Goal: Task Accomplishment & Management: Manage account settings

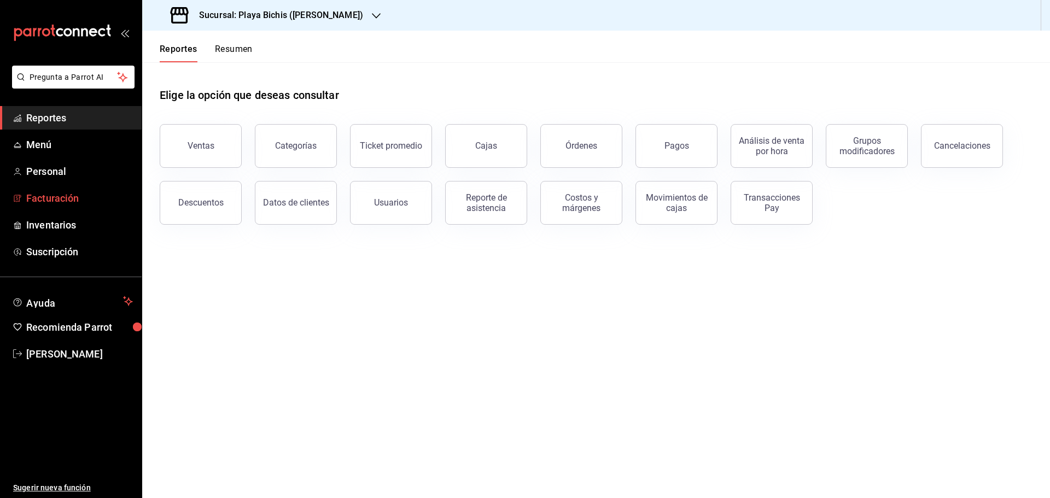
click at [53, 196] on span "Facturación" at bounding box center [79, 198] width 107 height 15
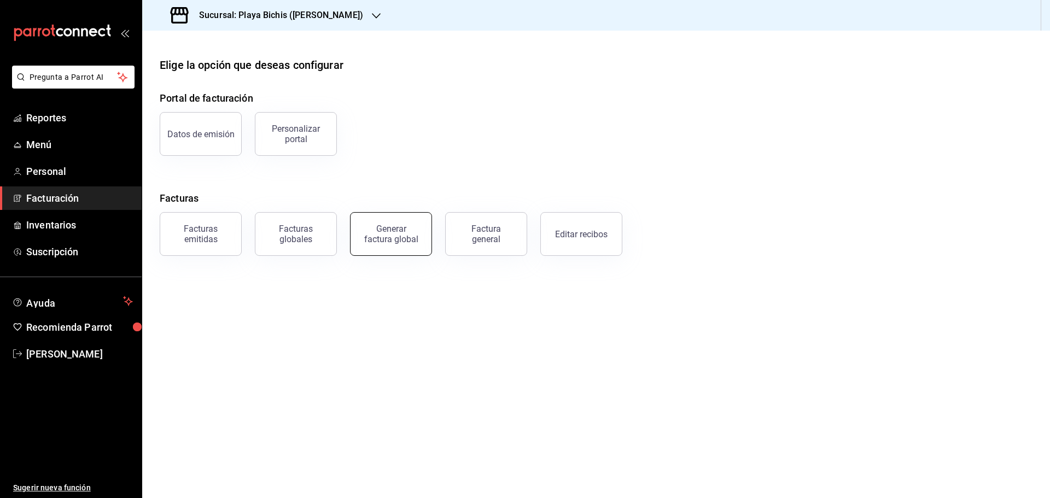
click at [393, 231] on div "Generar factura global" at bounding box center [391, 234] width 55 height 21
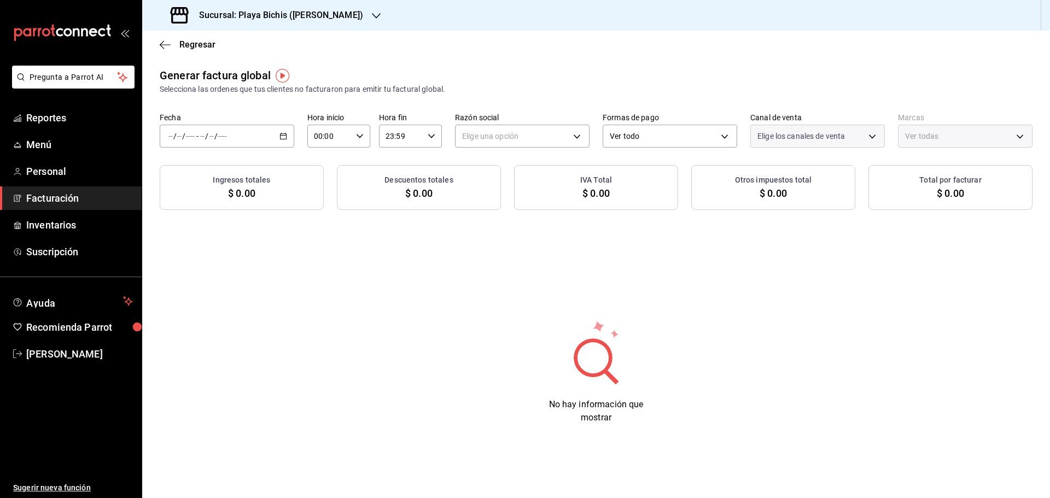
type input "PARROT,UBER_EATS,RAPPI,DIDI_FOOD,ONLINE"
click at [58, 197] on span "Facturación" at bounding box center [79, 198] width 107 height 15
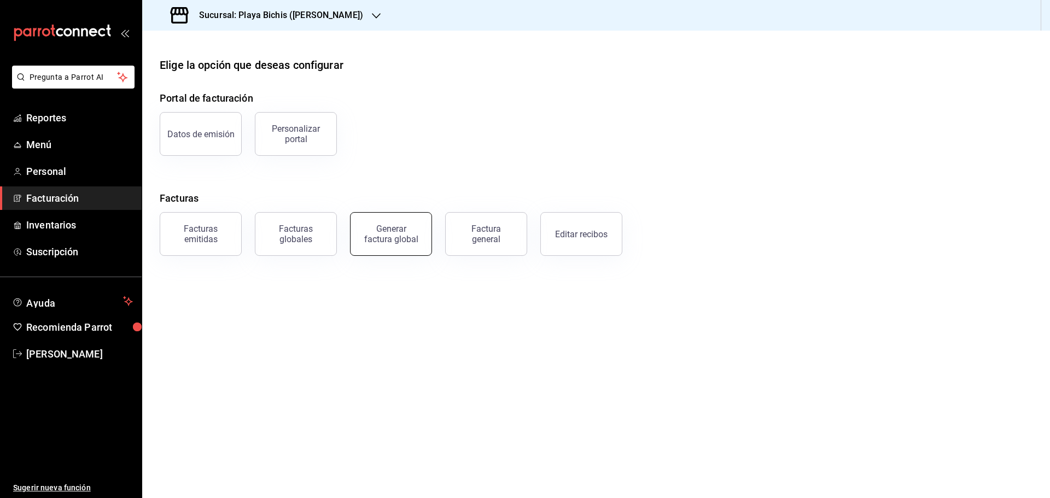
click at [398, 231] on div "Generar factura global" at bounding box center [391, 234] width 55 height 21
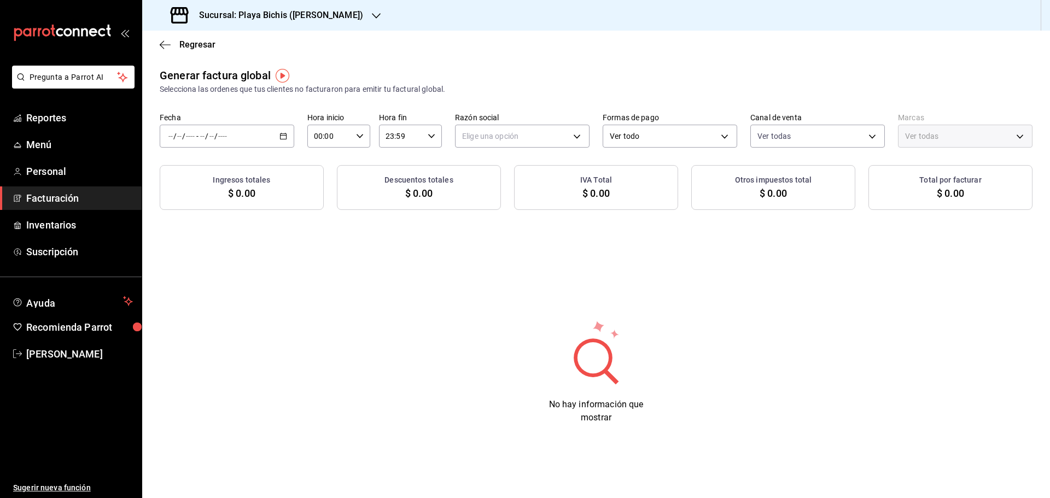
click at [63, 201] on span "Facturación" at bounding box center [79, 198] width 107 height 15
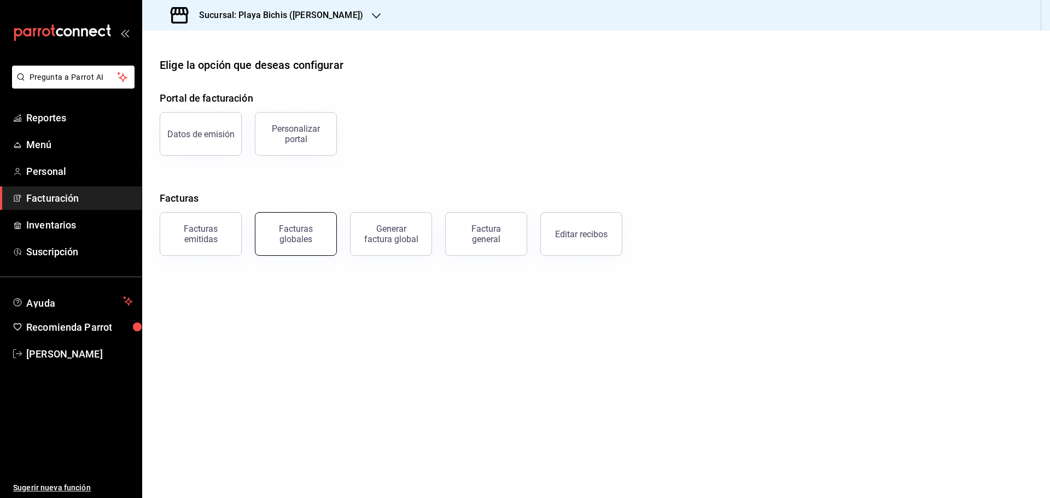
click at [323, 237] on div "Facturas globales" at bounding box center [296, 234] width 68 height 21
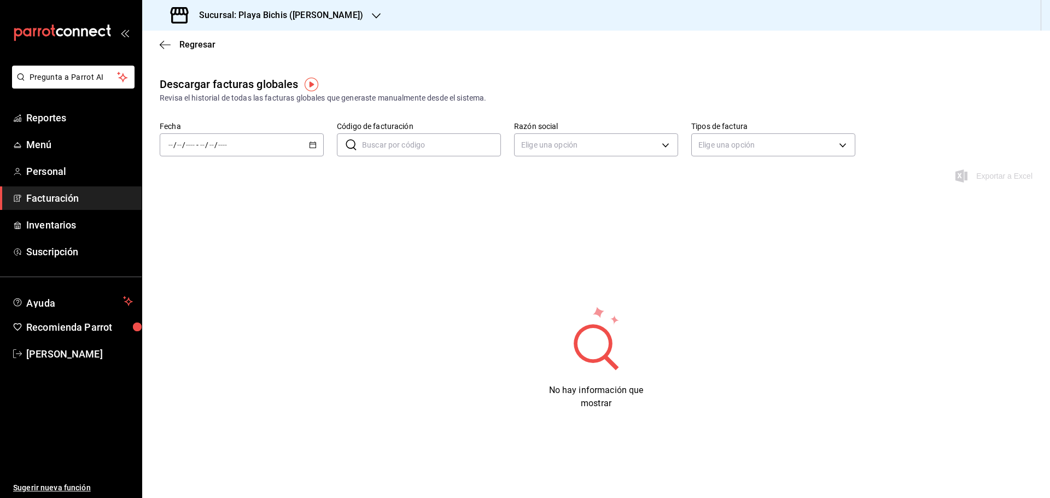
click at [311, 146] on icon "button" at bounding box center [313, 145] width 8 height 8
click at [209, 300] on span "Rango de fechas" at bounding box center [211, 300] width 85 height 11
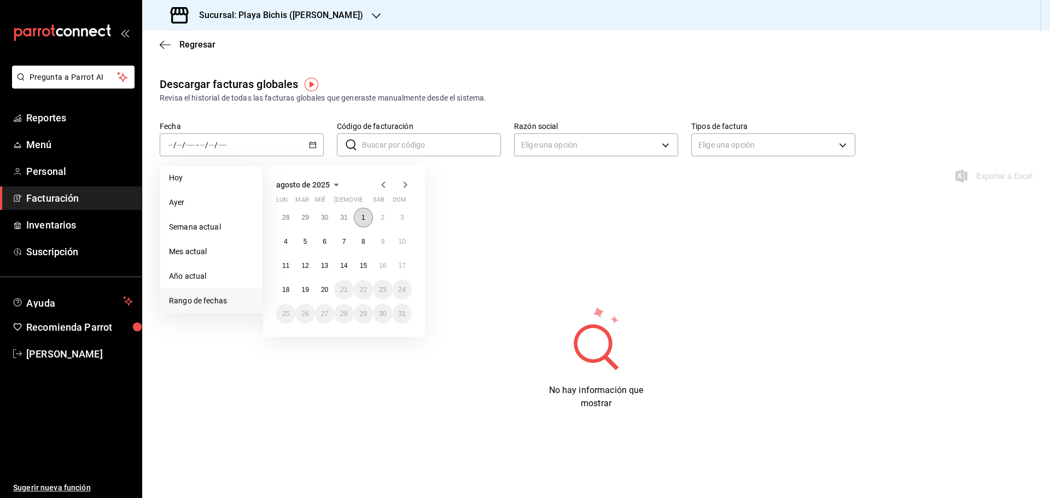
click at [362, 218] on abbr "1" at bounding box center [364, 218] width 4 height 8
click at [323, 293] on abbr "20" at bounding box center [324, 290] width 7 height 8
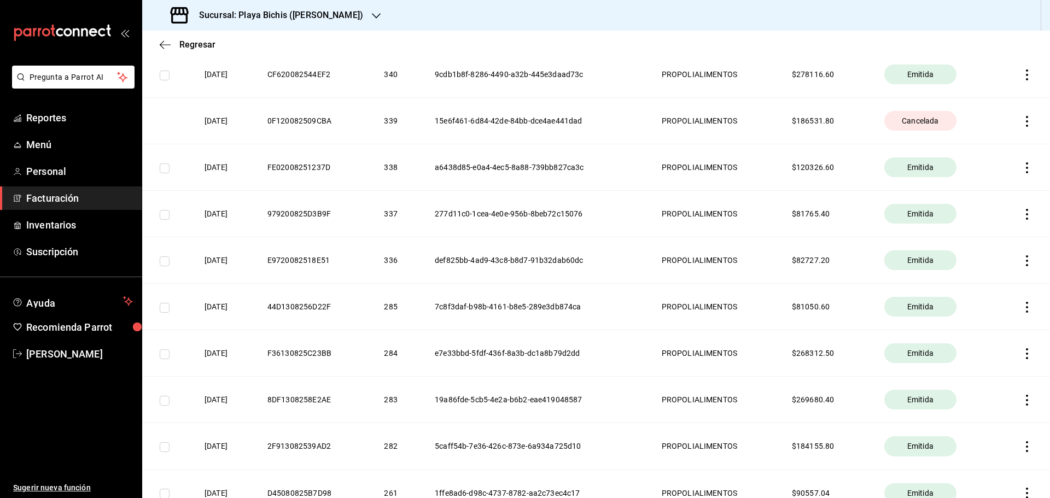
scroll to position [328, 0]
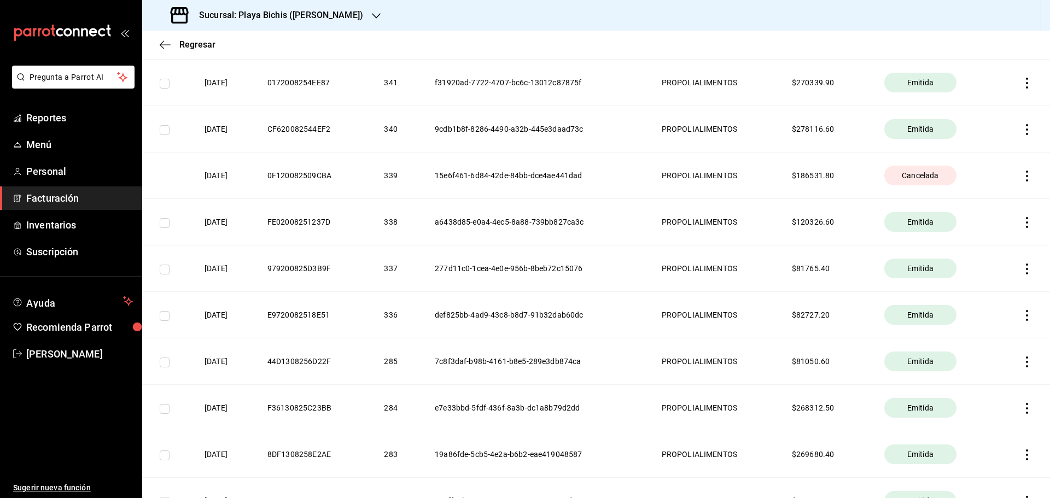
click at [930, 175] on span "Cancelada" at bounding box center [920, 175] width 45 height 11
click at [1022, 175] on icon "button" at bounding box center [1027, 176] width 11 height 11
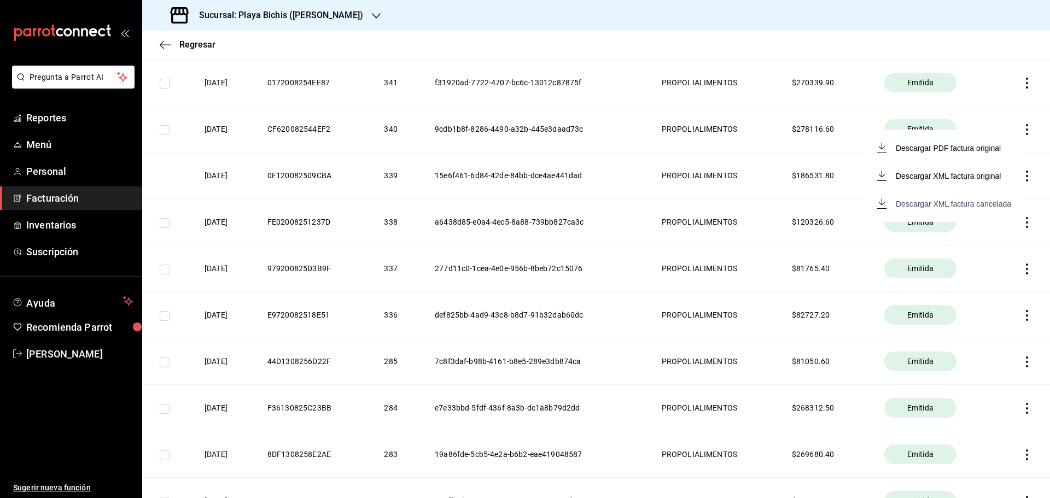
click at [968, 202] on div "Descargar XML factura cancelada" at bounding box center [953, 204] width 115 height 9
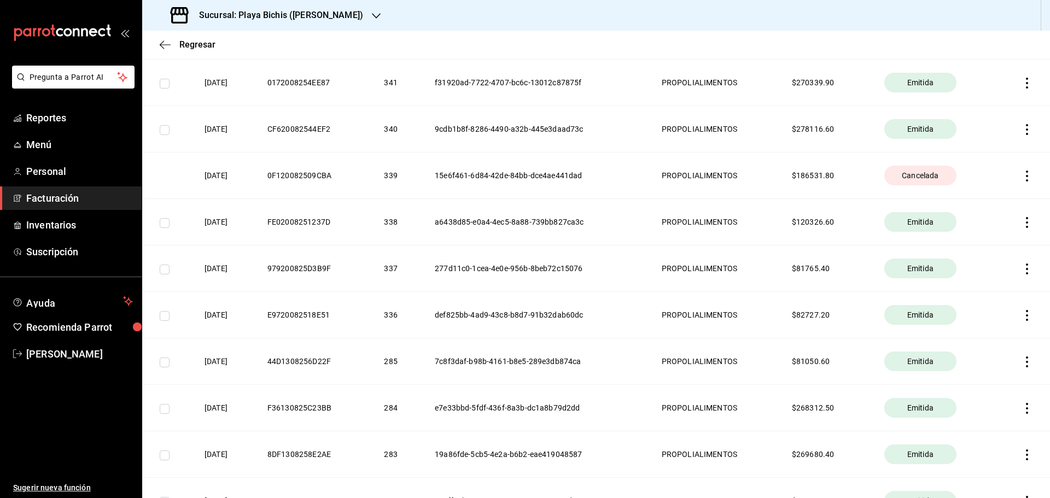
click at [163, 317] on input "checkbox" at bounding box center [165, 316] width 10 height 10
checkbox input "true"
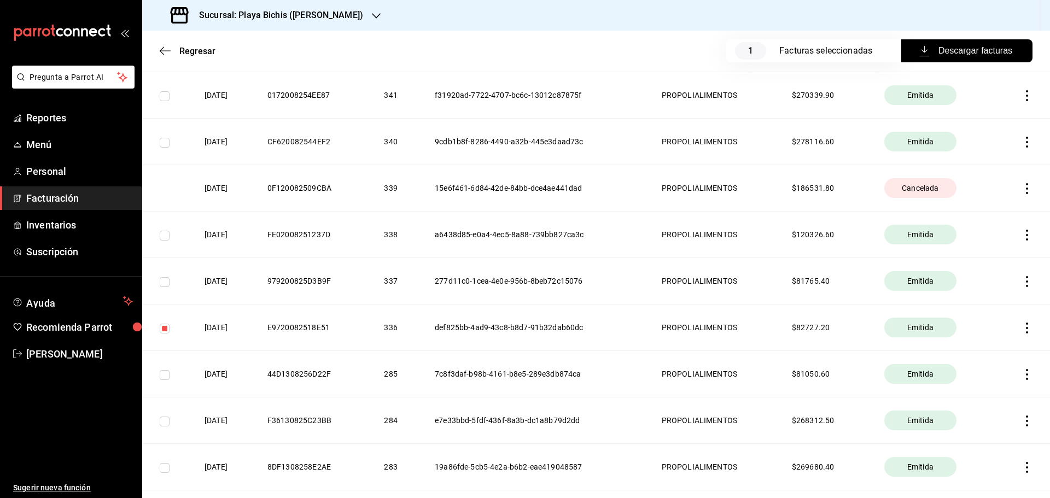
scroll to position [341, 0]
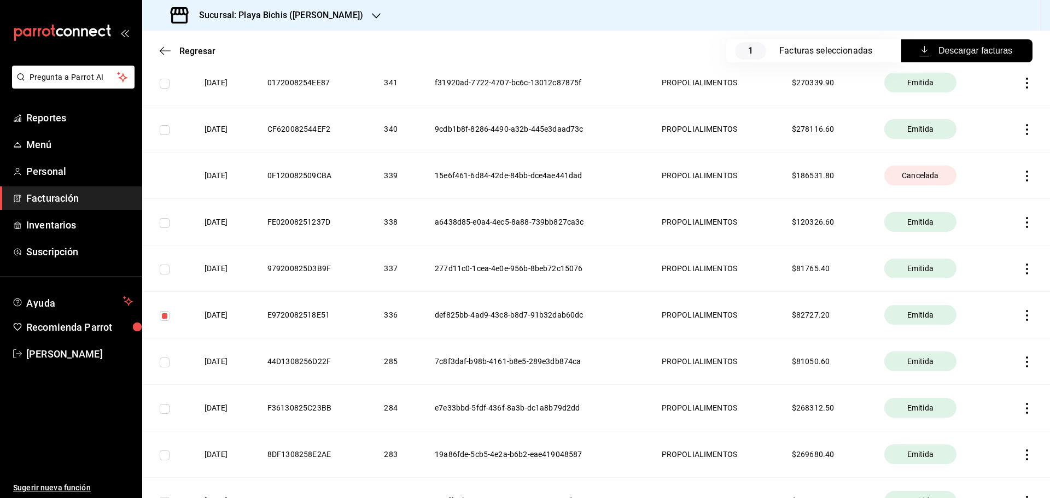
click at [165, 265] on input "checkbox" at bounding box center [165, 270] width 10 height 10
checkbox input "true"
click at [165, 222] on input "checkbox" at bounding box center [165, 223] width 10 height 10
checkbox input "true"
click at [162, 131] on input "checkbox" at bounding box center [165, 130] width 10 height 10
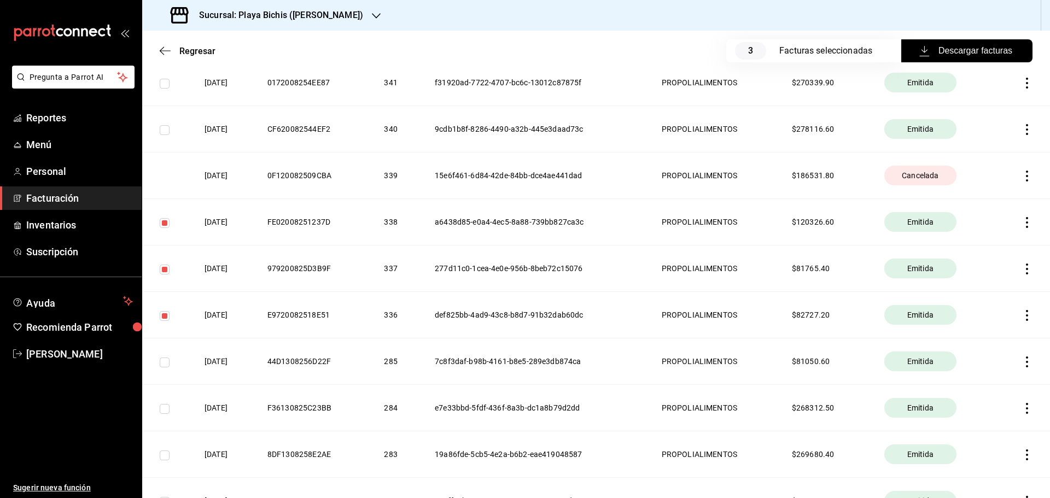
checkbox input "true"
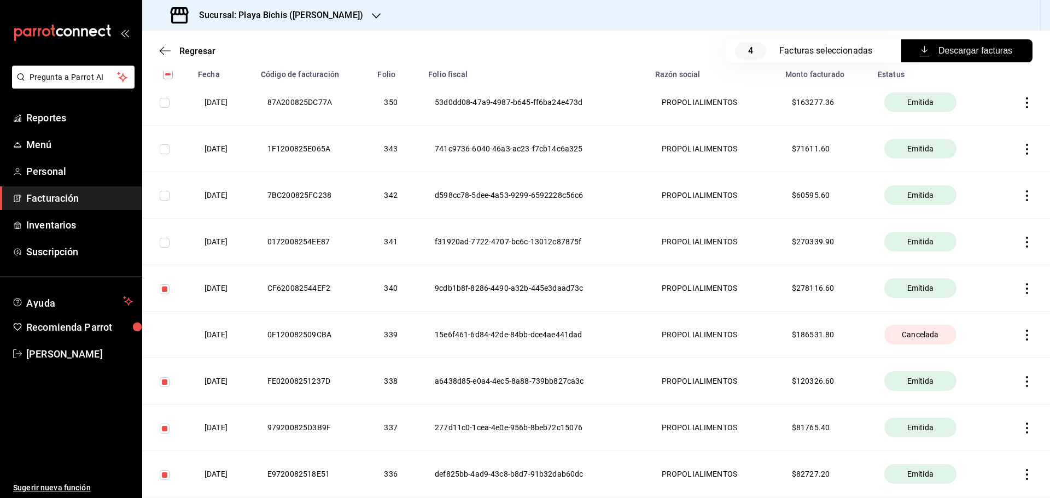
scroll to position [122, 0]
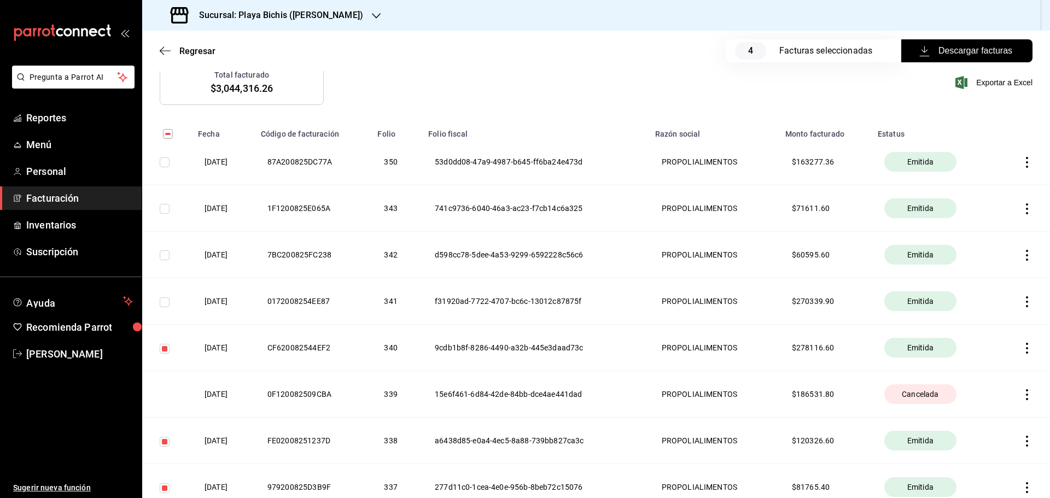
click at [166, 206] on input "checkbox" at bounding box center [165, 209] width 10 height 10
checkbox input "true"
click at [170, 255] on td at bounding box center [166, 255] width 49 height 46
click at [164, 259] on input "checkbox" at bounding box center [165, 256] width 10 height 10
checkbox input "true"
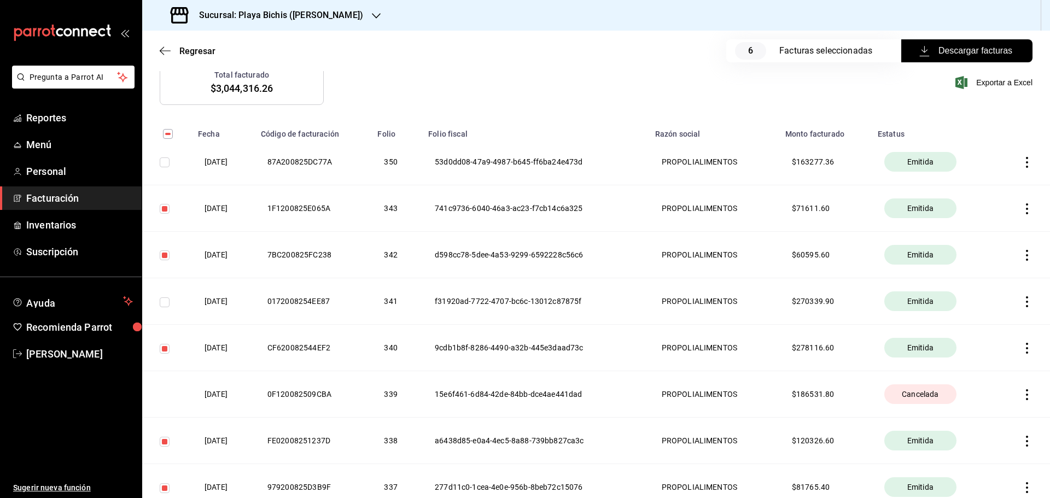
click at [166, 301] on input "checkbox" at bounding box center [165, 303] width 10 height 10
checkbox input "true"
click at [847, 53] on div "Facturas seleccionadas" at bounding box center [829, 50] width 100 height 13
click at [196, 50] on span "Regresar" at bounding box center [197, 51] width 36 height 10
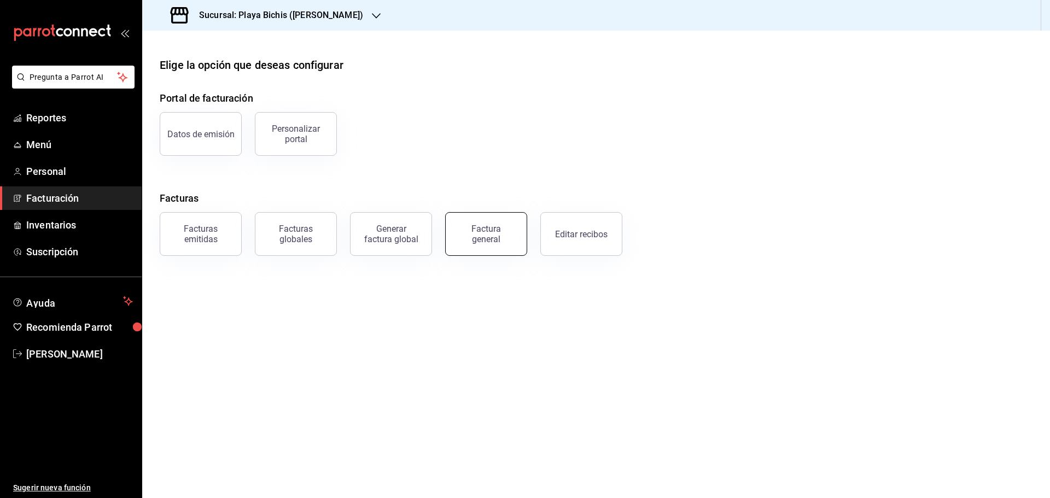
click at [490, 238] on div "Factura general" at bounding box center [486, 234] width 55 height 21
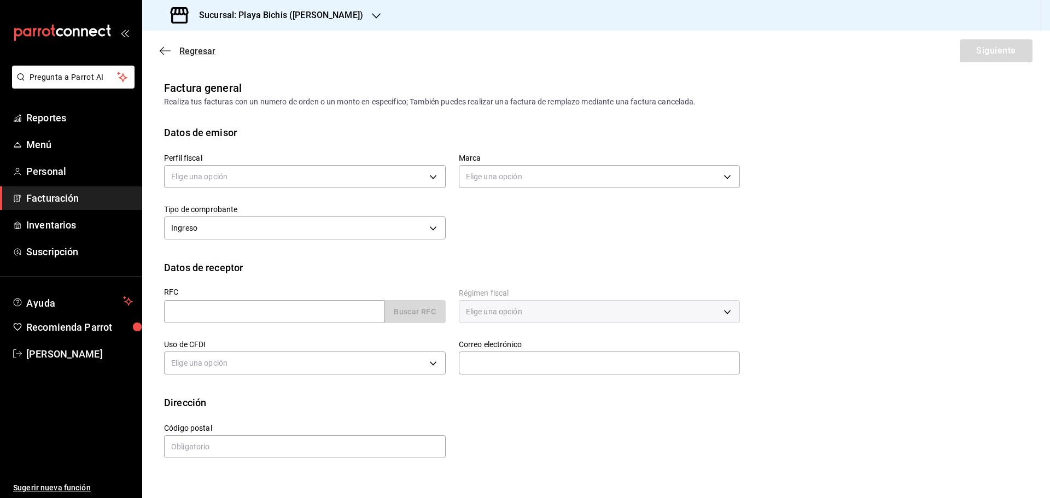
click at [172, 49] on span "Regresar" at bounding box center [188, 51] width 56 height 10
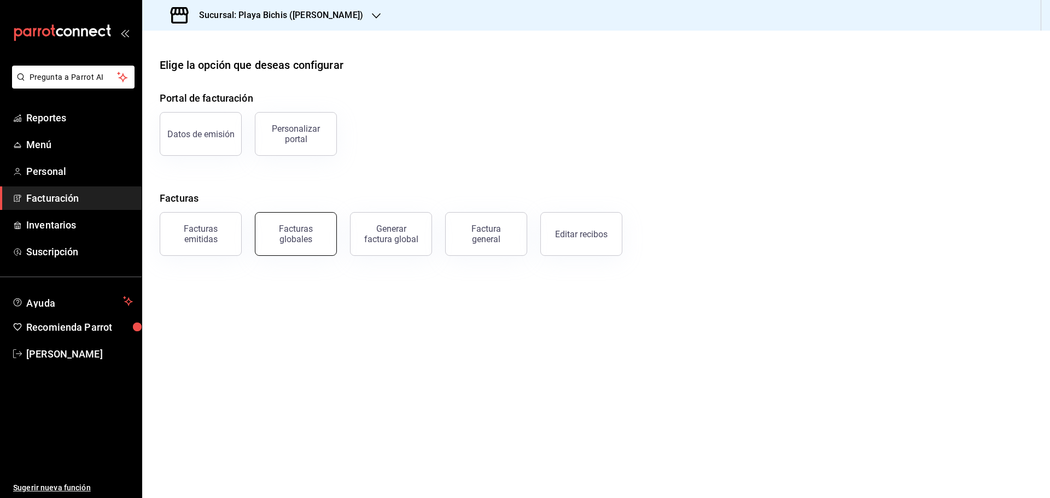
click at [315, 239] on div "Facturas globales" at bounding box center [296, 234] width 68 height 21
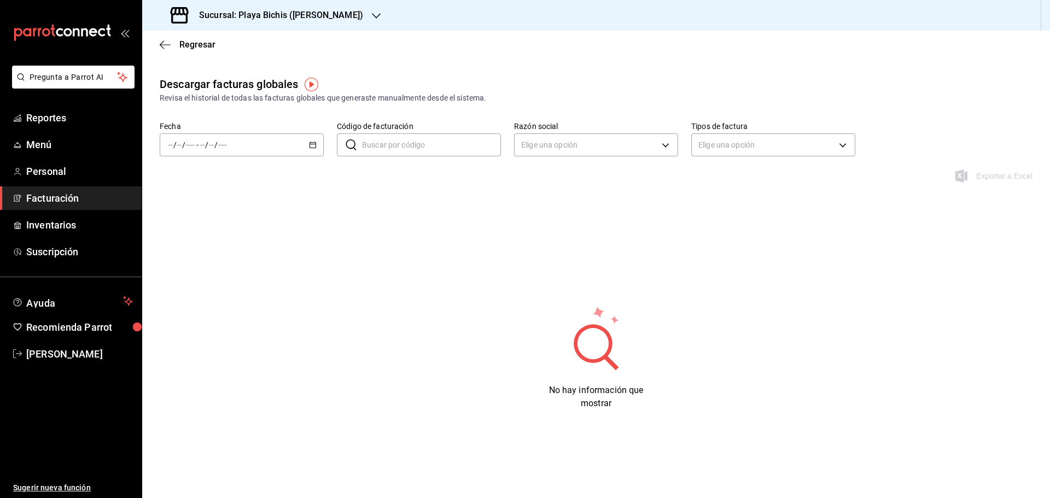
click at [315, 147] on icon "button" at bounding box center [313, 145] width 8 height 8
click at [511, 194] on div "Exportar a Excel" at bounding box center [596, 183] width 908 height 26
click at [200, 43] on span "Regresar" at bounding box center [197, 44] width 36 height 10
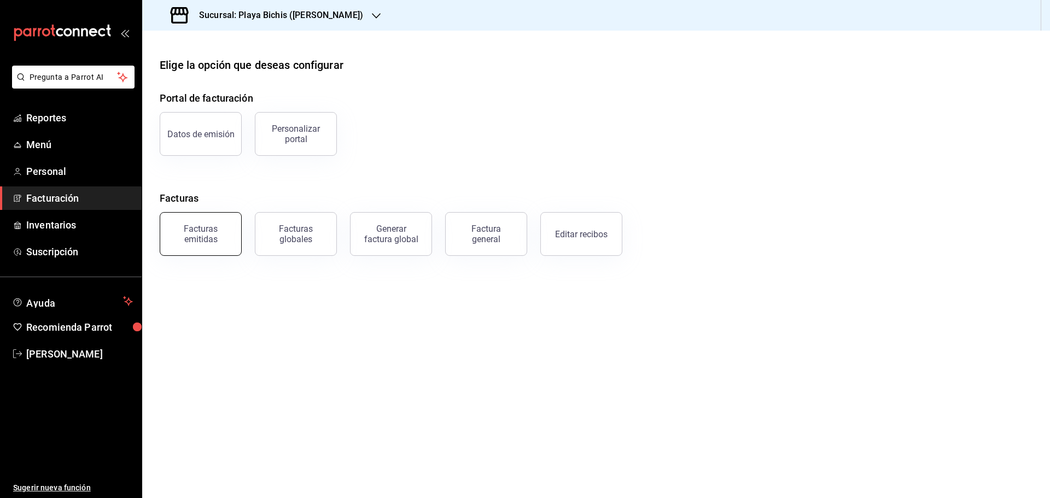
click at [209, 234] on div "Facturas emitidas" at bounding box center [201, 234] width 68 height 21
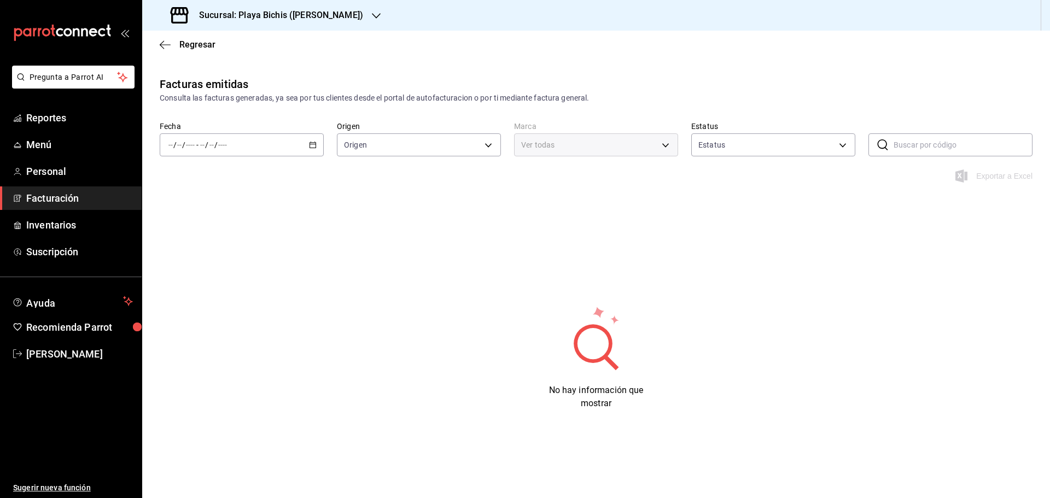
type input "ORDER_INVOICE,GENERAL_INVOICE"
type input "ACTIVE,PENDING_CANCELLATION,CANCELLED,PRE_CANCELLED"
type input "4ba3d68a-2a71-4bf4-8272-d27f8f663470,fbc14f8a-a0c0-448e-9dac-7011cab8a3fb"
click at [312, 144] on \(Stroke\) "button" at bounding box center [313, 144] width 6 height 1
click at [199, 182] on span "Hoy" at bounding box center [211, 177] width 85 height 11
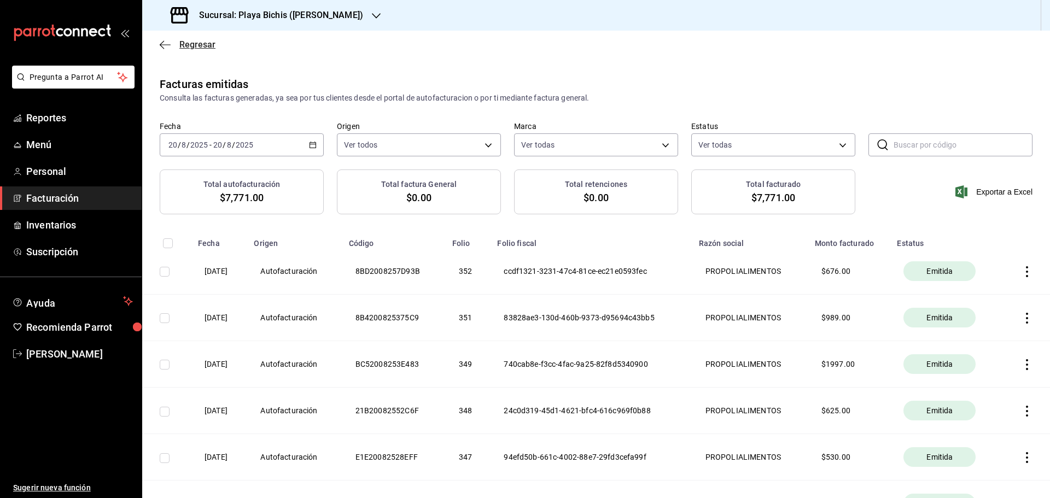
click at [191, 49] on span "Regresar" at bounding box center [197, 44] width 36 height 10
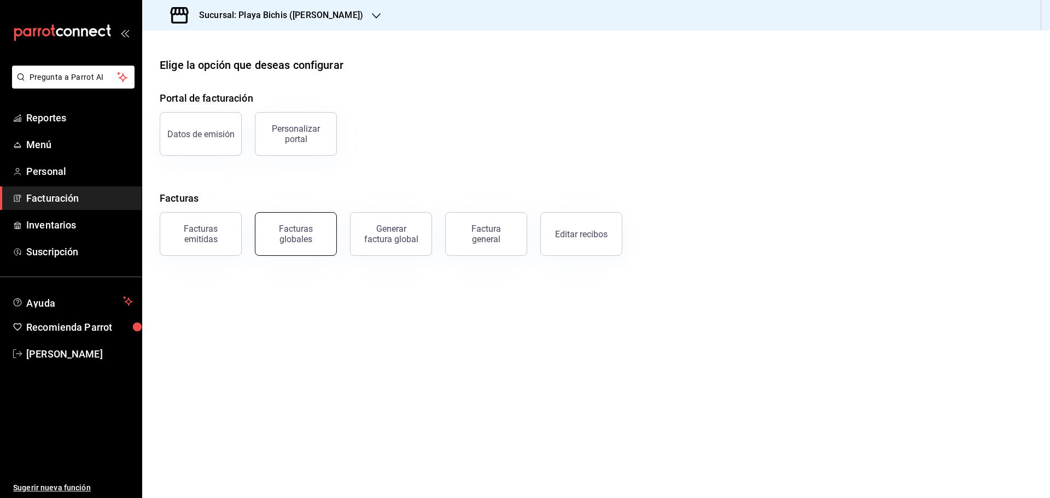
click at [293, 245] on button "Facturas globales" at bounding box center [296, 234] width 82 height 44
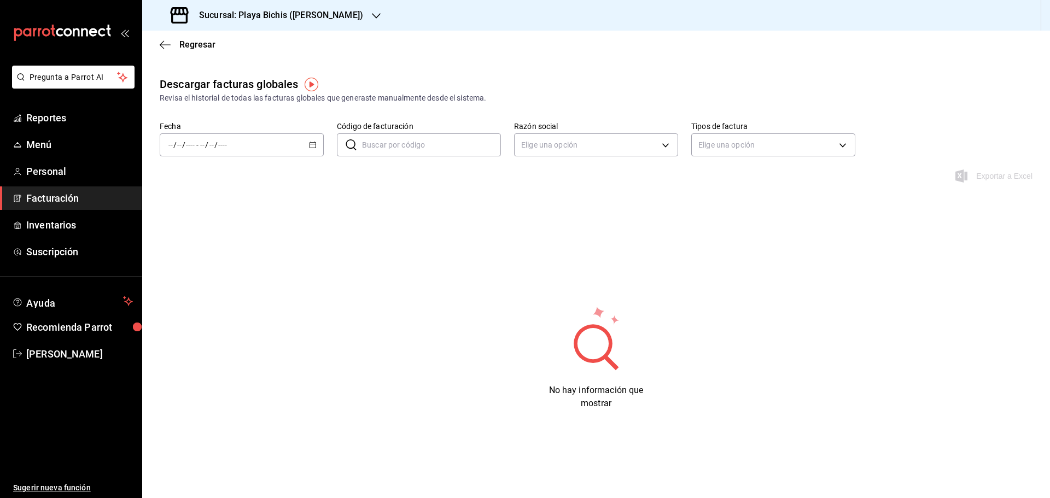
click at [310, 144] on \(Stroke\) "button" at bounding box center [313, 145] width 7 height 6
click at [201, 183] on span "Hoy" at bounding box center [211, 177] width 85 height 11
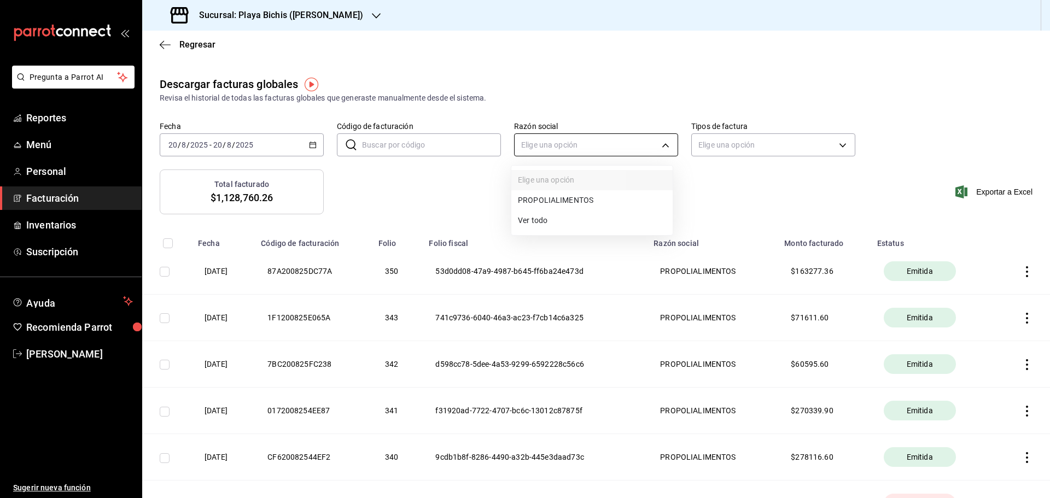
click at [540, 143] on body "Pregunta a Parrot AI Reportes Menú Personal Facturación Inventarios Suscripción…" at bounding box center [525, 249] width 1050 height 498
click at [551, 201] on li "PROPOLIALIMENTOS" at bounding box center [591, 200] width 161 height 20
type input "98789bbc-3643-442e-bea3-a0897877bbaf"
click at [741, 147] on body "Pregunta a Parrot AI Reportes Menú Personal Facturación Inventarios Suscripción…" at bounding box center [525, 249] width 1050 height 498
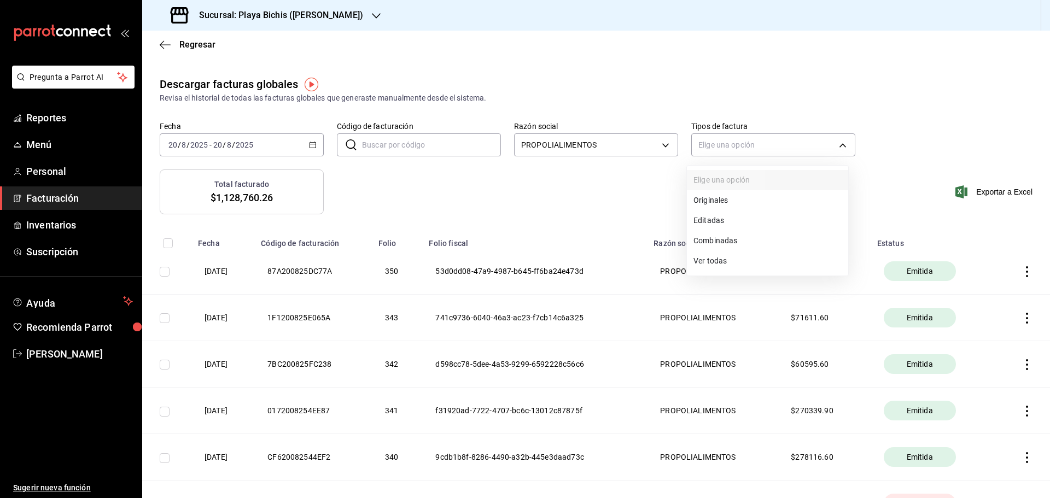
click at [604, 187] on div at bounding box center [525, 249] width 1050 height 498
click at [170, 243] on input "checkbox" at bounding box center [168, 243] width 10 height 10
checkbox input "true"
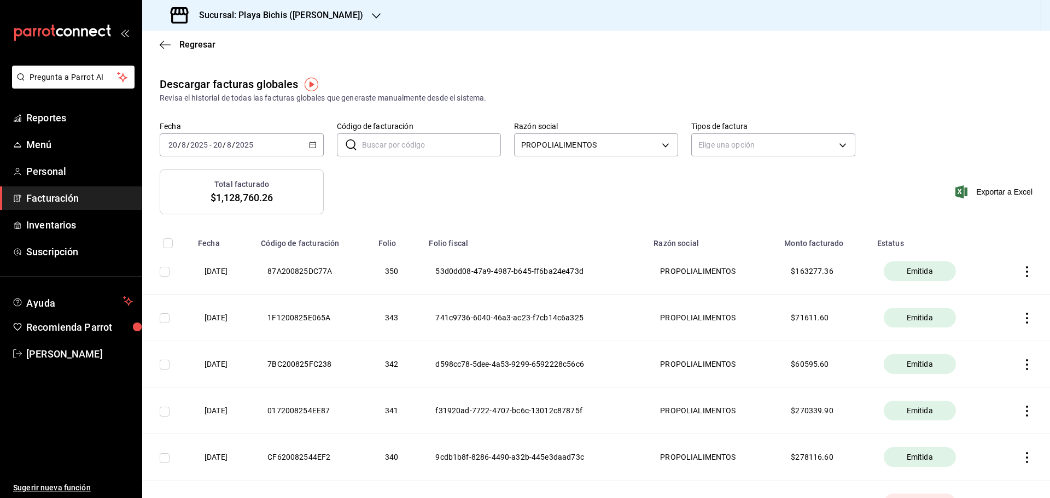
checkbox input "true"
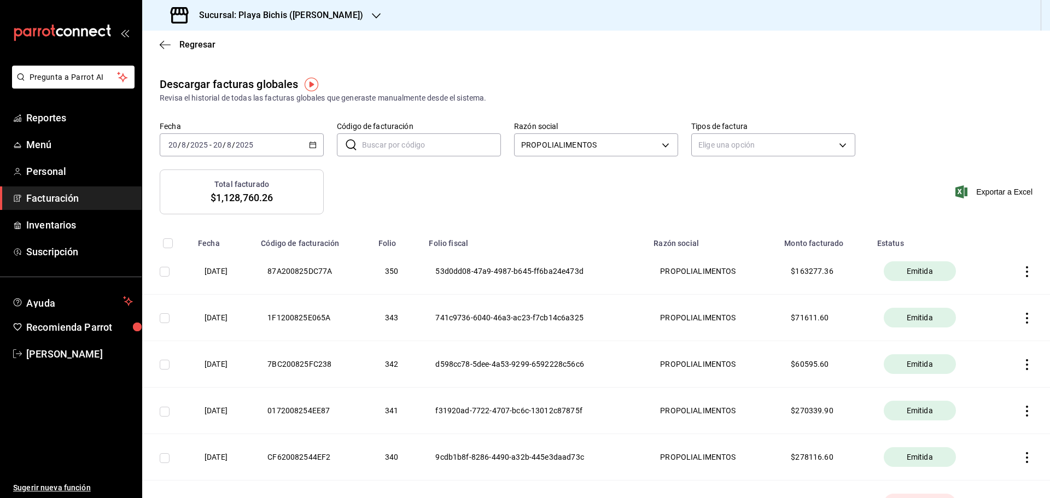
checkbox input "true"
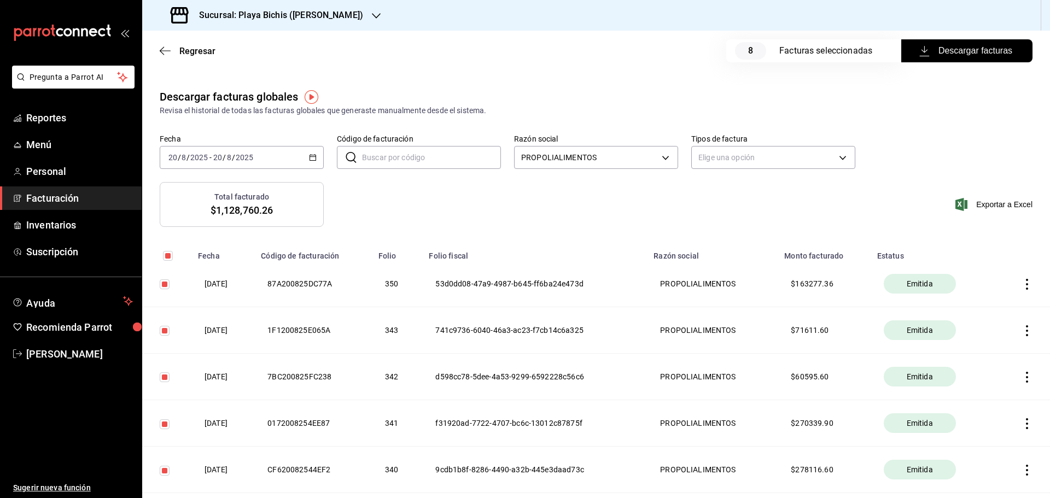
click at [165, 284] on input "checkbox" at bounding box center [165, 285] width 10 height 10
checkbox input "false"
click at [1022, 328] on icon "button" at bounding box center [1027, 330] width 11 height 11
click at [897, 128] on div at bounding box center [525, 249] width 1050 height 498
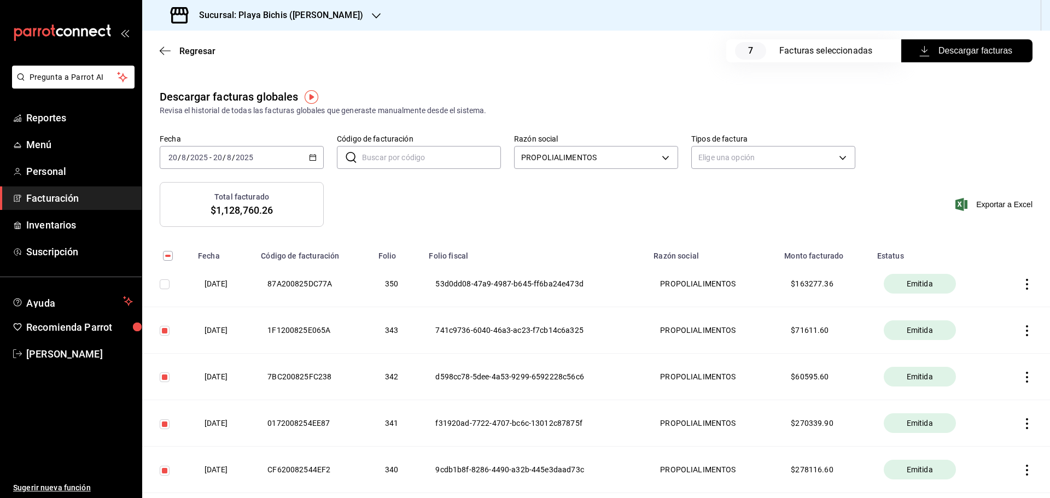
click at [1022, 334] on icon "button" at bounding box center [1027, 330] width 11 height 11
click at [774, 102] on div at bounding box center [525, 249] width 1050 height 498
click at [1022, 333] on icon "button" at bounding box center [1027, 330] width 11 height 11
click at [964, 363] on li "Cancelar factura" at bounding box center [976, 358] width 96 height 26
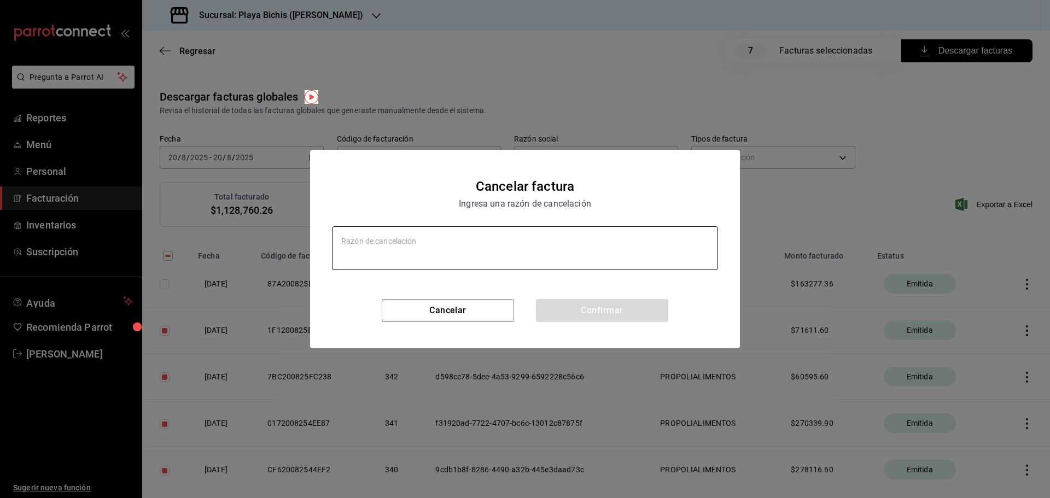
type textarea "x"
click at [427, 249] on textarea at bounding box center [525, 248] width 386 height 44
type textarea "e"
type textarea "x"
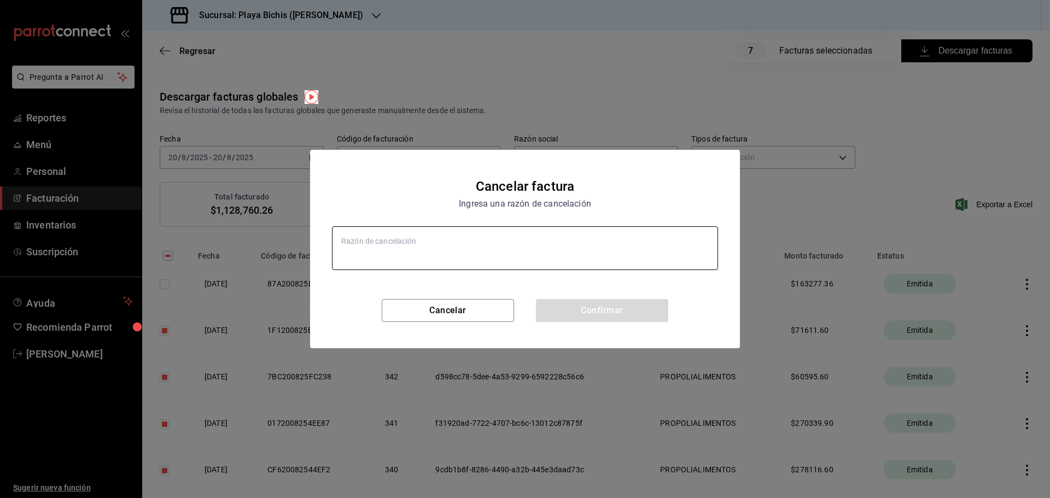
type textarea "m"
type textarea "x"
type textarea "mO"
type textarea "x"
type textarea "mON"
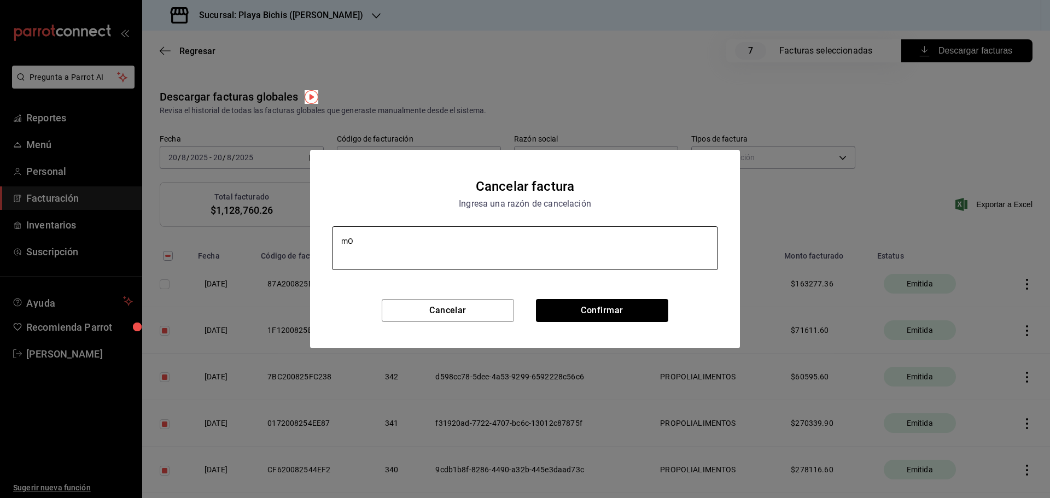
type textarea "x"
type textarea "mONT"
type textarea "x"
type textarea "mONTO"
type textarea "x"
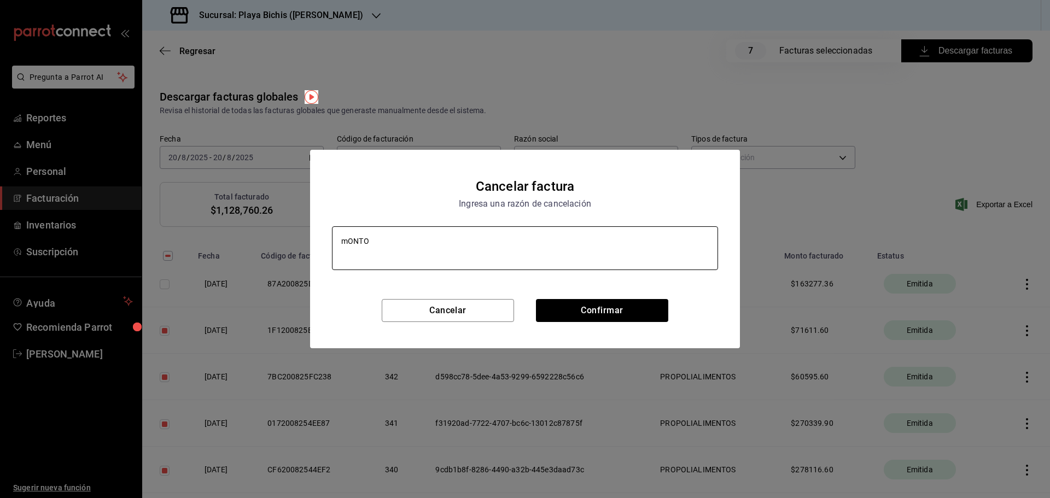
type textarea "mONTO"
type textarea "x"
type textarea "mONTO"
type textarea "x"
type textarea "mONT"
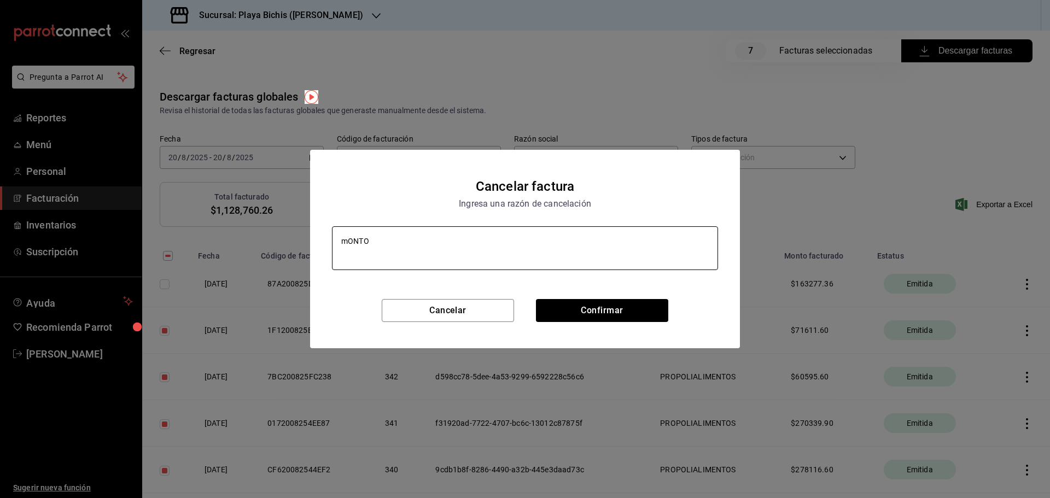
type textarea "x"
type textarea "mON"
type textarea "x"
type textarea "mO"
type textarea "x"
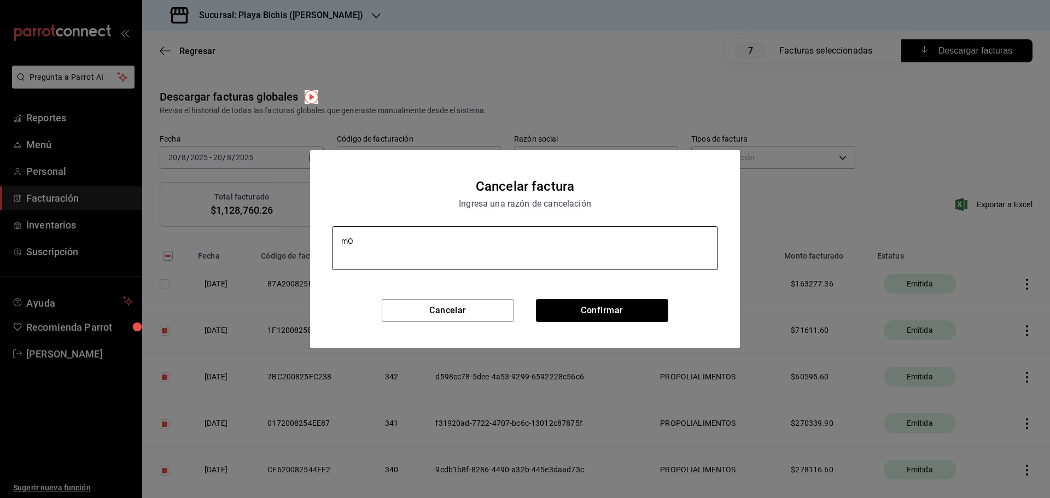
type textarea "m"
type textarea "x"
type textarea "D"
type textarea "x"
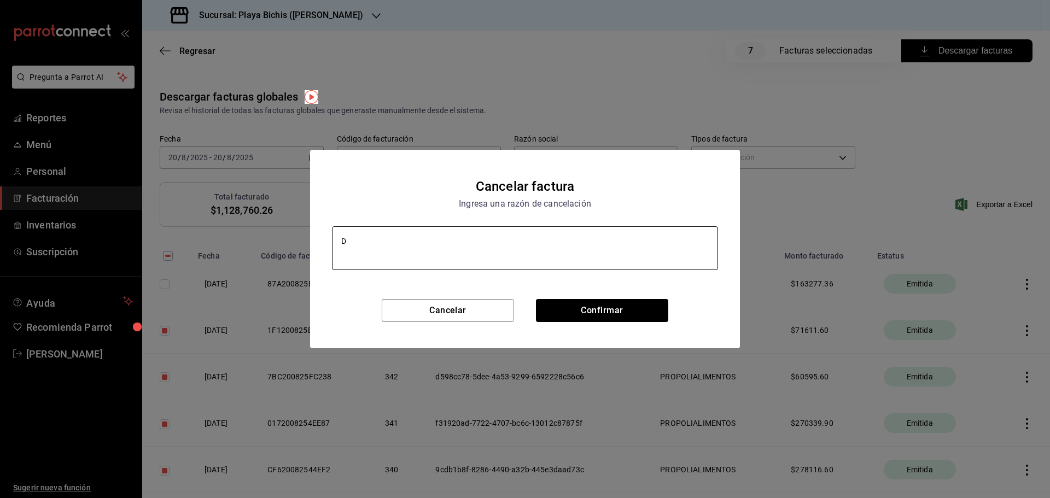
type textarea "Du"
type textarea "x"
type textarea "Dup"
type textarea "x"
type textarea "Dupl"
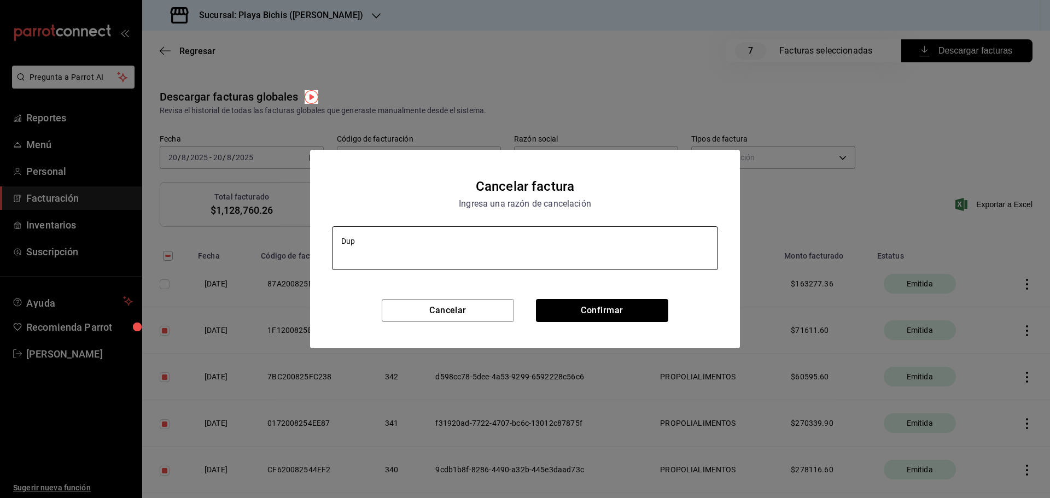
type textarea "x"
type textarea "Dupli"
type textarea "x"
type textarea "Duplic"
type textarea "x"
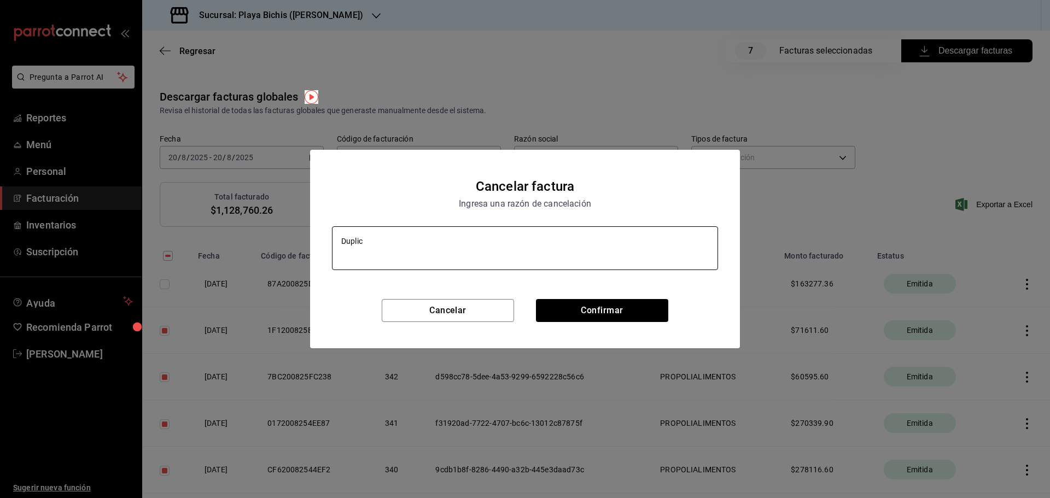
type textarea "Duplica"
type textarea "x"
type textarea "Duplicad"
type textarea "x"
type textarea "Duplicada"
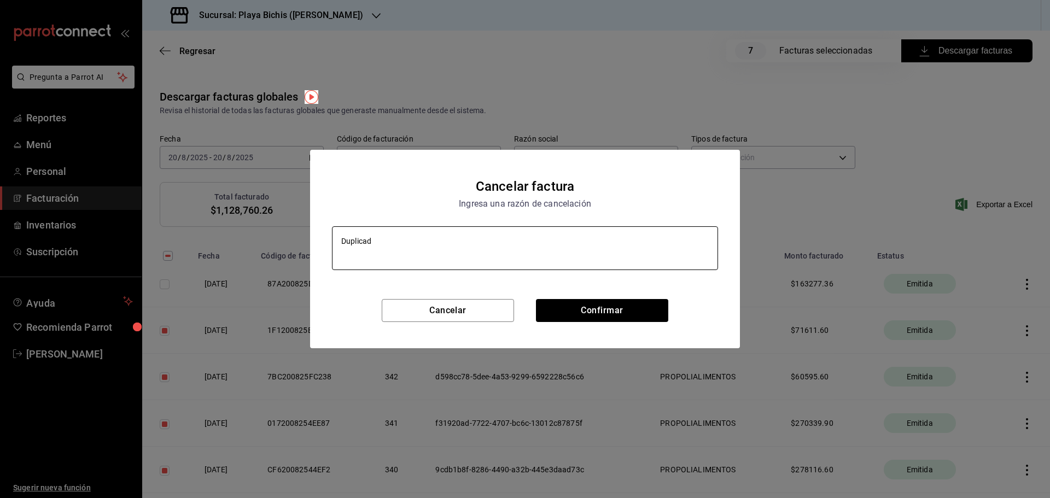
type textarea "x"
type textarea "Duplicada"
click at [596, 304] on button "Confirmar" at bounding box center [602, 310] width 132 height 23
type textarea "x"
checkbox input "true"
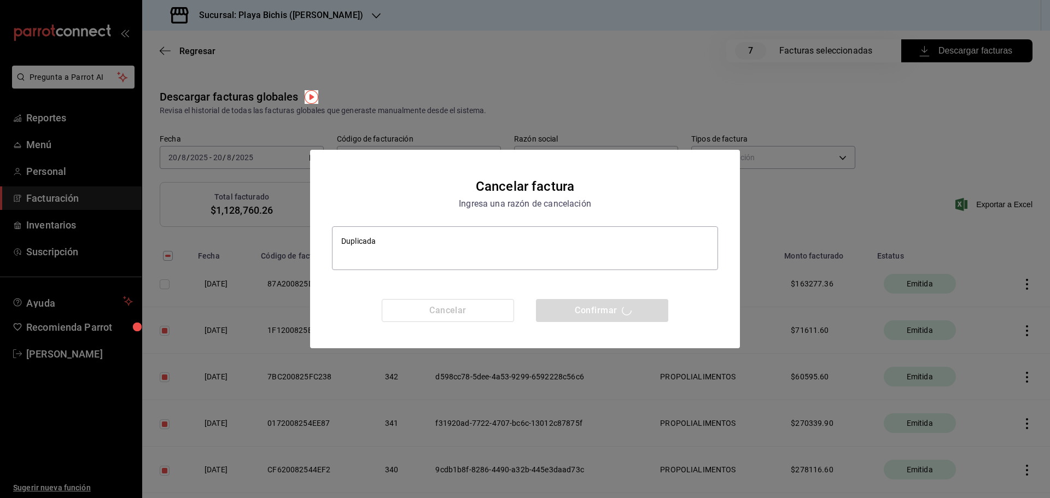
type textarea "x"
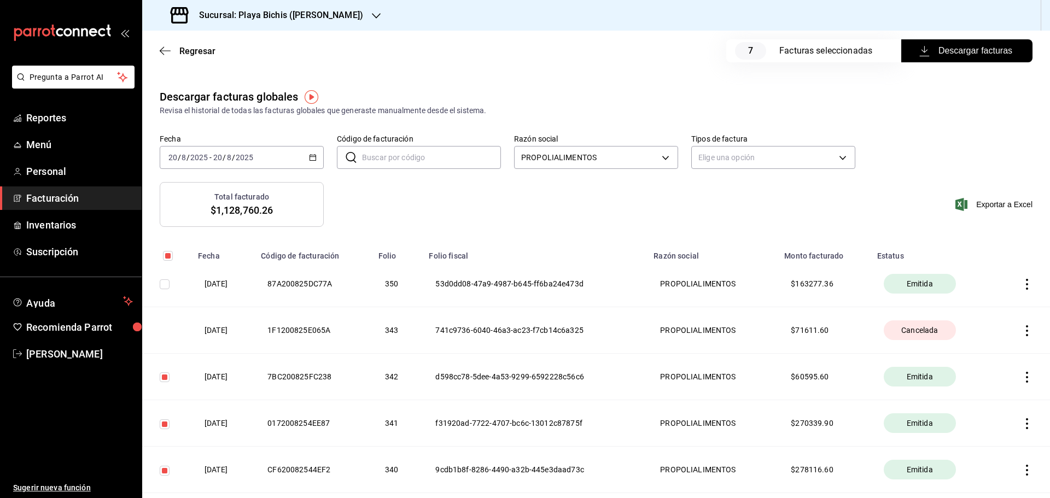
click at [1022, 380] on icon "button" at bounding box center [1027, 377] width 11 height 11
click at [974, 404] on div "Cancelar factura" at bounding box center [969, 404] width 56 height 9
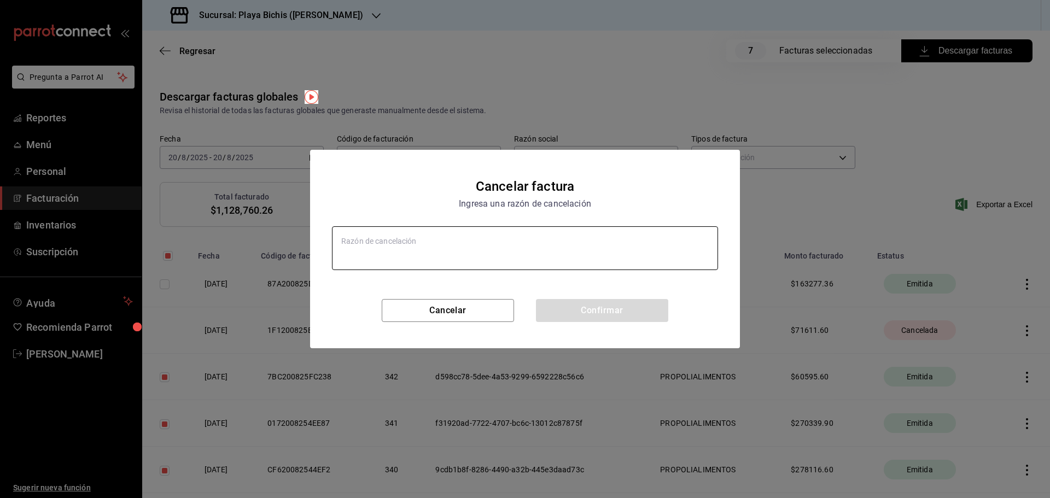
type textarea "x"
click at [451, 250] on textarea at bounding box center [525, 248] width 386 height 44
type textarea "D"
type textarea "x"
type textarea "Du"
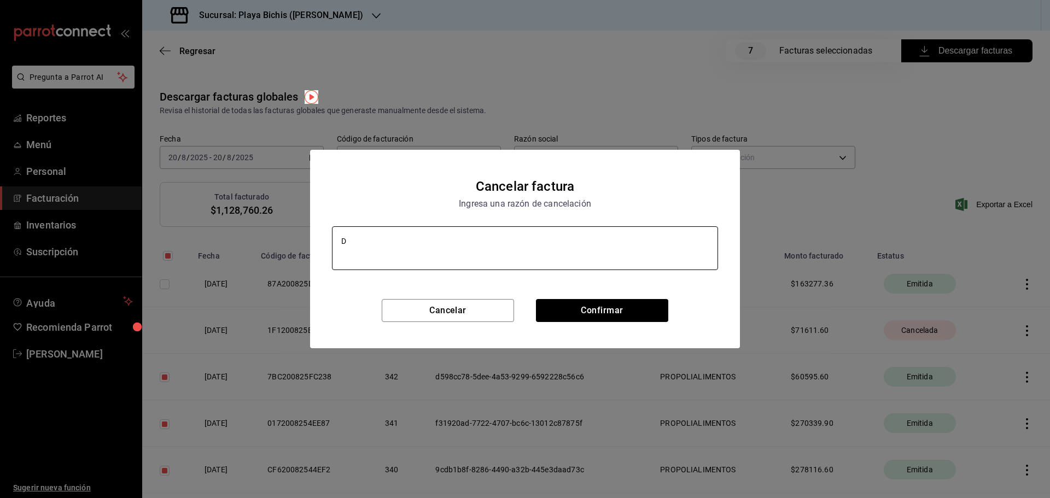
type textarea "x"
type textarea "Dup"
type textarea "x"
type textarea "Dupl"
type textarea "x"
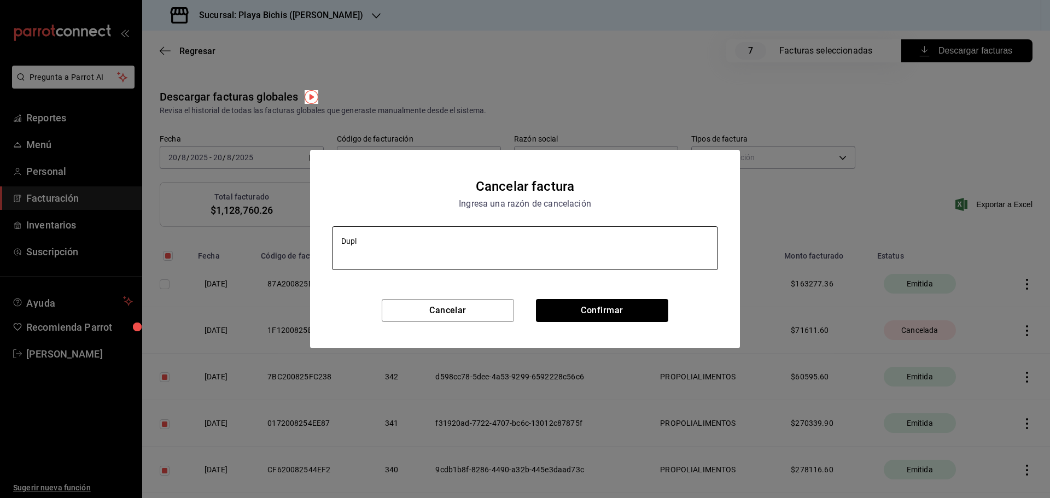
type textarea "Dupli"
type textarea "x"
type textarea "Duplic"
type textarea "x"
type textarea "Duplica"
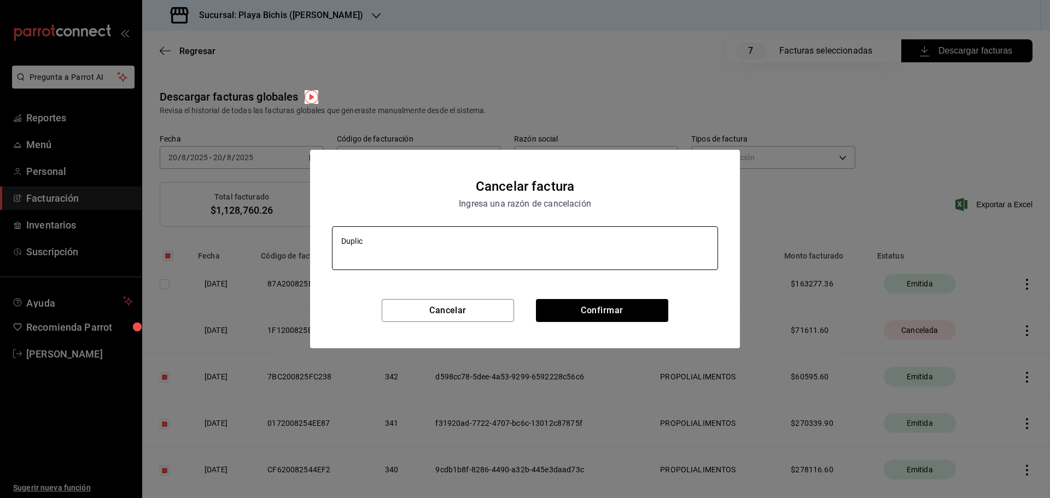
type textarea "x"
type textarea "Duplicad"
type textarea "x"
type textarea "Duplicada"
type textarea "x"
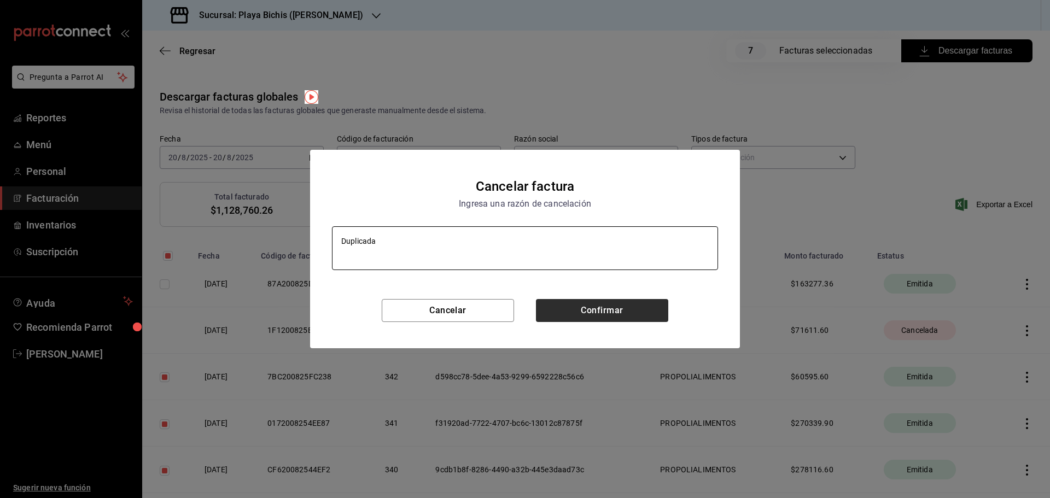
type textarea "Duplicada"
click at [576, 309] on button "Confirmar" at bounding box center [602, 310] width 132 height 23
type textarea "x"
checkbox input "false"
type textarea "x"
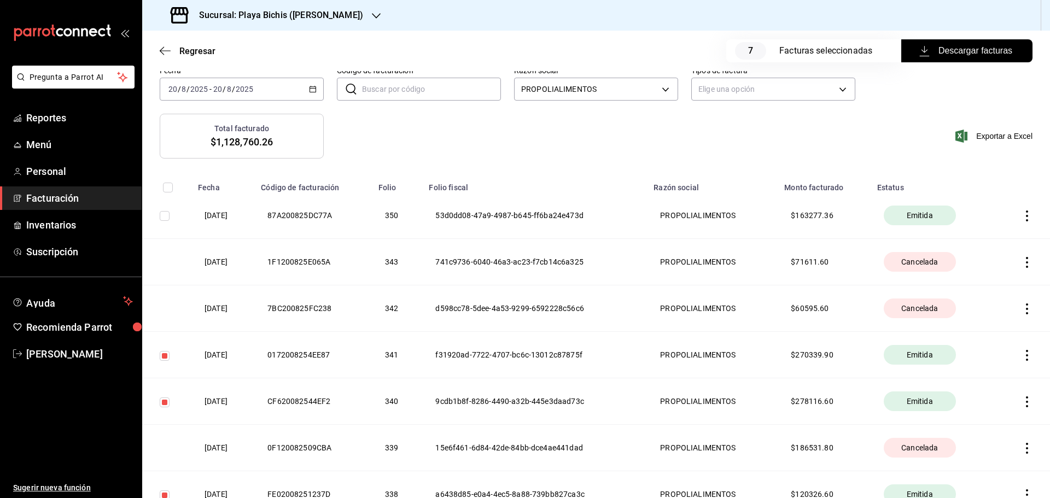
scroll to position [109, 0]
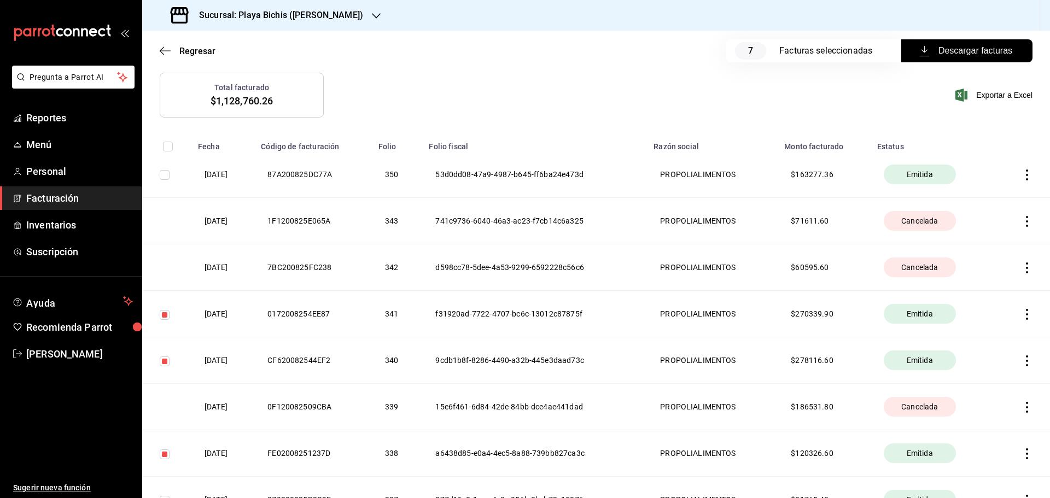
click at [1022, 317] on icon "button" at bounding box center [1027, 314] width 11 height 11
click at [988, 341] on div "Cancelar factura" at bounding box center [969, 342] width 56 height 9
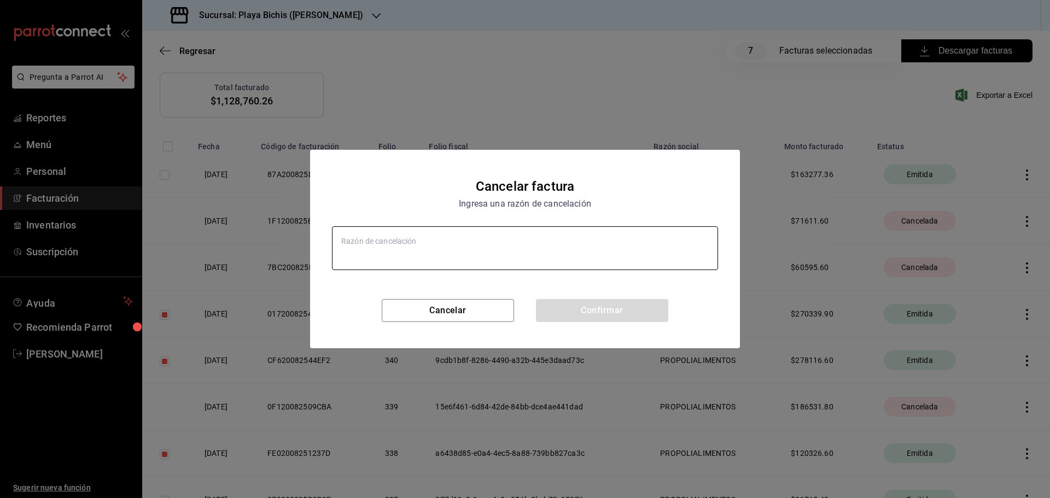
type textarea "x"
click at [531, 242] on textarea at bounding box center [525, 248] width 386 height 44
type textarea "D"
type textarea "x"
type textarea "Du"
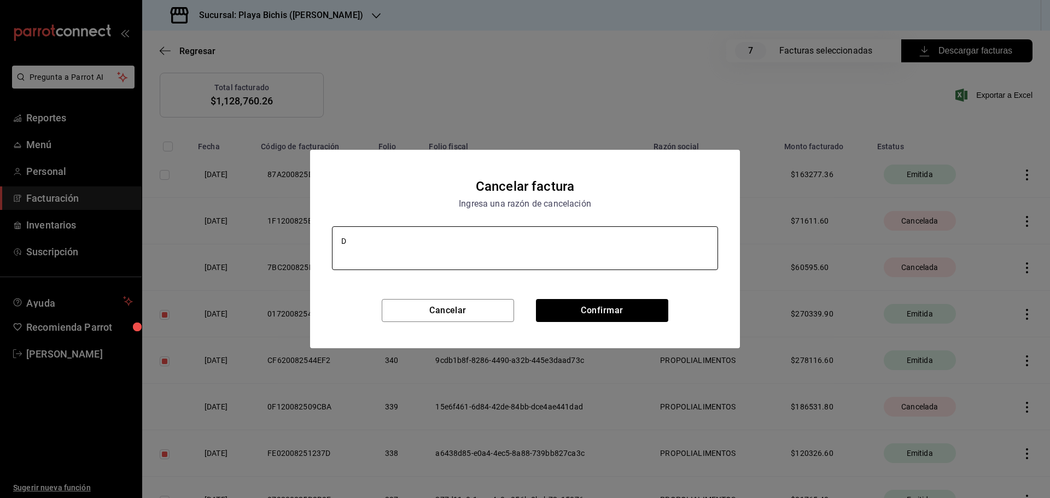
type textarea "x"
type textarea "Dup"
type textarea "x"
type textarea "Dupl"
type textarea "x"
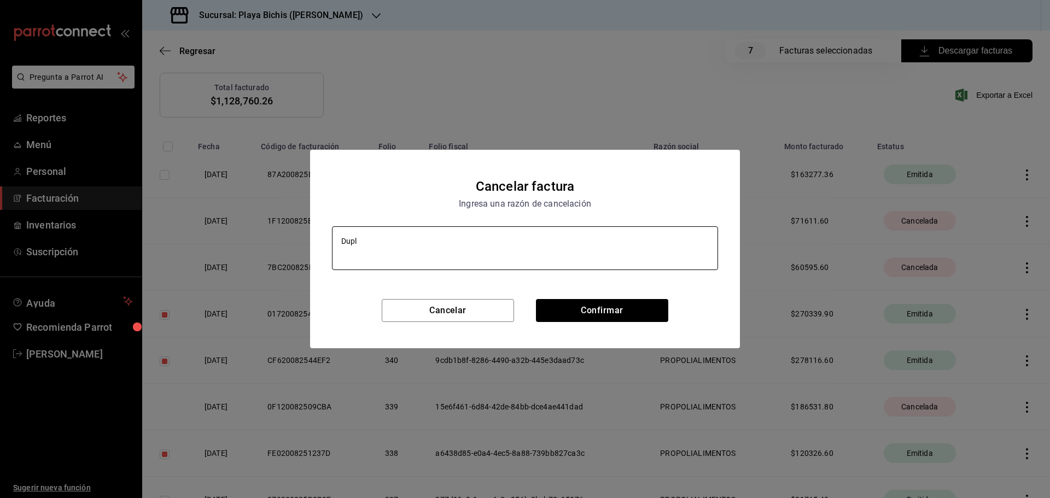
type textarea "Dupli"
type textarea "x"
type textarea "Duplic"
type textarea "x"
type textarea "Duplica"
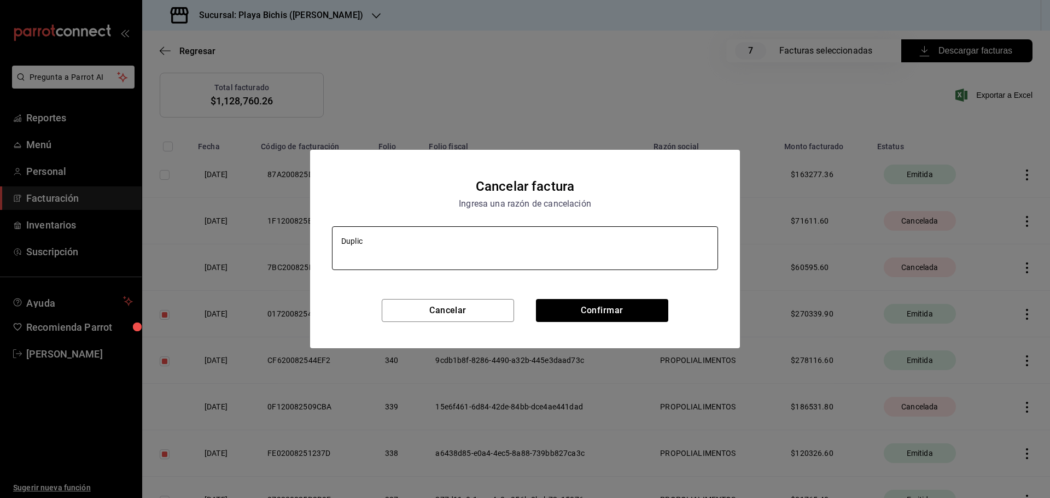
type textarea "x"
type textarea "Duplicad"
type textarea "x"
type textarea "Duplicada"
type textarea "x"
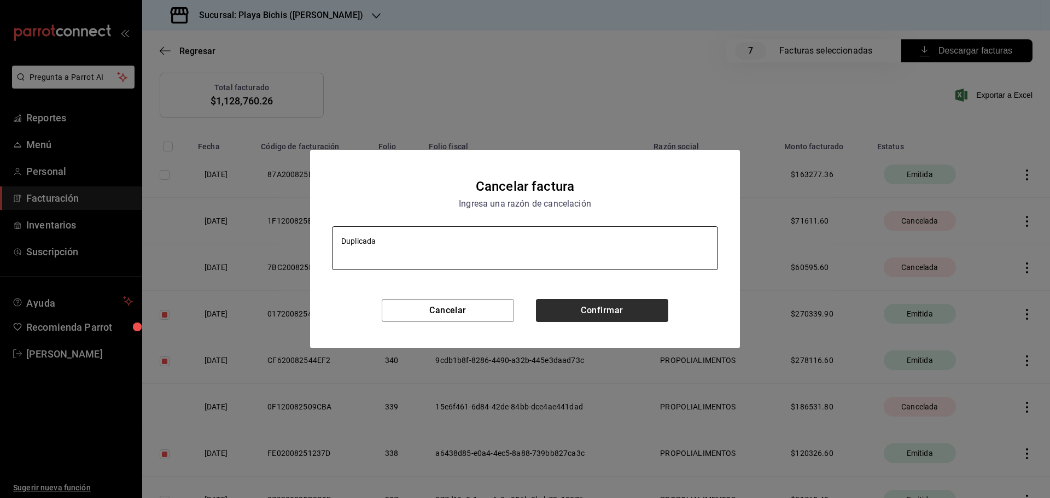
type textarea "Duplicada"
click at [563, 315] on button "Confirmar" at bounding box center [602, 310] width 132 height 23
type textarea "x"
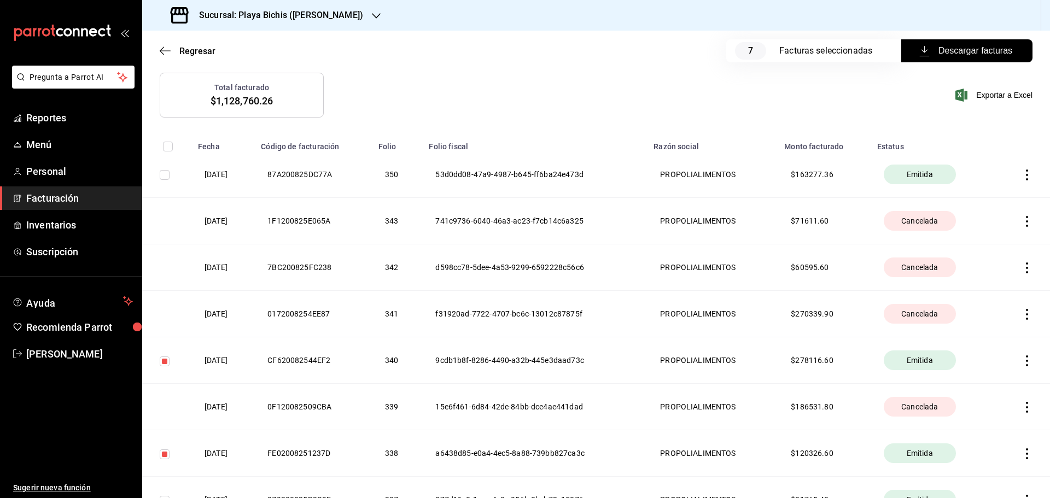
click at [1022, 364] on icon "button" at bounding box center [1027, 361] width 11 height 11
click at [973, 389] on div "Cancelar factura" at bounding box center [969, 389] width 56 height 9
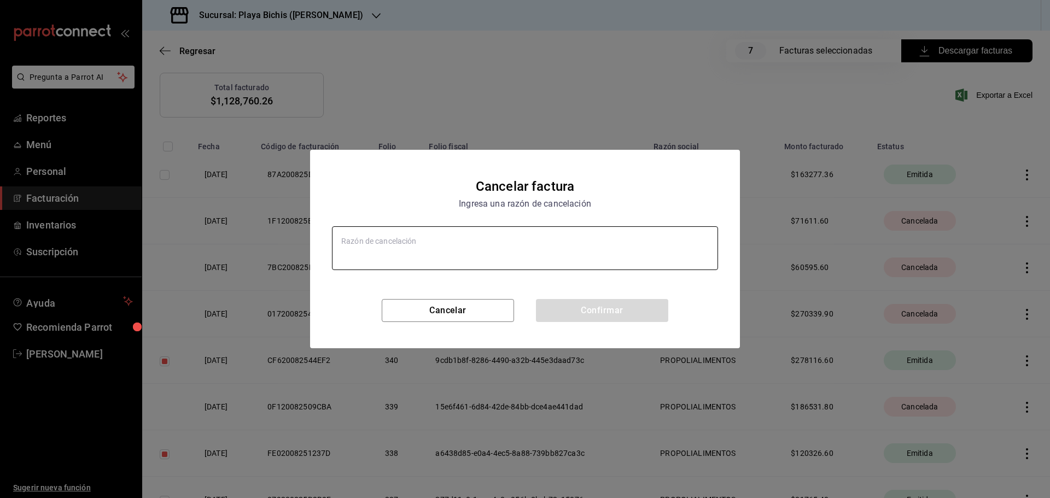
type textarea "x"
click at [421, 246] on textarea at bounding box center [525, 248] width 386 height 44
type textarea "D"
type textarea "x"
type textarea "Du"
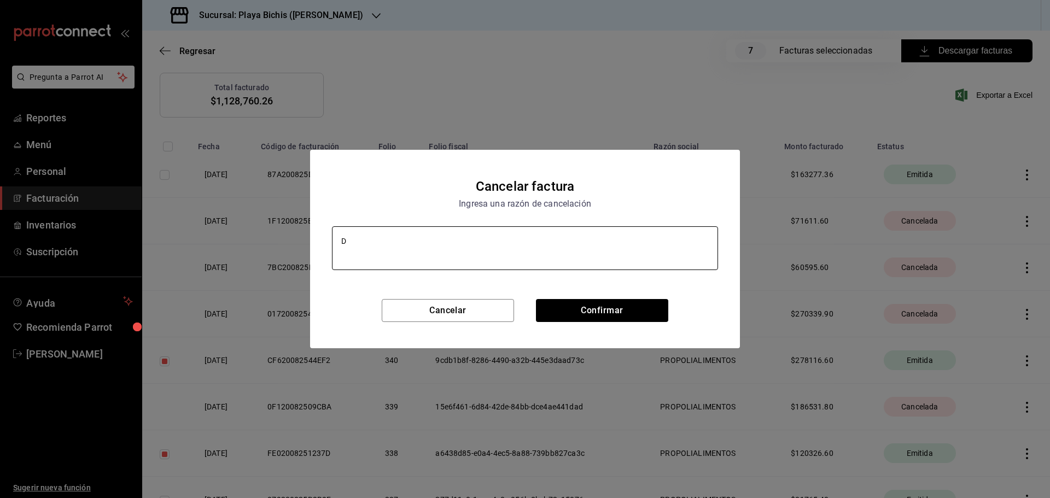
type textarea "x"
type textarea "Dup"
type textarea "x"
type textarea "Dupl"
type textarea "x"
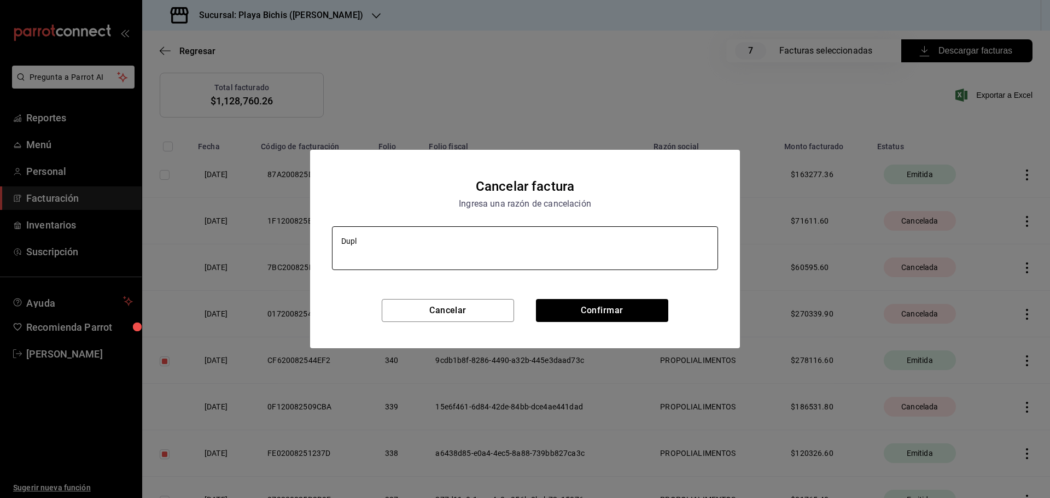
type textarea "Dupli"
type textarea "x"
type textarea "Duplic"
type textarea "x"
type textarea "Duplica"
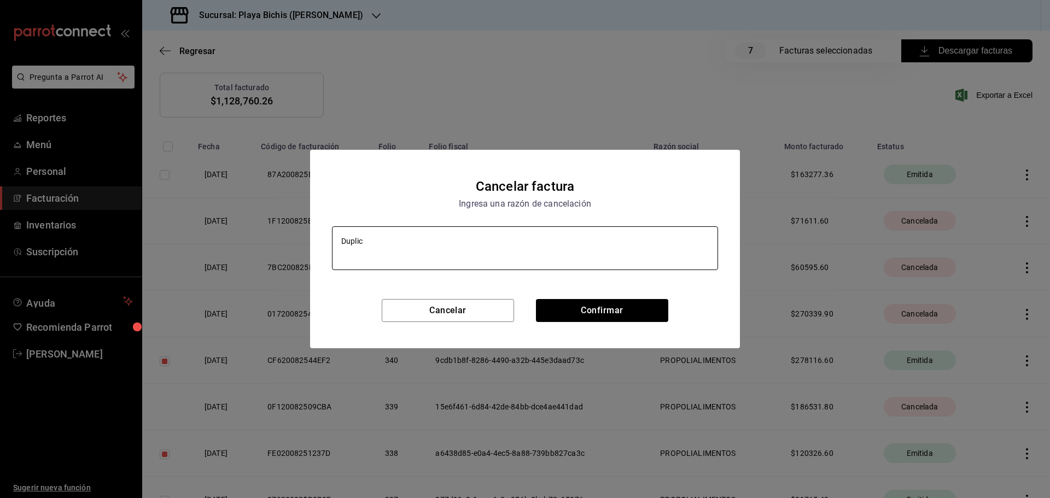
type textarea "x"
type textarea "Duplicad"
type textarea "x"
type textarea "Duplicada"
type textarea "x"
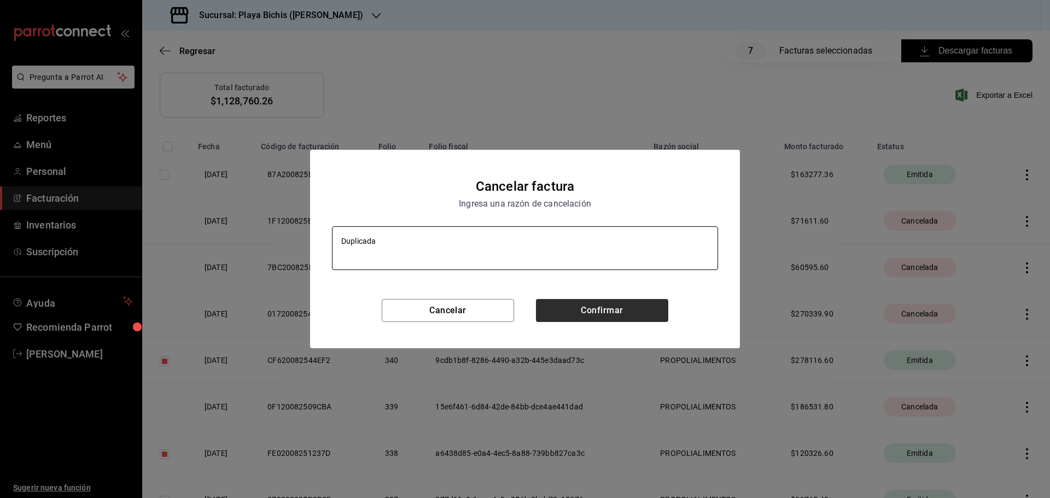
type textarea "Duplicada"
click at [607, 307] on button "Confirmar" at bounding box center [602, 310] width 132 height 23
type textarea "x"
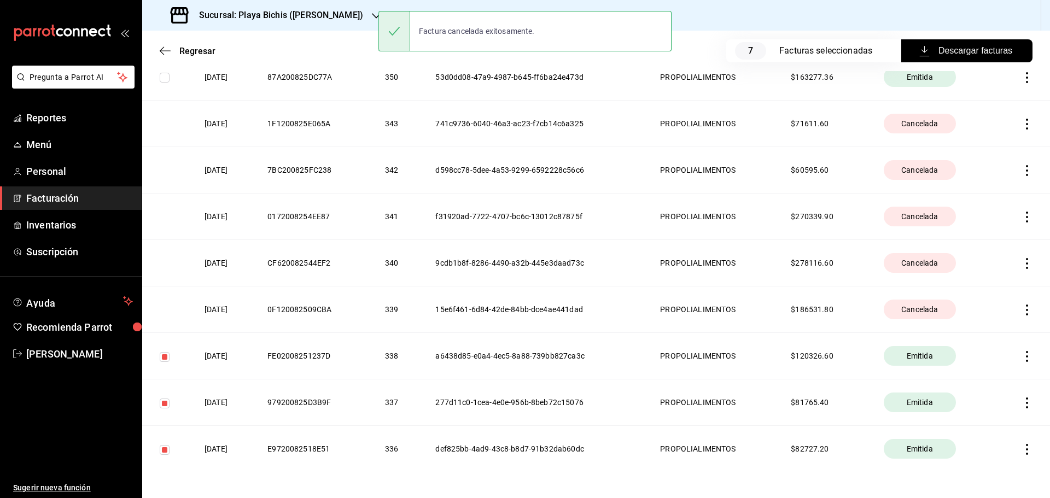
scroll to position [219, 0]
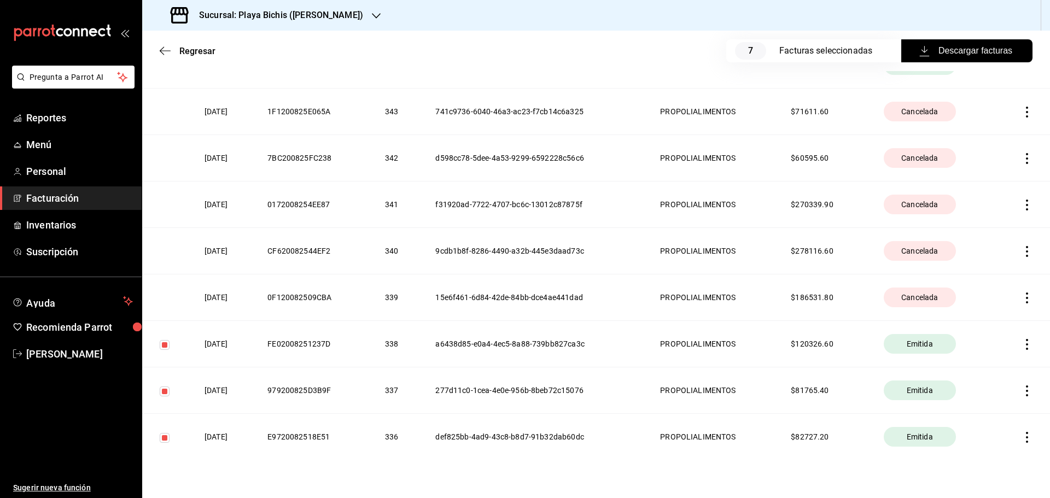
click at [1022, 346] on icon "button" at bounding box center [1027, 344] width 11 height 11
click at [985, 373] on div "Cancelar factura" at bounding box center [969, 372] width 56 height 9
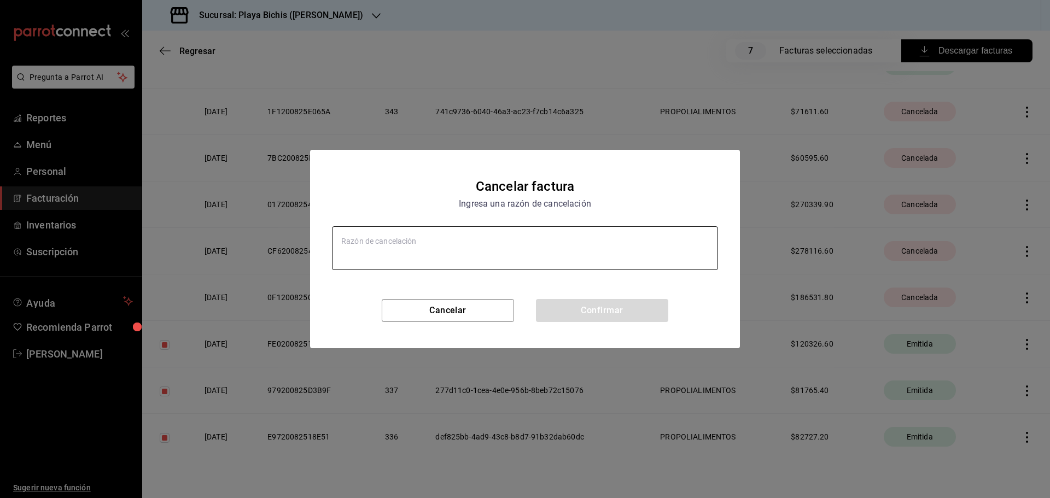
type textarea "x"
click at [452, 245] on textarea at bounding box center [525, 248] width 386 height 44
type textarea "D"
type textarea "x"
type textarea "Du"
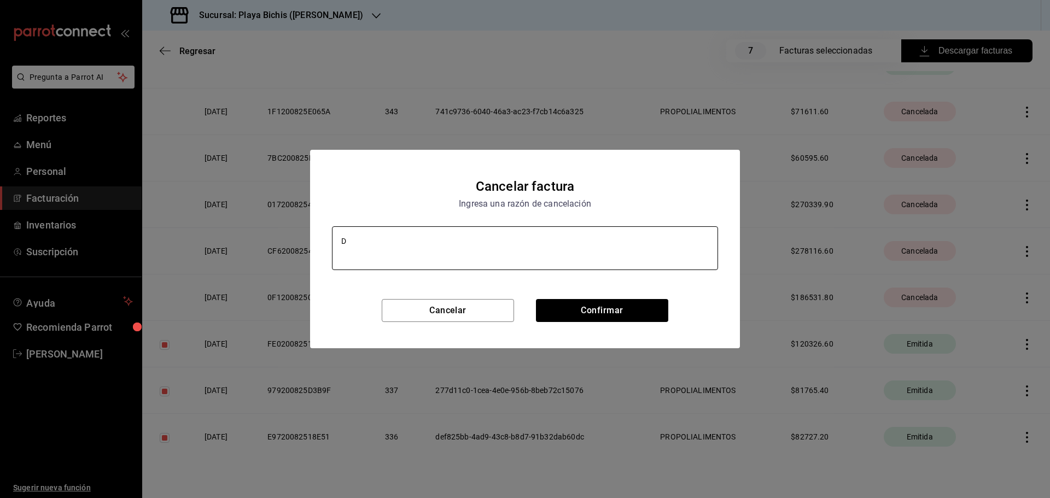
type textarea "x"
type textarea "Dup"
type textarea "x"
type textarea "Dupi"
type textarea "x"
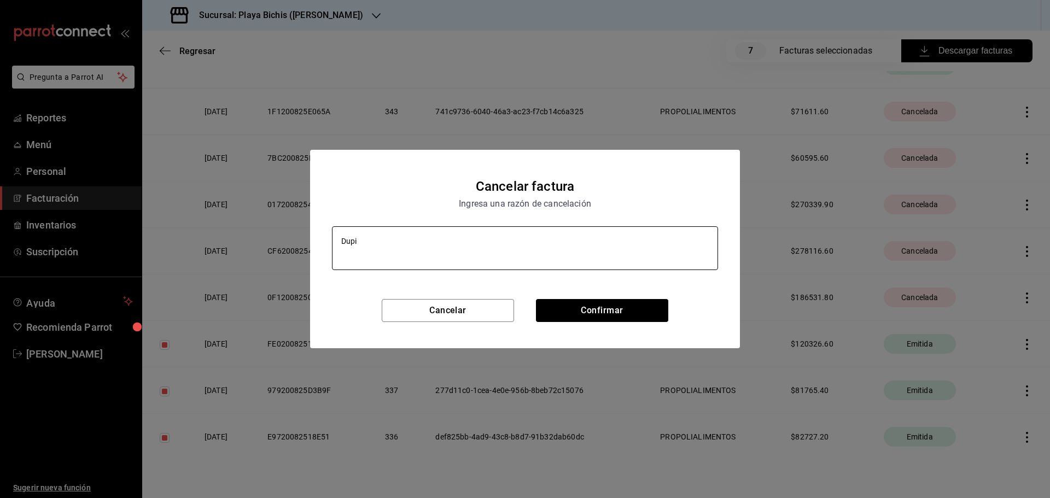
type textarea "Dup"
type textarea "x"
type textarea "Dupl"
type textarea "x"
type textarea "Dupli"
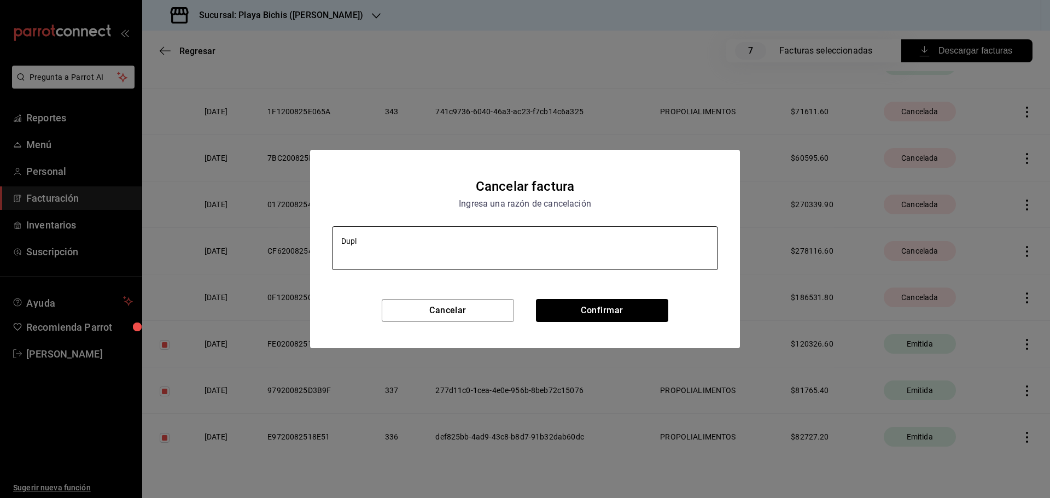
type textarea "x"
type textarea "Duplic"
type textarea "x"
type textarea "Duplica"
type textarea "x"
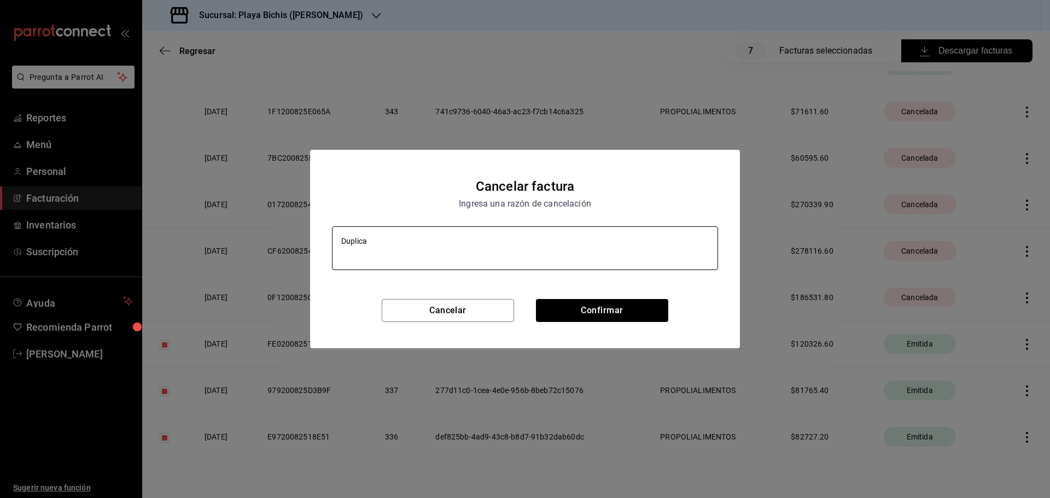
type textarea "Duplicad"
type textarea "x"
type textarea "Duplicada"
type textarea "x"
type textarea "Duplicada"
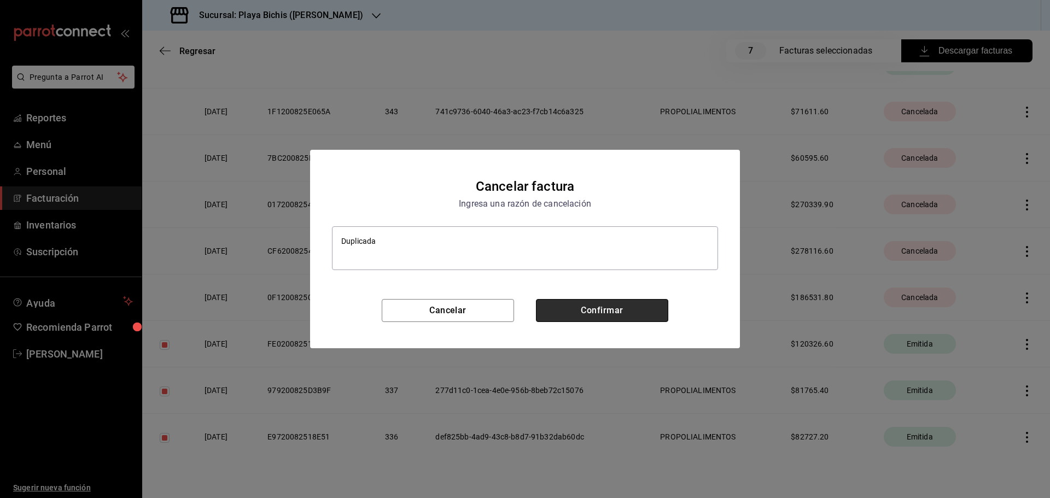
click at [589, 321] on button "Confirmar" at bounding box center [602, 310] width 132 height 23
type textarea "x"
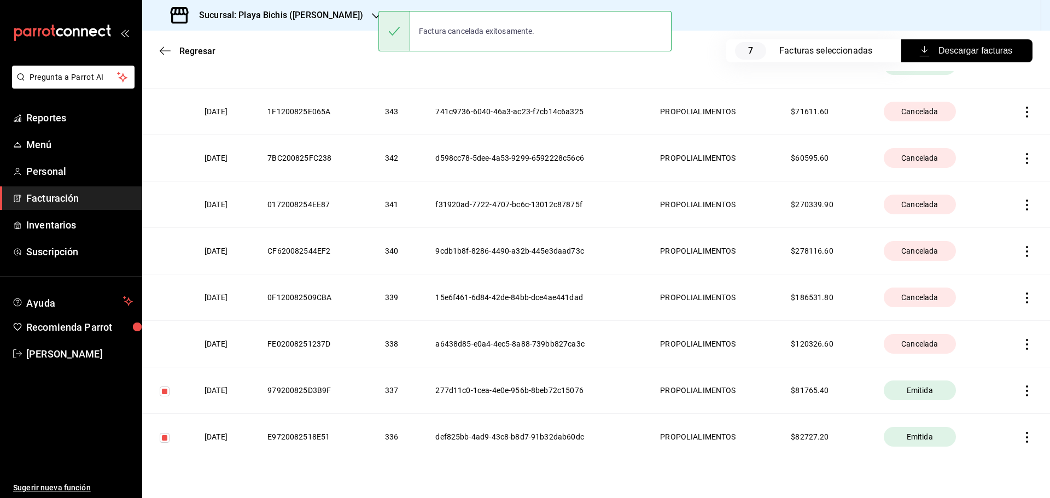
click at [1022, 393] on icon "button" at bounding box center [1027, 391] width 11 height 11
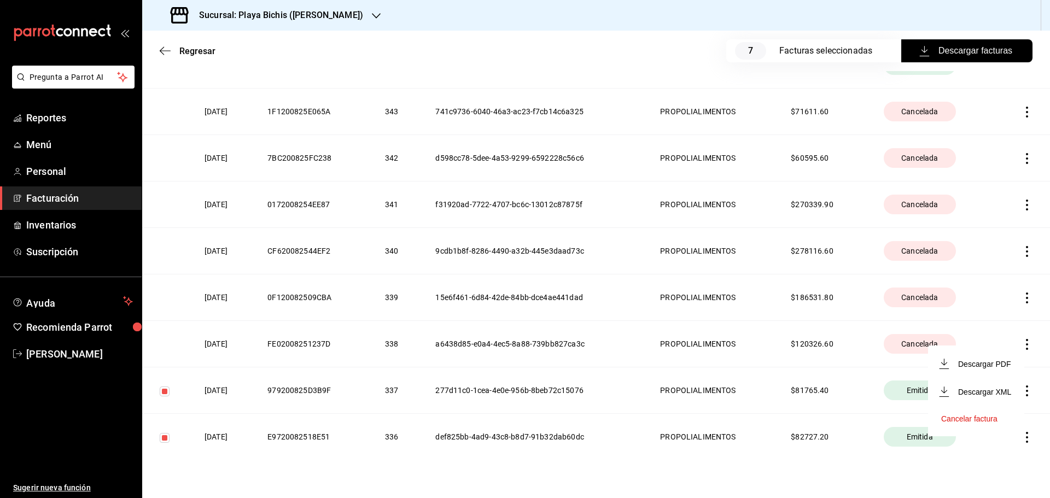
click at [985, 414] on li "Cancelar factura" at bounding box center [976, 419] width 96 height 26
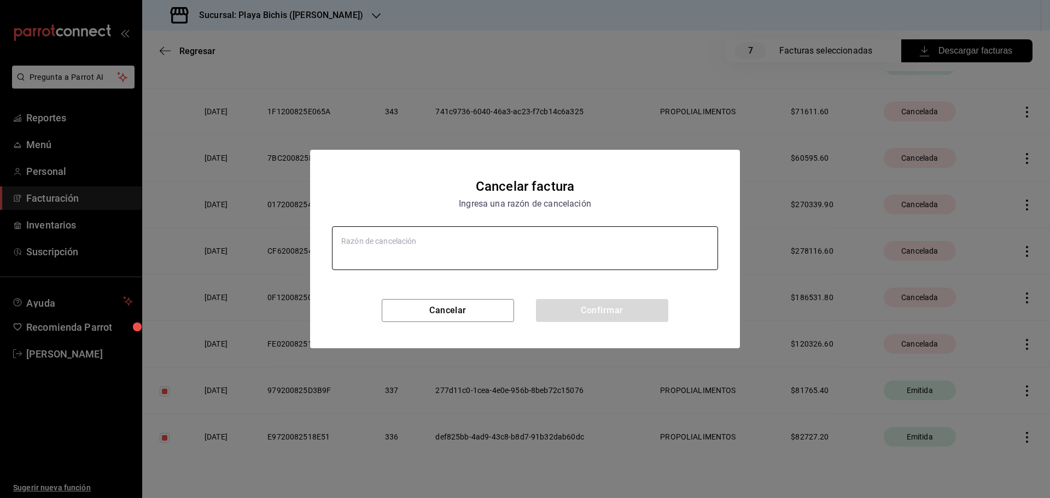
type textarea "x"
click at [432, 235] on textarea at bounding box center [525, 248] width 386 height 44
type textarea "D"
type textarea "x"
type textarea "Du"
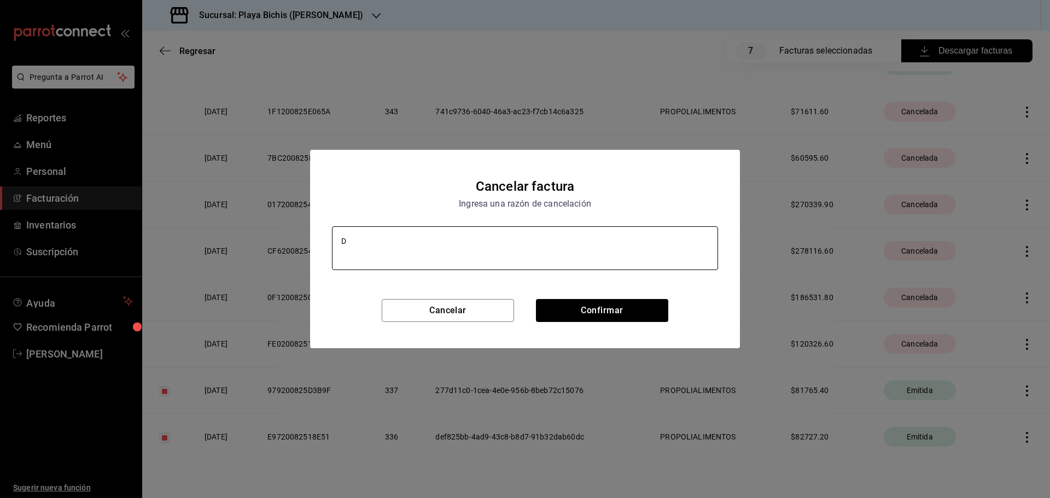
type textarea "x"
type textarea "Dup"
type textarea "x"
type textarea "Dupl"
type textarea "x"
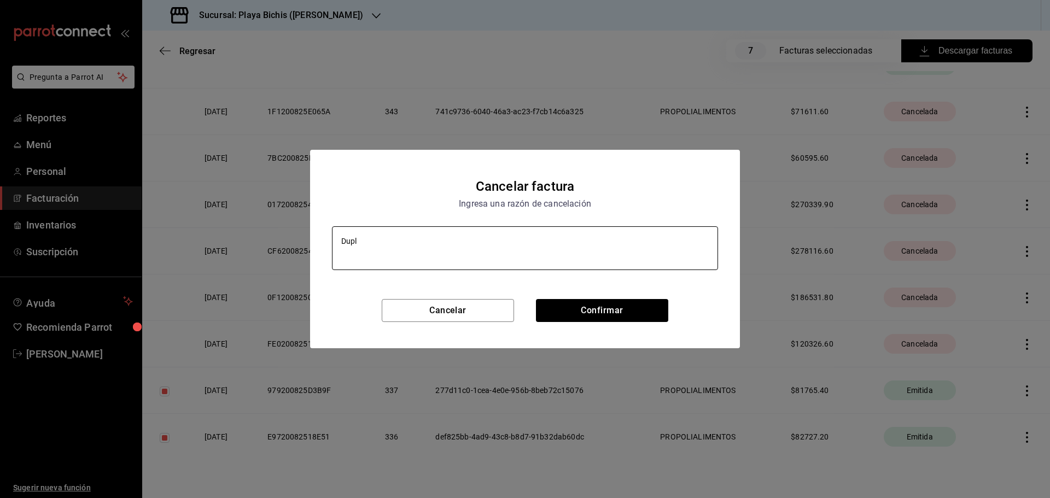
type textarea "Dupli"
type textarea "x"
type textarea "Duplic"
type textarea "x"
type textarea "Duplica"
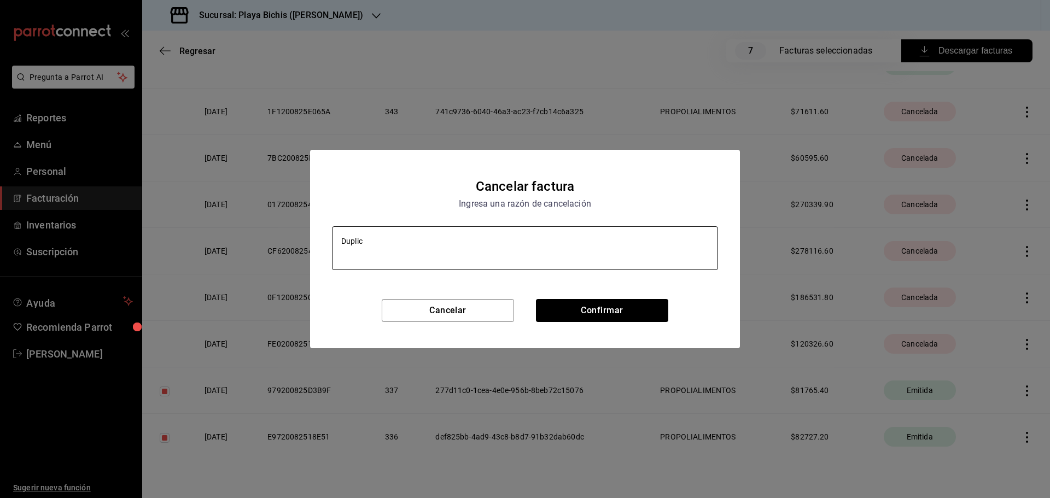
type textarea "x"
type textarea "Duplicad"
type textarea "x"
type textarea "Duplicada"
type textarea "x"
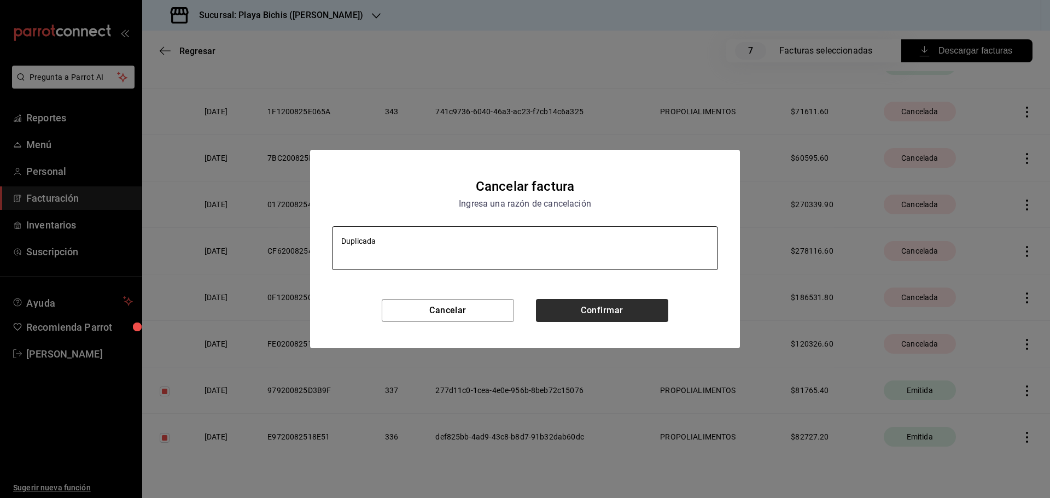
type textarea "Duplicada"
click at [600, 319] on button "Confirmar" at bounding box center [602, 310] width 132 height 23
type textarea "x"
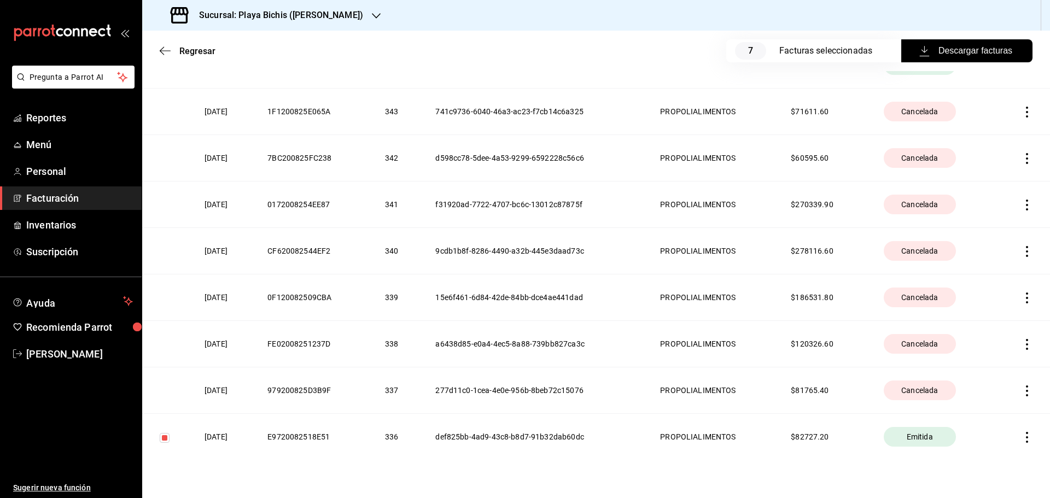
scroll to position [242, 0]
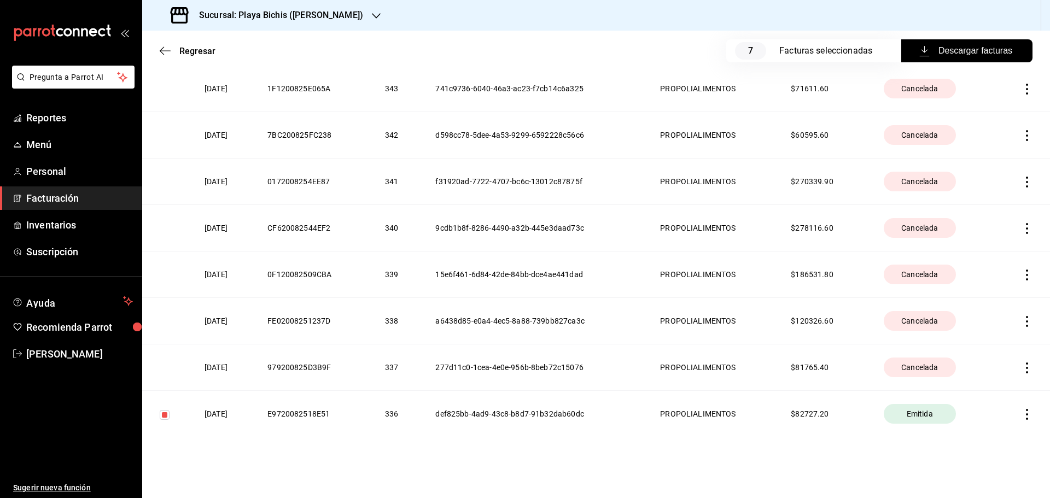
click at [1022, 417] on icon "button" at bounding box center [1027, 414] width 11 height 11
click at [994, 444] on div "Cancelar factura" at bounding box center [969, 442] width 56 height 9
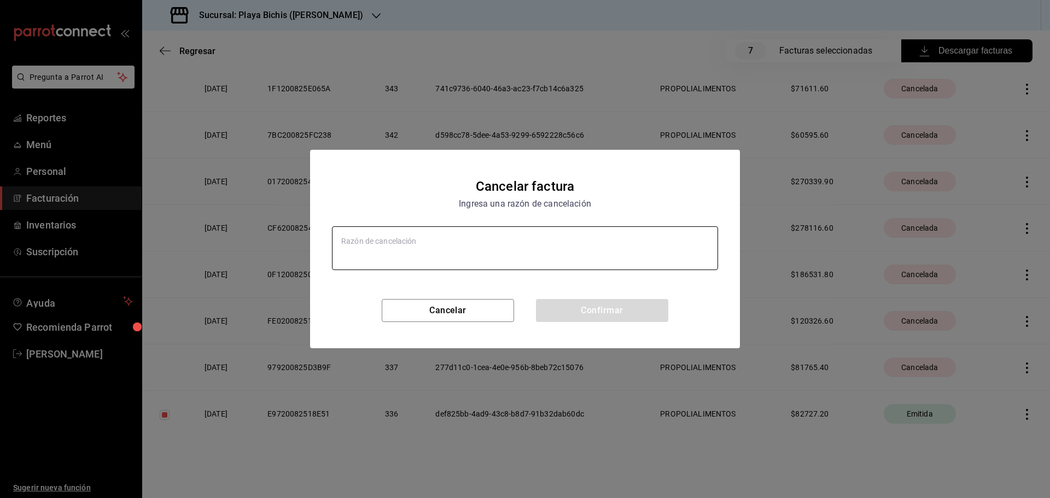
type textarea "x"
click at [437, 238] on textarea at bounding box center [525, 248] width 386 height 44
type textarea "D"
type textarea "x"
type textarea "Du"
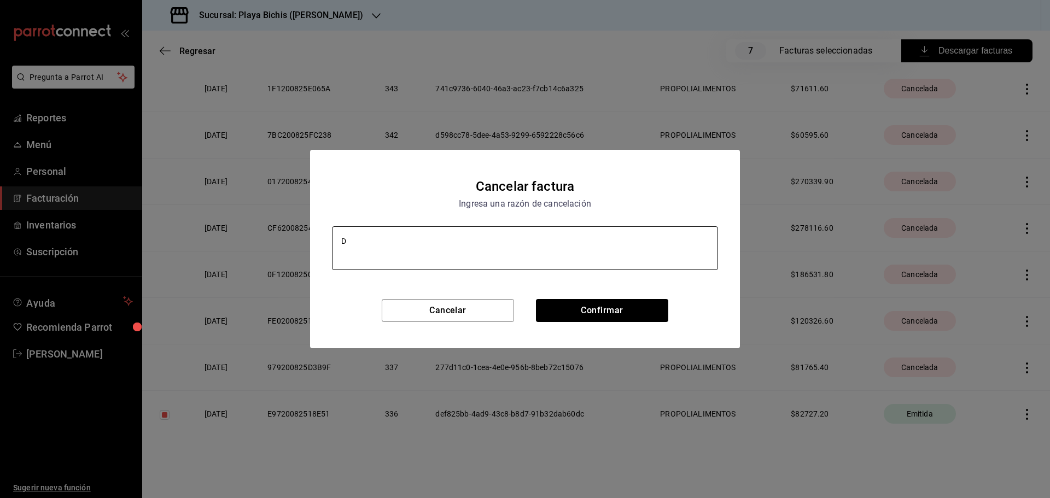
type textarea "x"
type textarea "Dup"
type textarea "x"
type textarea "Dupl"
type textarea "x"
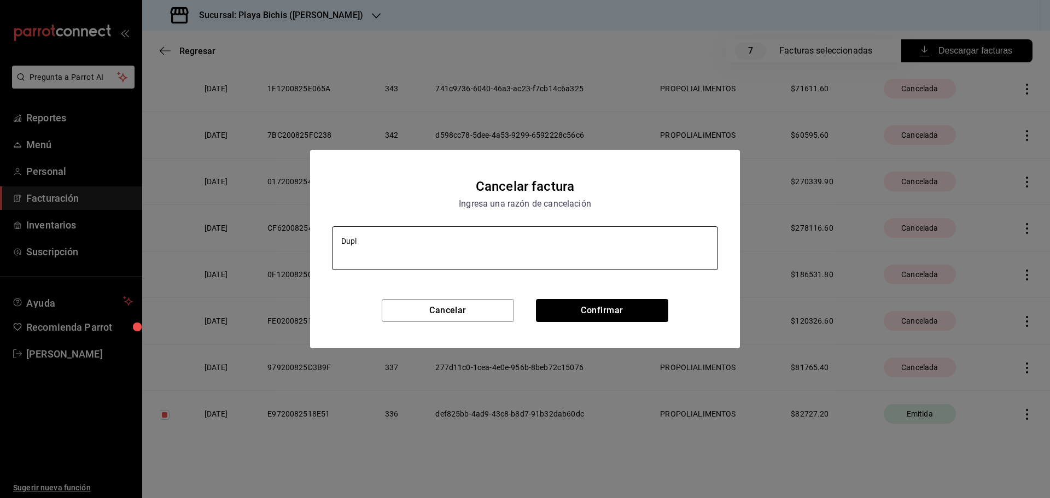
type textarea "Dupli"
type textarea "x"
type textarea "Duplic"
type textarea "x"
type textarea "Duplica"
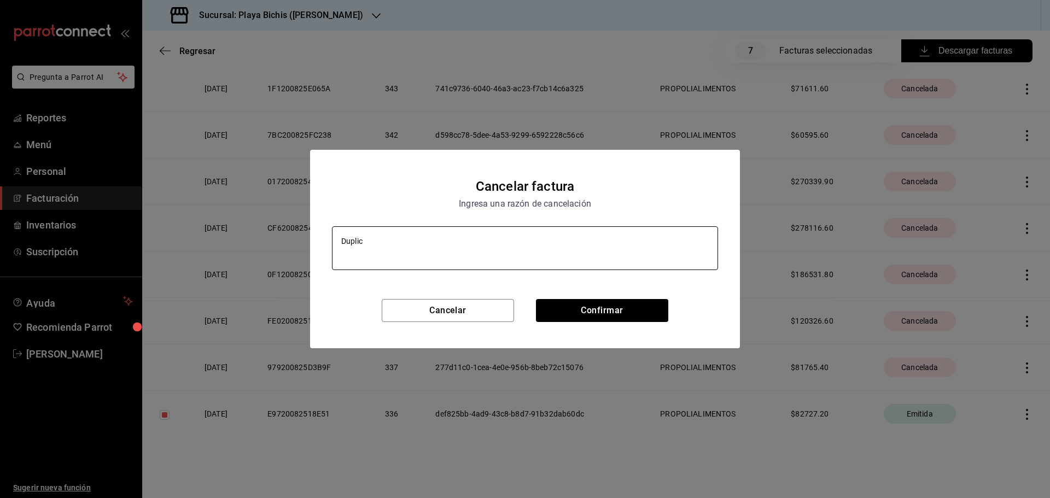
type textarea "x"
click at [576, 311] on button "Confirmar" at bounding box center [602, 310] width 132 height 23
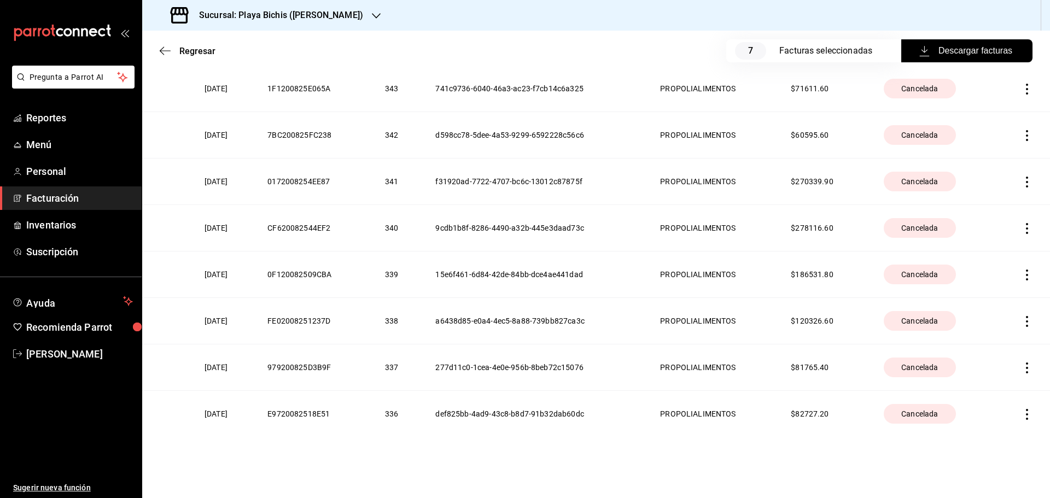
scroll to position [0, 0]
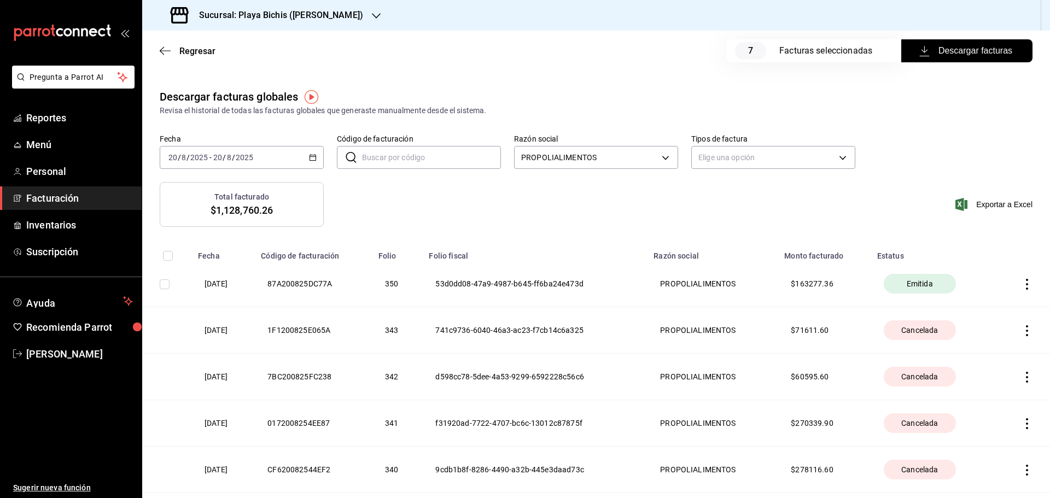
click at [64, 201] on span "Facturación" at bounding box center [79, 198] width 107 height 15
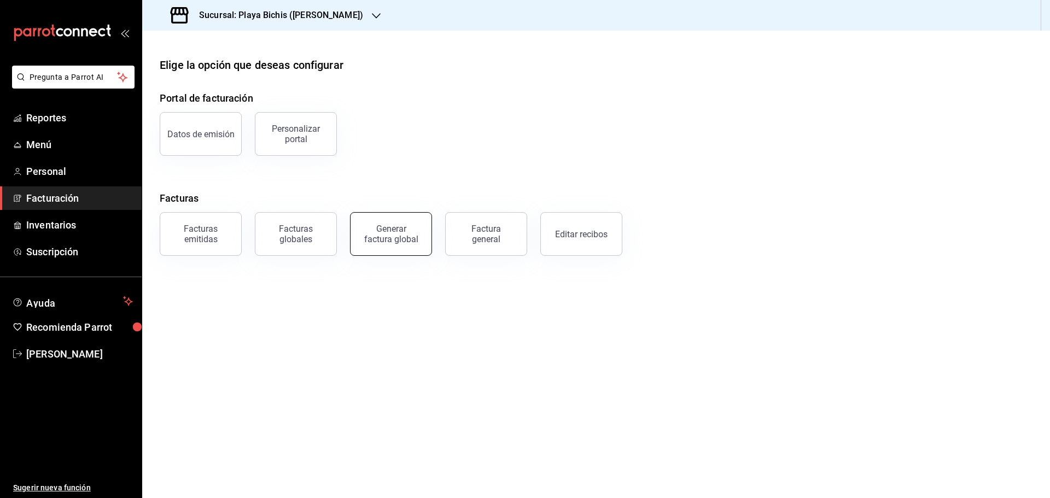
click at [387, 232] on div "Generar factura global" at bounding box center [391, 234] width 55 height 21
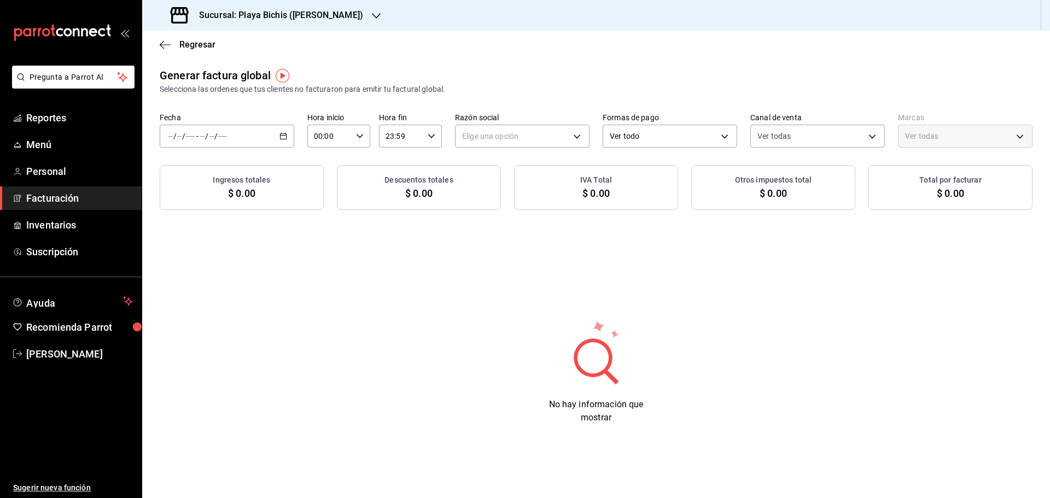
click at [327, 226] on div "Generar factura global Selecciona las ordenes que tus clientes no facturaron pa…" at bounding box center [596, 254] width 908 height 375
click at [283, 139] on \(Stroke\) "button" at bounding box center [283, 136] width 7 height 6
click at [212, 172] on span "Rango de fechas" at bounding box center [211, 169] width 85 height 11
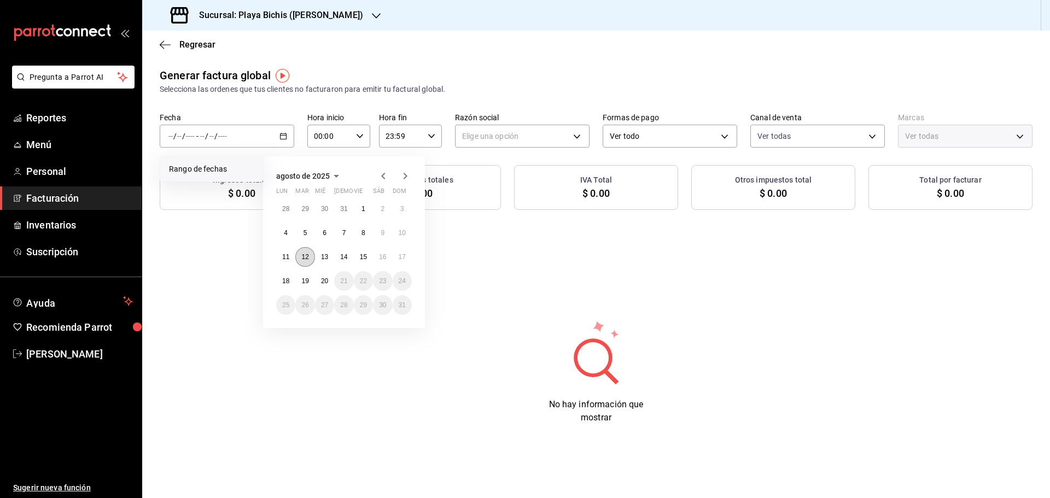
click at [305, 253] on button "12" at bounding box center [304, 257] width 19 height 20
click at [305, 253] on div "Generar factura global Selecciona las ordenes que tus clientes no facturaron pa…" at bounding box center [596, 254] width 908 height 375
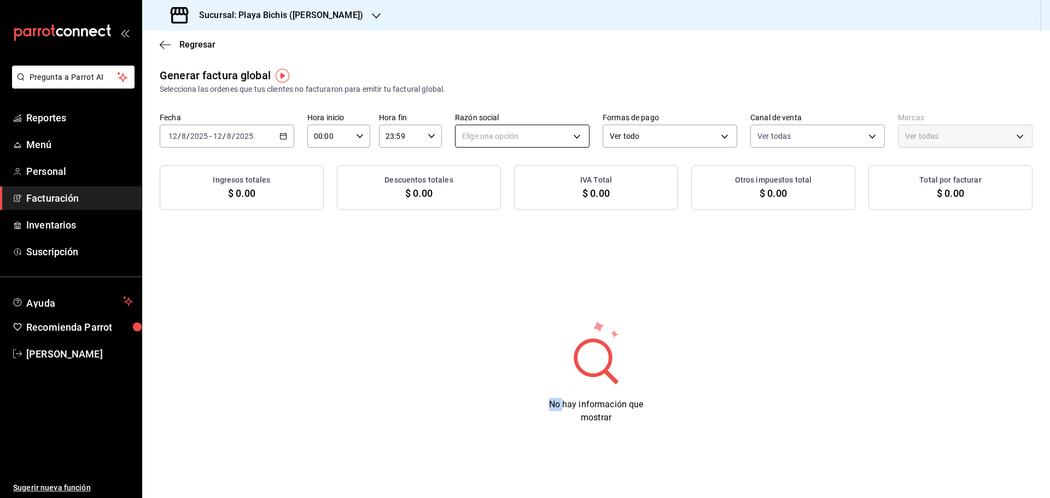
click at [501, 135] on body "Pregunta a Parrot AI Reportes Menú Personal Facturación Inventarios Suscripción…" at bounding box center [525, 249] width 1050 height 498
click at [505, 189] on li "PROPOLIALIMENTOS" at bounding box center [522, 192] width 133 height 20
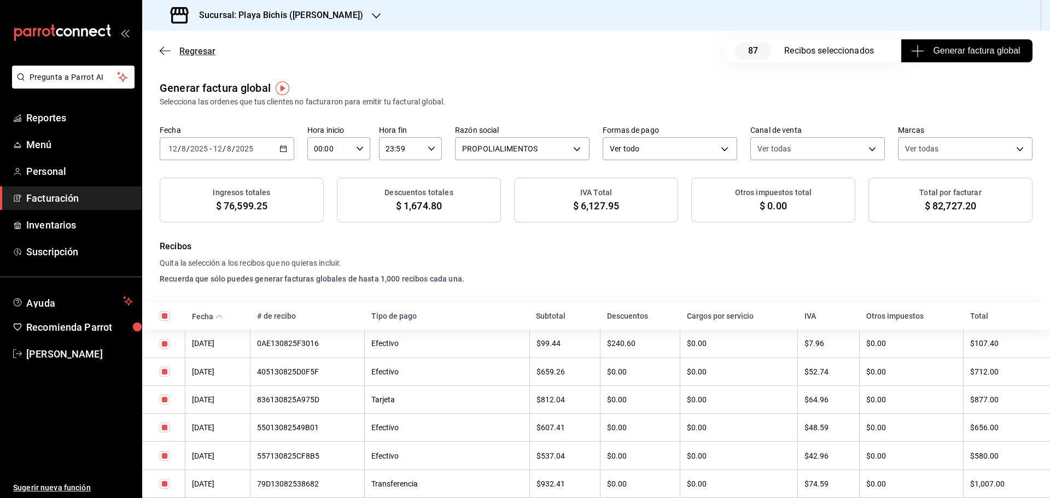
click at [212, 50] on span "Regresar" at bounding box center [197, 51] width 36 height 10
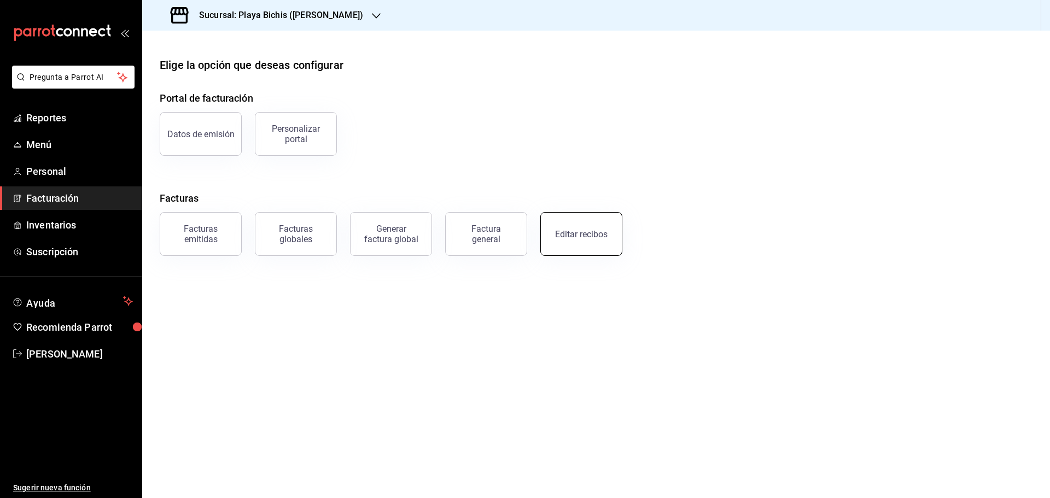
click at [586, 234] on div "Editar recibos" at bounding box center [581, 234] width 53 height 10
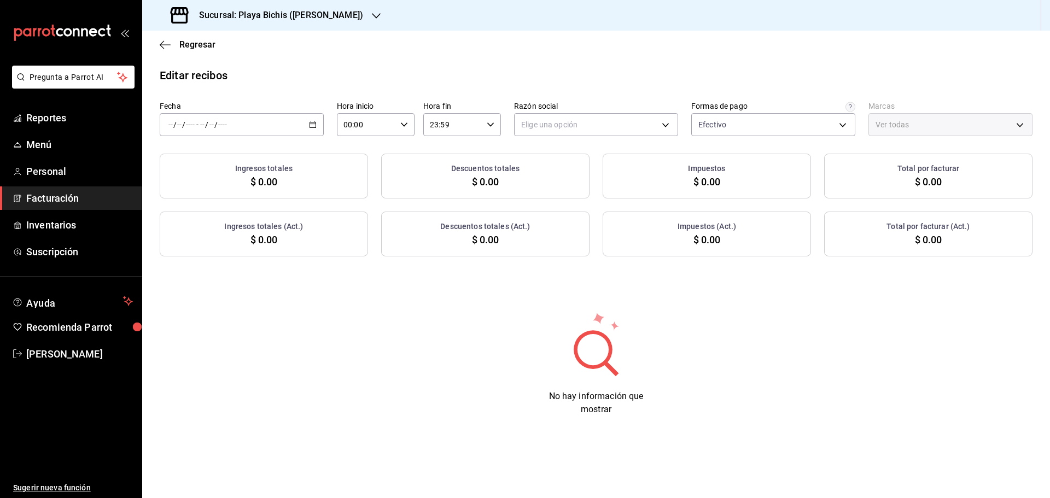
click at [316, 124] on \(Stroke\) "button" at bounding box center [313, 124] width 6 height 1
click at [206, 278] on span "Rango de fechas" at bounding box center [211, 280] width 85 height 11
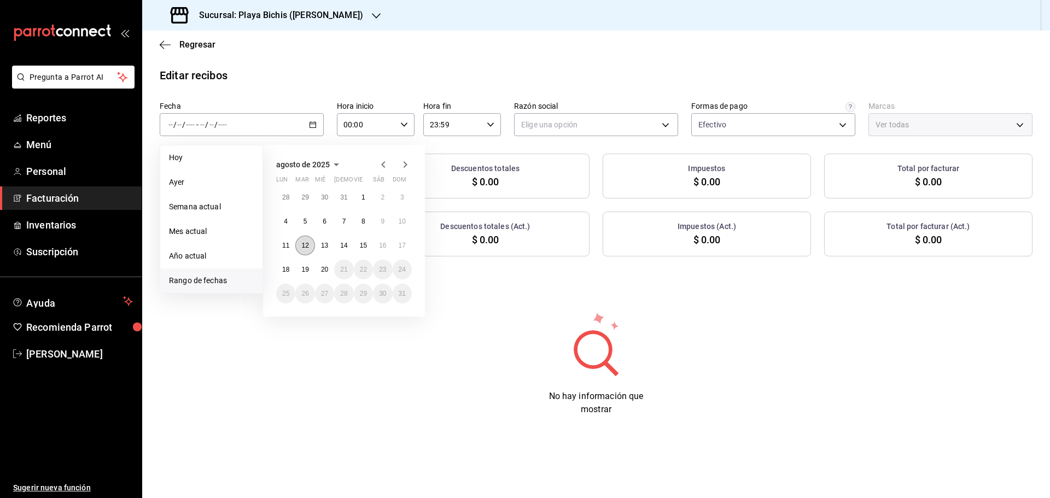
click at [307, 245] on abbr "12" at bounding box center [304, 246] width 7 height 8
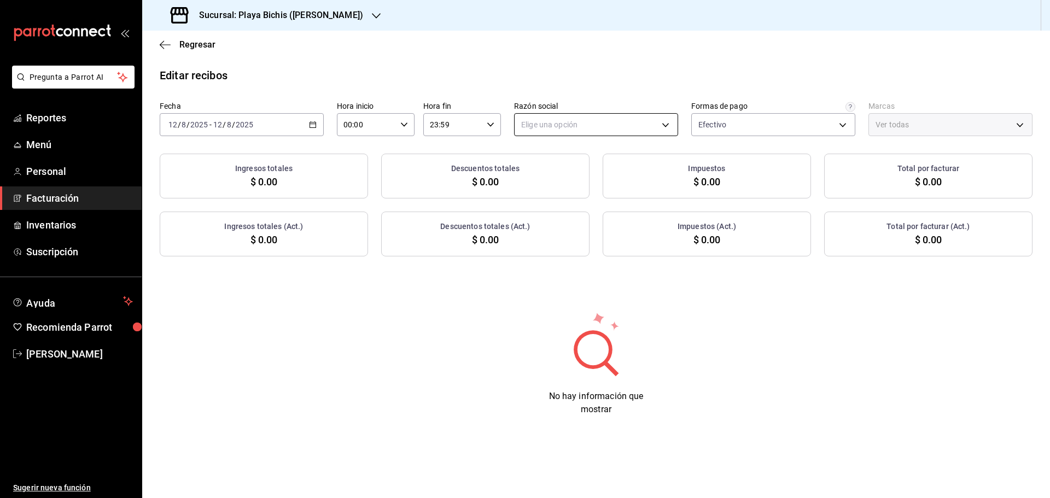
click at [641, 123] on body "Pregunta a Parrot AI Reportes Menú Personal Facturación Inventarios Suscripción…" at bounding box center [525, 249] width 1050 height 498
click at [572, 179] on li "PROPOLIALIMENTOS" at bounding box center [596, 180] width 163 height 20
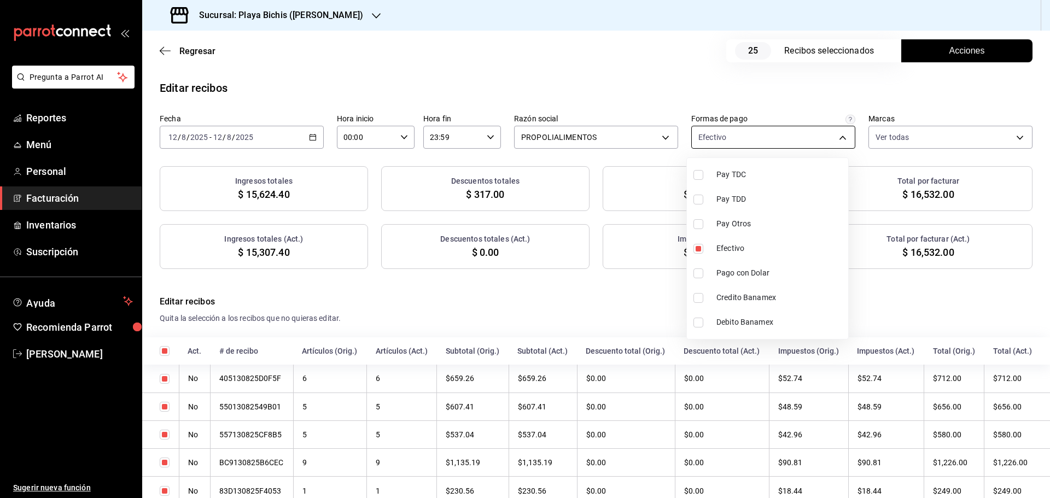
click at [770, 127] on body "Pregunta a Parrot AI Reportes Menú Personal Facturación Inventarios Suscripción…" at bounding box center [525, 249] width 1050 height 498
click at [758, 271] on span "Pago con Dolar" at bounding box center [780, 272] width 127 height 11
click at [651, 72] on div at bounding box center [525, 249] width 1050 height 498
click at [914, 141] on body "Pregunta a Parrot AI Reportes Menú Personal Facturación Inventarios Suscripción…" at bounding box center [525, 249] width 1050 height 498
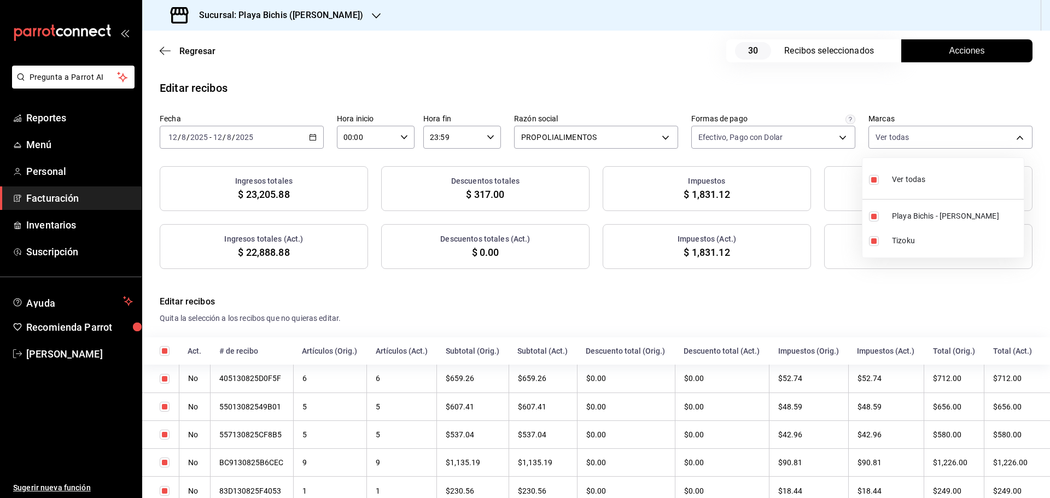
click at [912, 140] on div at bounding box center [525, 249] width 1050 height 498
click at [950, 45] on span "Acciones" at bounding box center [968, 50] width 36 height 13
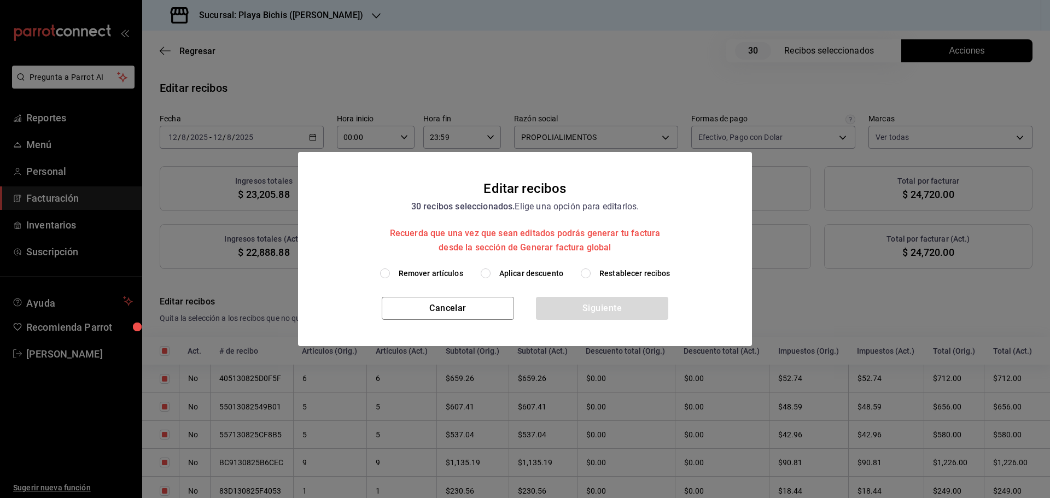
click at [517, 276] on span "Aplicar descuento" at bounding box center [531, 273] width 64 height 11
click at [491, 276] on input "Aplicar descuento" at bounding box center [486, 274] width 10 height 10
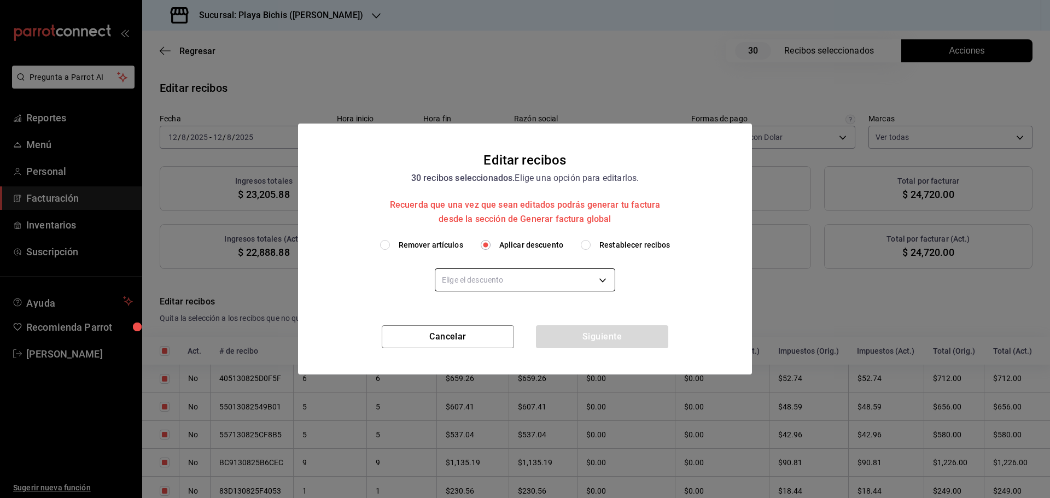
click at [495, 288] on body "Pregunta a Parrot AI Reportes Menú Personal Facturación Inventarios Suscripción…" at bounding box center [525, 249] width 1050 height 498
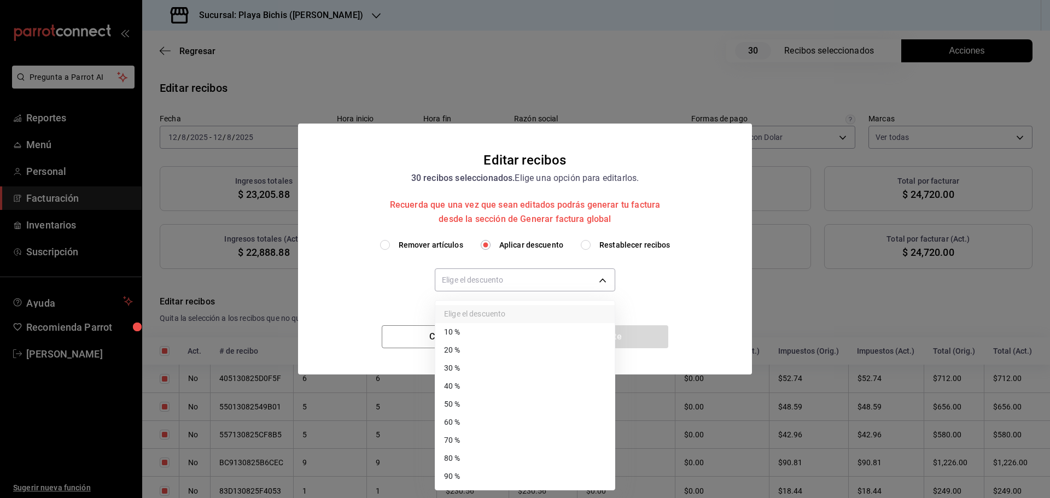
click at [474, 368] on li "30 %" at bounding box center [524, 368] width 179 height 18
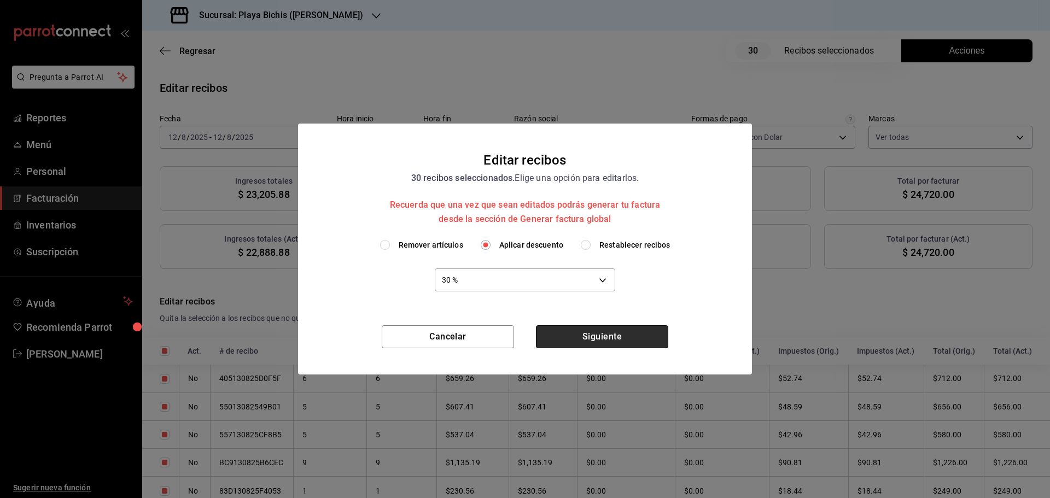
click at [584, 337] on button "Siguiente" at bounding box center [602, 336] width 132 height 23
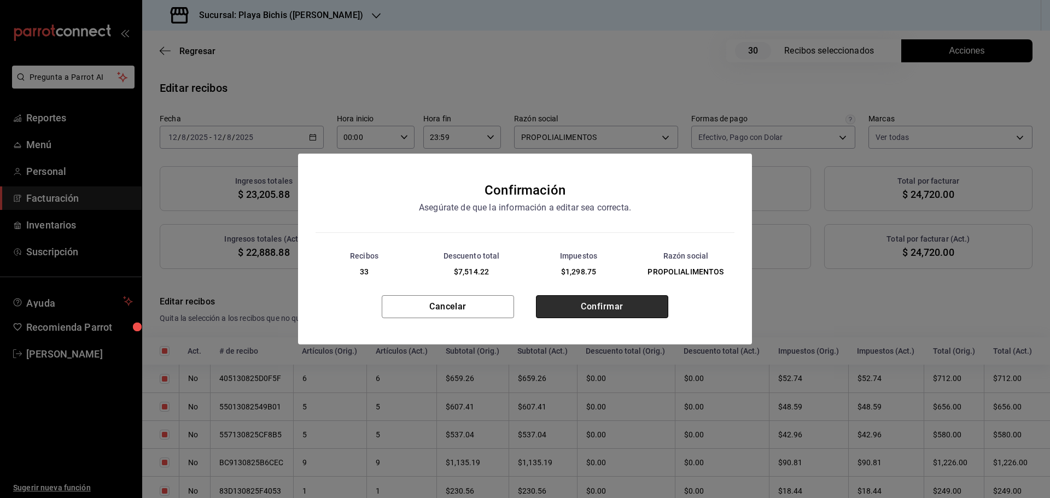
click at [590, 314] on button "Confirmar" at bounding box center [602, 306] width 132 height 23
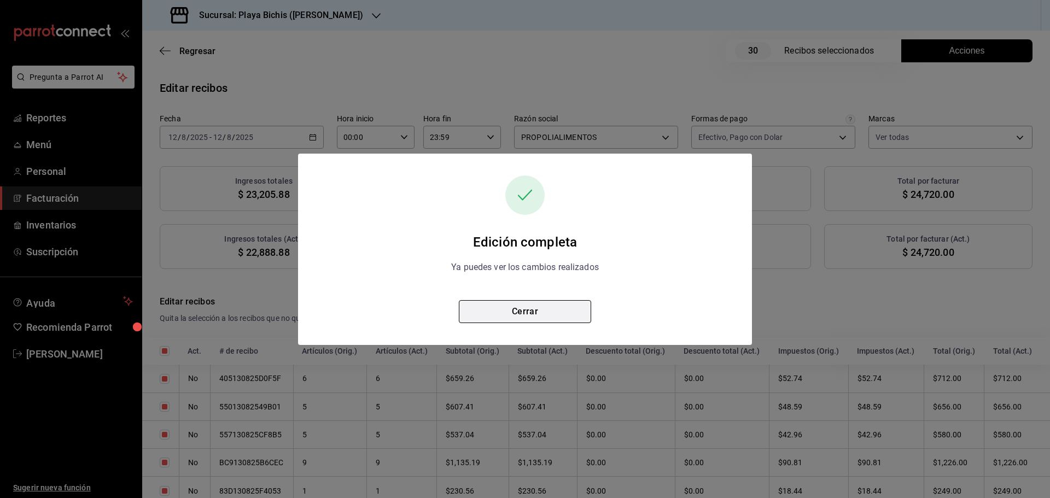
click at [525, 322] on button "Cerrar" at bounding box center [525, 311] width 132 height 23
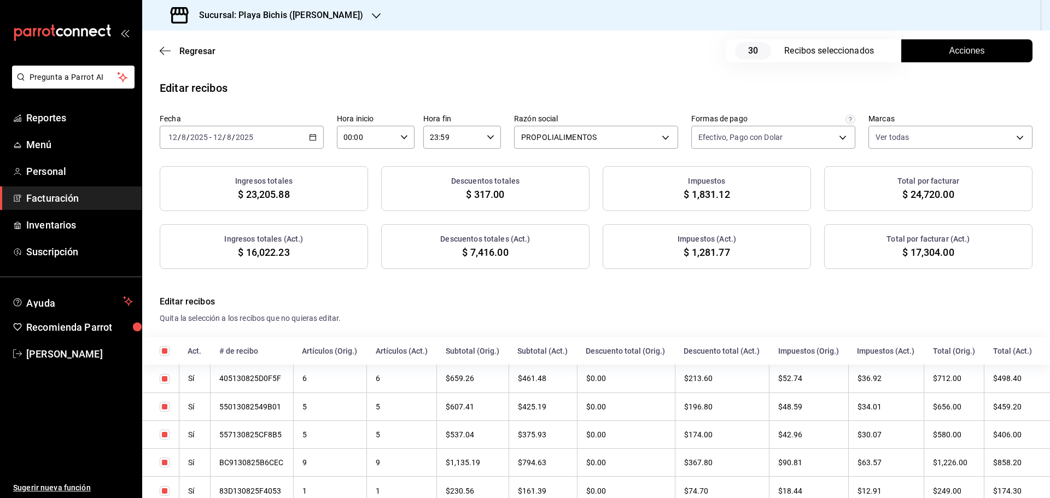
click at [313, 132] on div "[DATE] [DATE] - [DATE] [DATE]" at bounding box center [242, 137] width 164 height 23
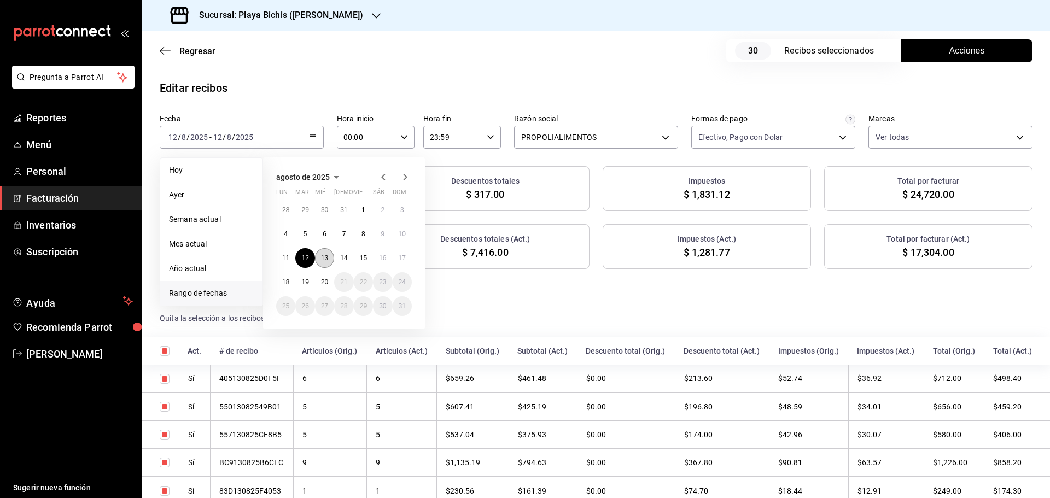
click at [325, 262] on button "13" at bounding box center [324, 258] width 19 height 20
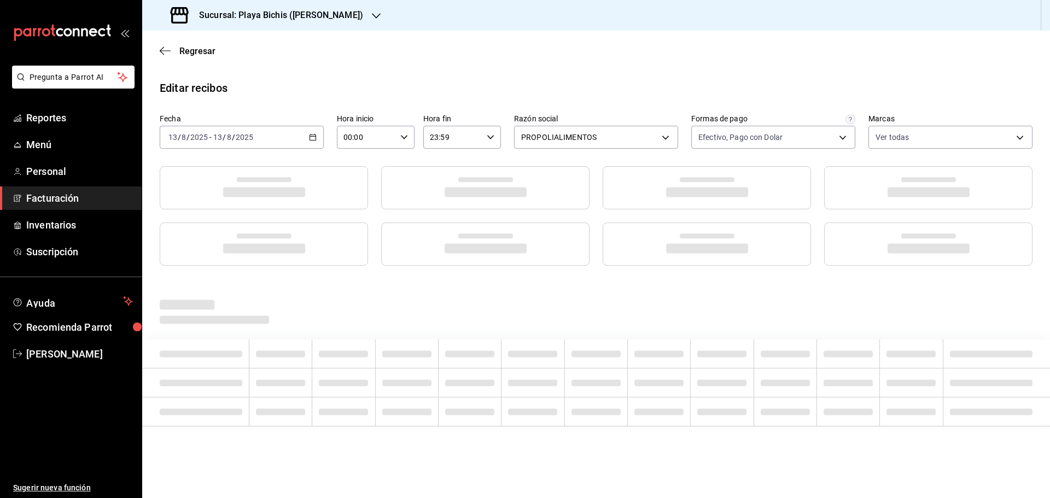
click at [325, 262] on div "Editar recibos Fecha [DATE] [DATE] - [DATE] [DATE] Hora inicio 00:00 Hora inici…" at bounding box center [596, 275] width 908 height 391
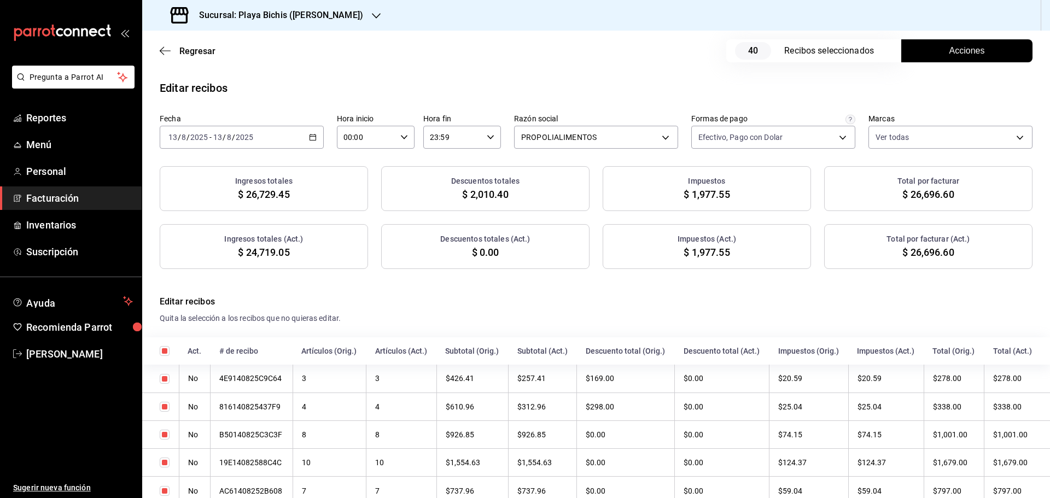
click at [950, 53] on span "Acciones" at bounding box center [968, 50] width 36 height 13
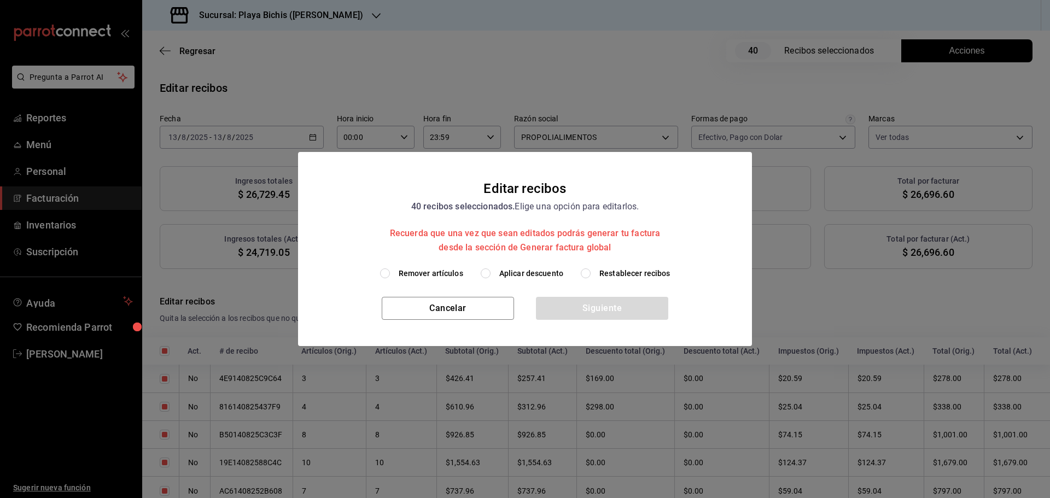
click at [510, 276] on span "Aplicar descuento" at bounding box center [531, 273] width 64 height 11
click at [491, 276] on input "Aplicar descuento" at bounding box center [486, 274] width 10 height 10
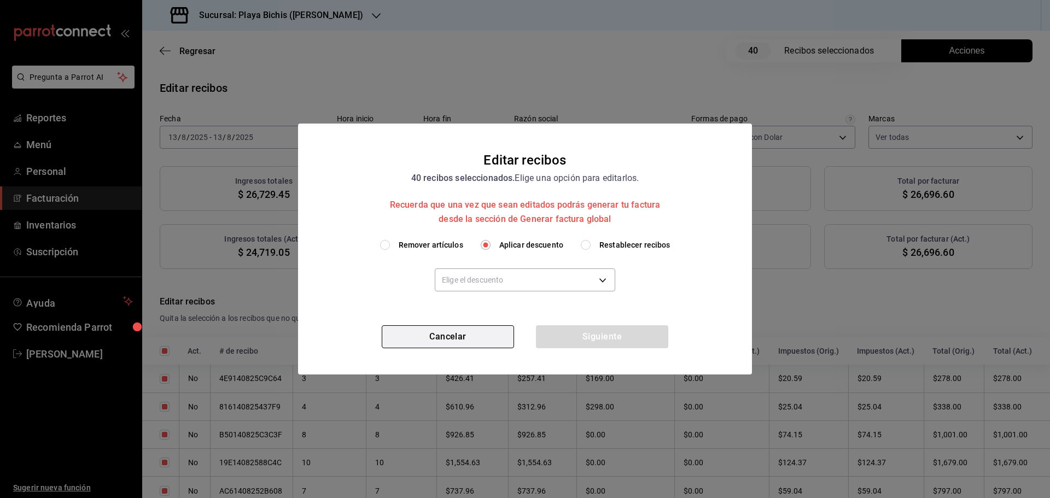
click at [450, 345] on button "Cancelar" at bounding box center [448, 336] width 132 height 23
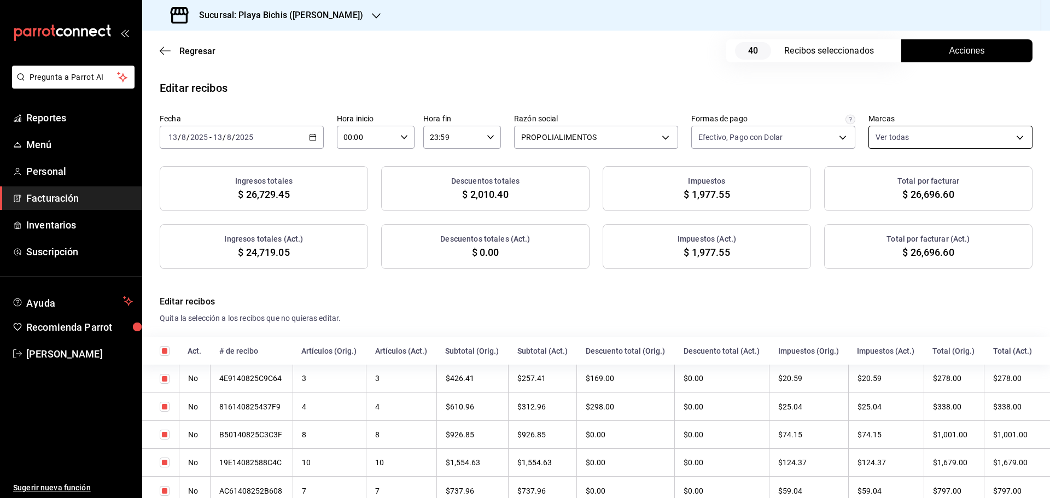
click at [921, 131] on body "Pregunta a Parrot AI Reportes Menú Personal Facturación Inventarios Suscripción…" at bounding box center [525, 249] width 1050 height 498
click at [921, 131] on div at bounding box center [525, 249] width 1050 height 498
click at [937, 49] on button "Acciones" at bounding box center [966, 50] width 131 height 23
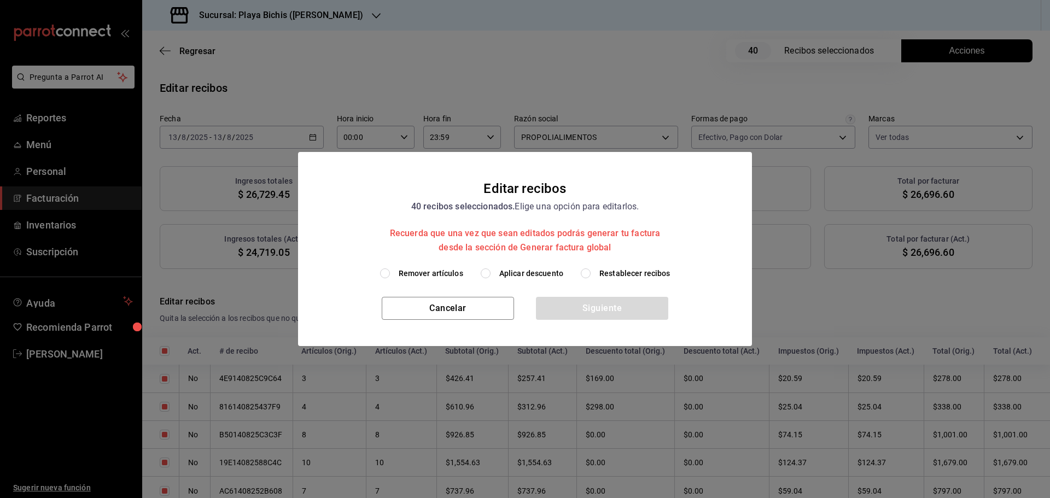
click at [497, 275] on label "Aplicar descuento" at bounding box center [522, 273] width 83 height 11
click at [491, 275] on input "Aplicar descuento" at bounding box center [486, 274] width 10 height 10
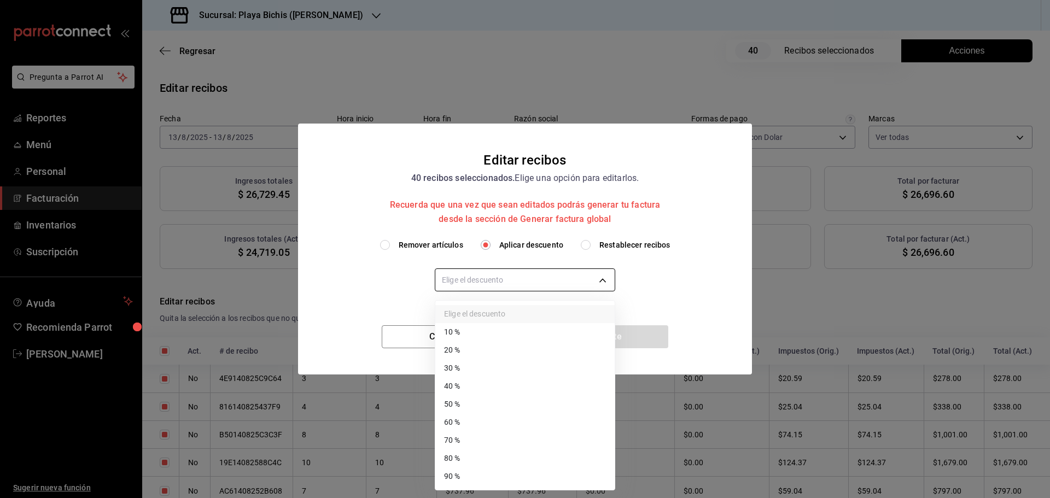
click at [533, 287] on body "Pregunta a Parrot AI Reportes Menú Personal Facturación Inventarios Suscripción…" at bounding box center [525, 249] width 1050 height 498
click at [488, 367] on li "30 %" at bounding box center [524, 368] width 179 height 18
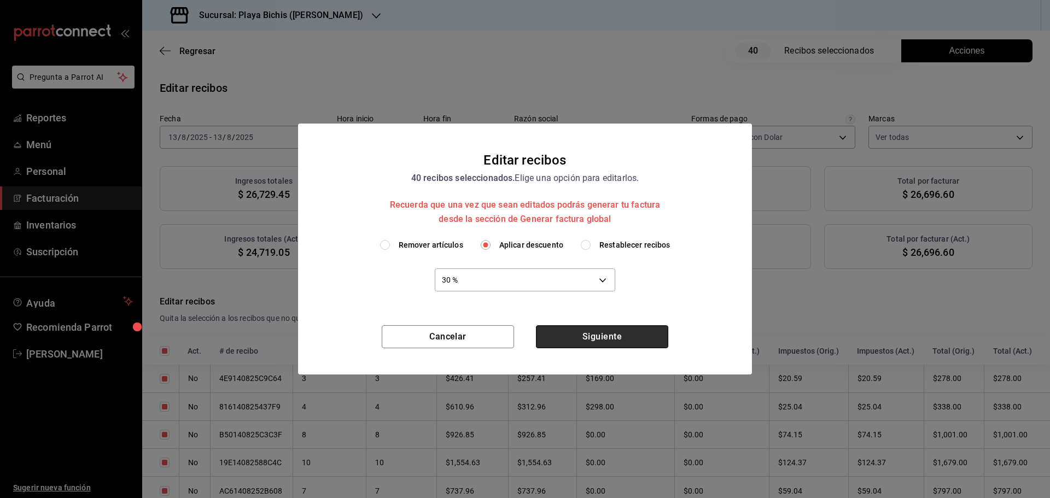
click at [616, 339] on button "Siguiente" at bounding box center [602, 336] width 132 height 23
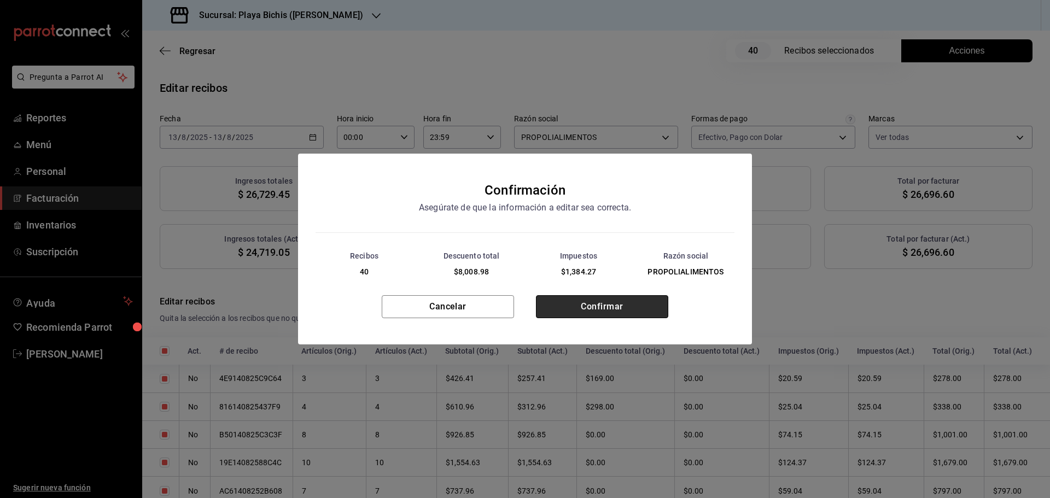
click at [616, 312] on button "Confirmar" at bounding box center [602, 306] width 132 height 23
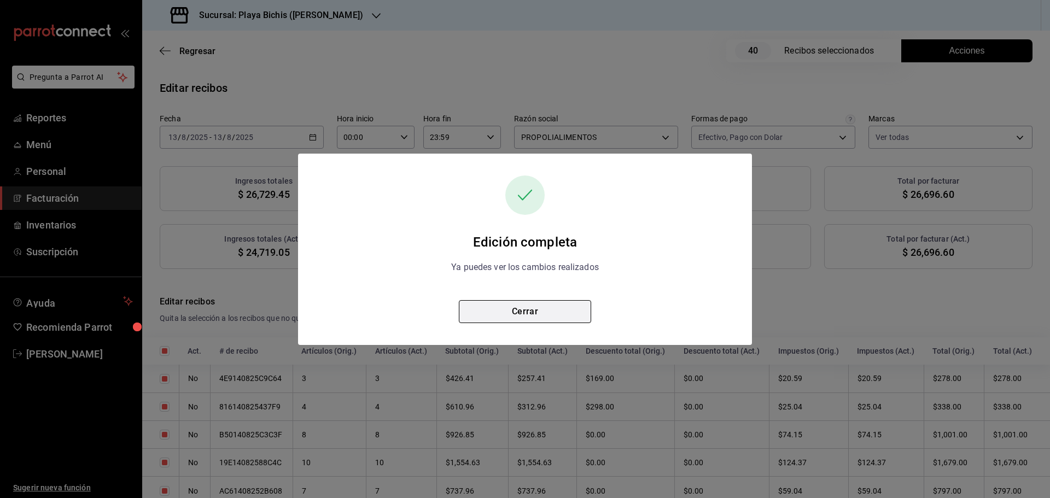
click at [569, 303] on button "Cerrar" at bounding box center [525, 311] width 132 height 23
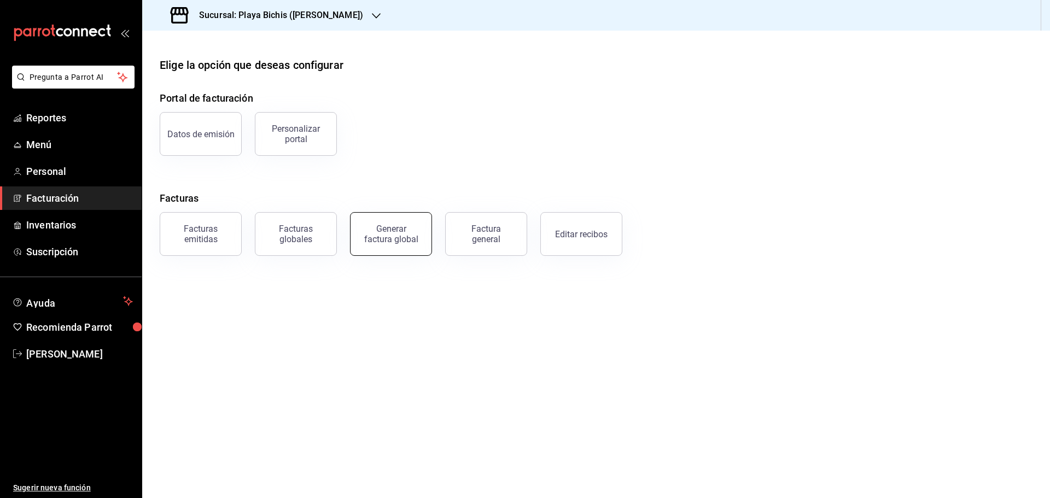
click at [398, 231] on div "Generar factura global" at bounding box center [391, 234] width 55 height 21
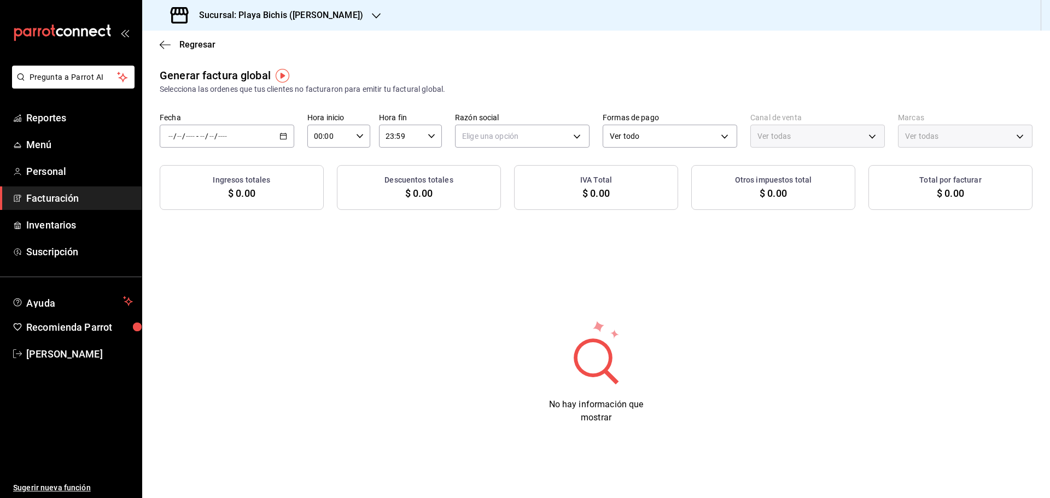
type input "PARROT,UBER_EATS,RAPPI,DIDI_FOOD,ONLINE"
click at [281, 137] on icon "button" at bounding box center [284, 136] width 8 height 8
click at [229, 169] on span "Rango de fechas" at bounding box center [211, 169] width 85 height 11
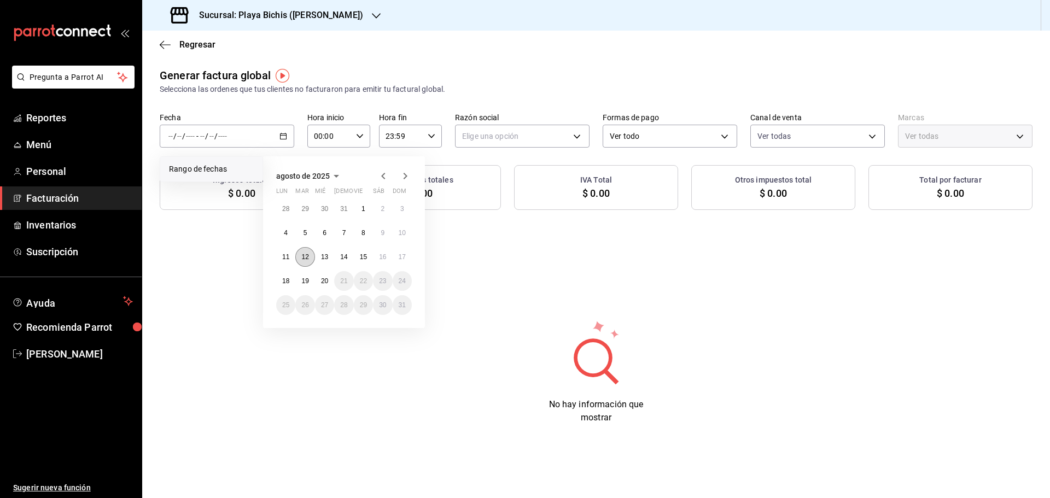
click at [306, 255] on abbr "12" at bounding box center [304, 257] width 7 height 8
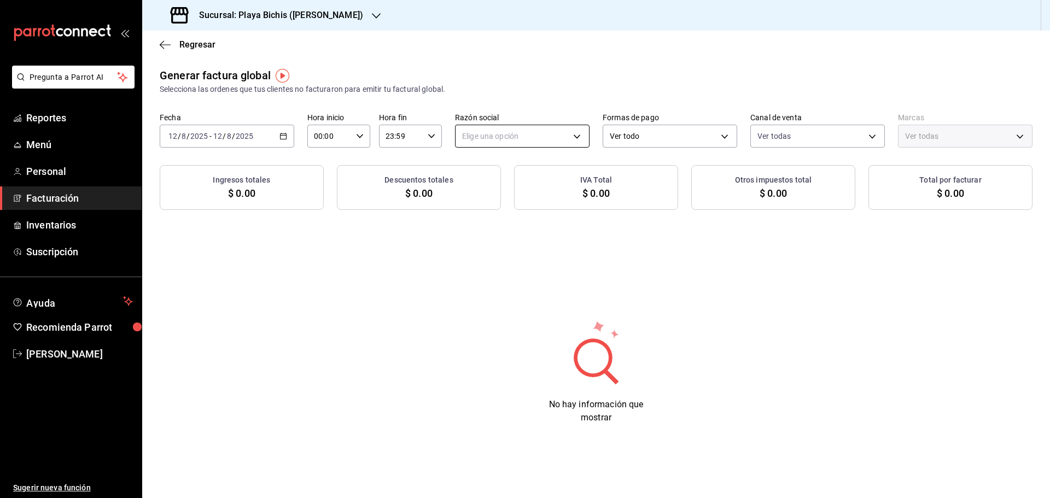
click at [537, 135] on body "Pregunta a Parrot AI Reportes Menú Personal Facturación Inventarios Suscripción…" at bounding box center [525, 249] width 1050 height 498
click at [513, 191] on li "PROPOLIALIMENTOS" at bounding box center [522, 192] width 133 height 20
type input "98789bbc-3643-442e-bea3-a0897877bbaf"
type input "4ba3d68a-2a71-4bf4-8272-d27f8f663470,fbc14f8a-a0c0-448e-9dac-7011cab8a3fb"
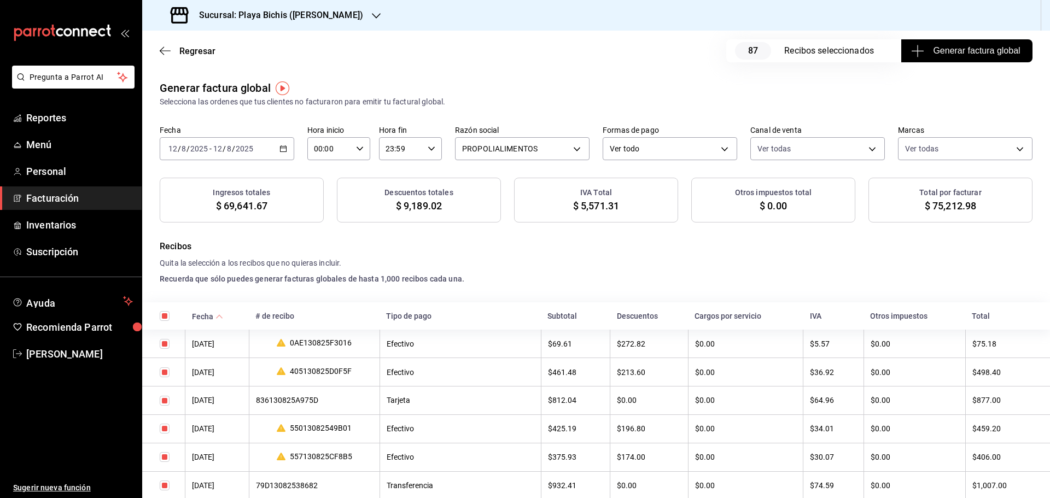
click at [961, 49] on span "Generar factura global" at bounding box center [967, 50] width 107 height 13
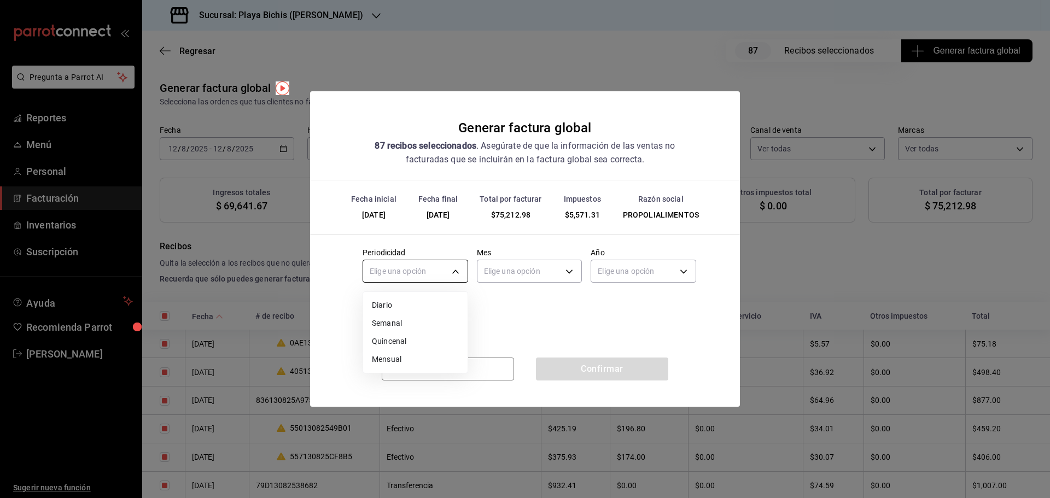
click at [438, 274] on body "Pregunta a Parrot AI Reportes Menú Personal Facturación Inventarios Suscripción…" at bounding box center [525, 249] width 1050 height 498
click at [401, 304] on li "Diario" at bounding box center [415, 305] width 104 height 18
type input "DAILY"
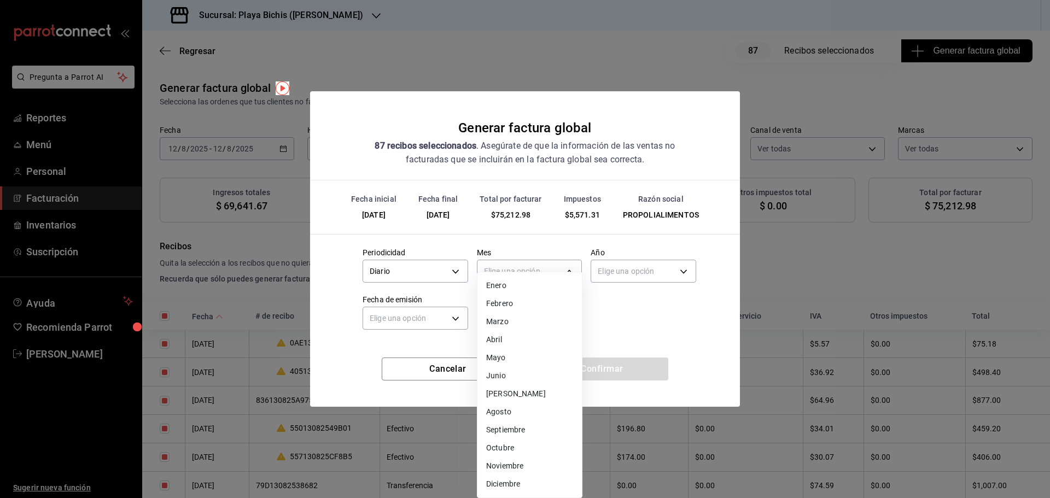
click at [532, 275] on body "Pregunta a Parrot AI Reportes Menú Personal Facturación Inventarios Suscripción…" at bounding box center [525, 249] width 1050 height 498
click at [514, 414] on li "Agosto" at bounding box center [530, 412] width 104 height 18
type input "8"
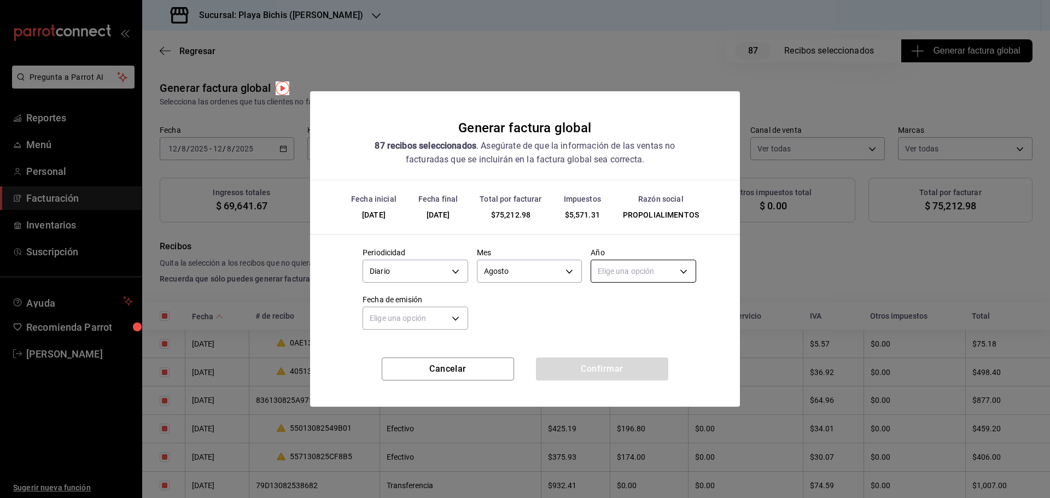
click at [612, 277] on body "Pregunta a Parrot AI Reportes Menú Personal Facturación Inventarios Suscripción…" at bounding box center [525, 249] width 1050 height 498
click at [613, 301] on li "2025" at bounding box center [643, 305] width 104 height 18
type input "2025"
click at [429, 318] on body "Pregunta a Parrot AI Reportes Menú Personal Facturación Inventarios Suscripción…" at bounding box center [525, 249] width 1050 height 498
click at [398, 353] on li "Hoy" at bounding box center [415, 353] width 104 height 18
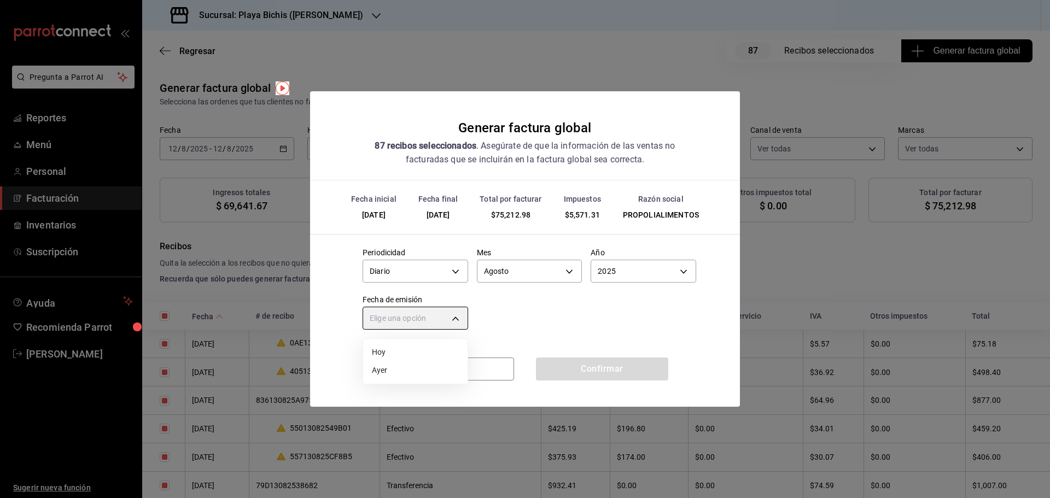
type input "TODAY"
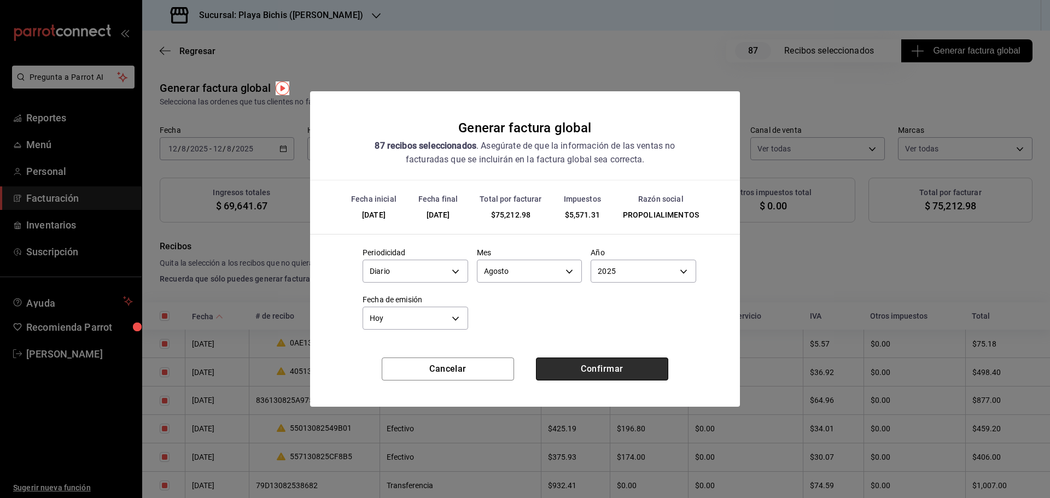
click at [582, 367] on button "Confirmar" at bounding box center [602, 369] width 132 height 23
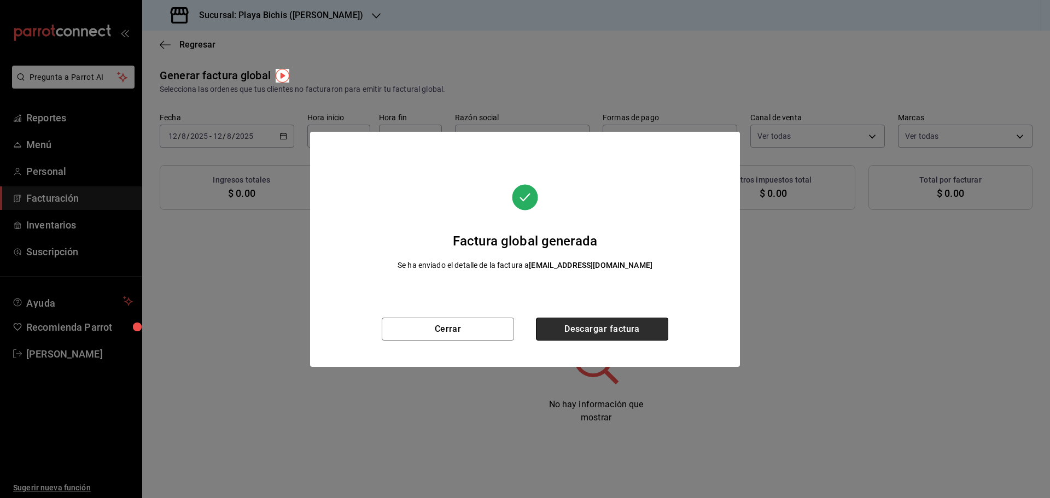
click at [575, 325] on button "Descargar factura" at bounding box center [602, 329] width 132 height 23
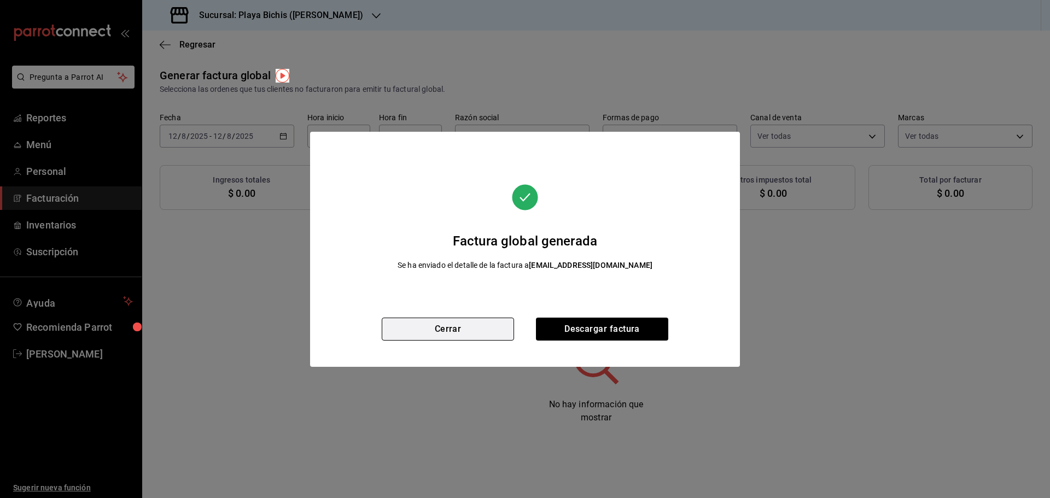
click at [482, 323] on button "Cerrar" at bounding box center [448, 329] width 132 height 23
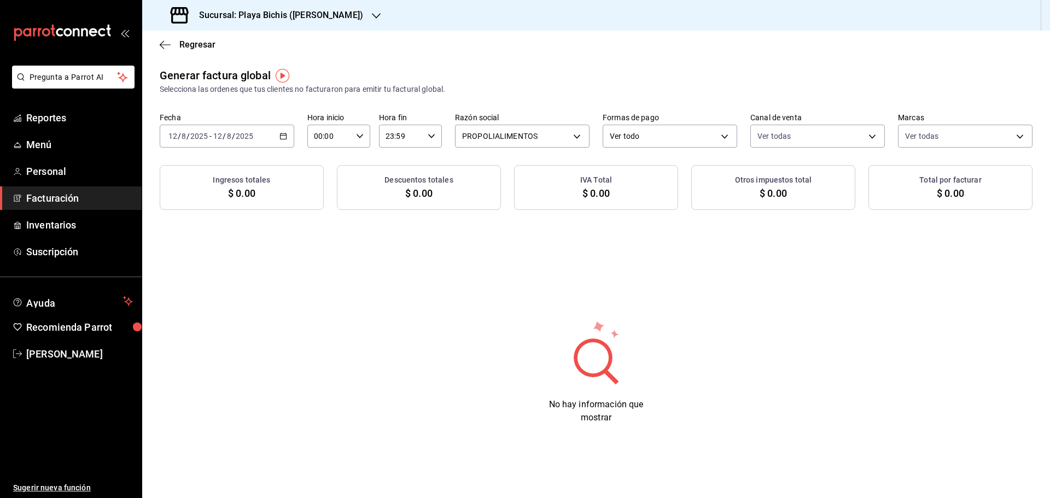
click at [280, 133] on icon "button" at bounding box center [284, 136] width 8 height 8
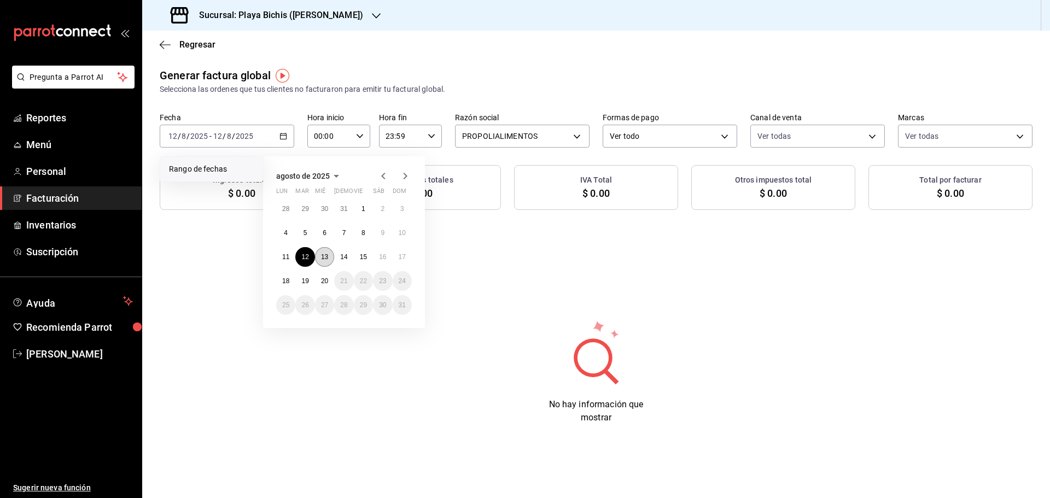
click at [321, 256] on abbr "13" at bounding box center [324, 257] width 7 height 8
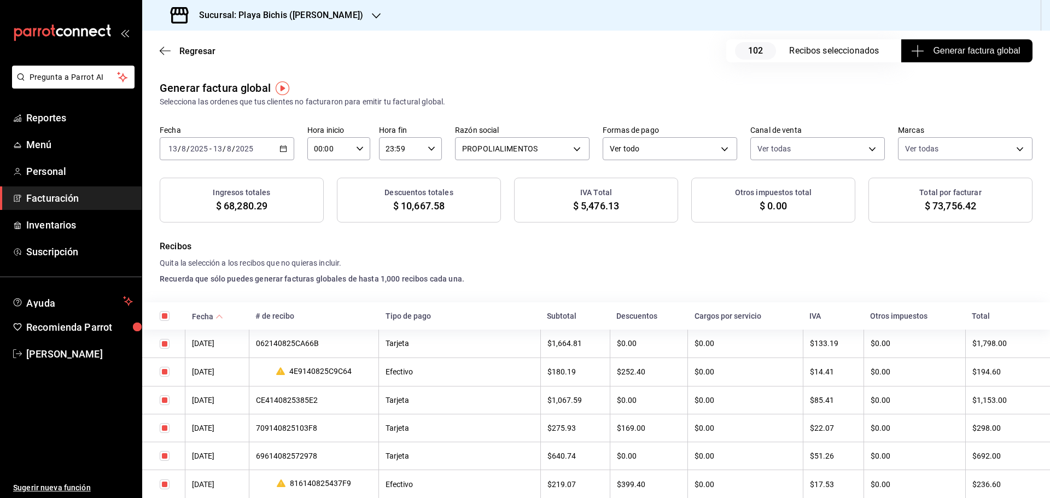
click at [967, 46] on span "Generar factura global" at bounding box center [967, 50] width 107 height 13
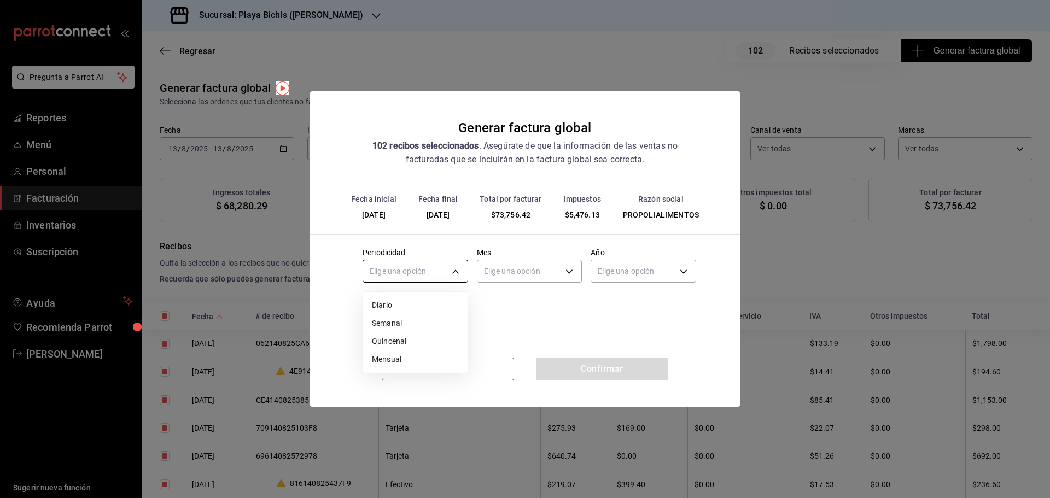
click at [404, 270] on body "Pregunta a Parrot AI Reportes Menú Personal Facturación Inventarios Suscripción…" at bounding box center [525, 249] width 1050 height 498
click at [403, 307] on li "Diario" at bounding box center [415, 305] width 104 height 18
type input "DAILY"
click at [543, 267] on body "Pregunta a Parrot AI Reportes Menú Personal Facturación Inventarios Suscripción…" at bounding box center [525, 249] width 1050 height 498
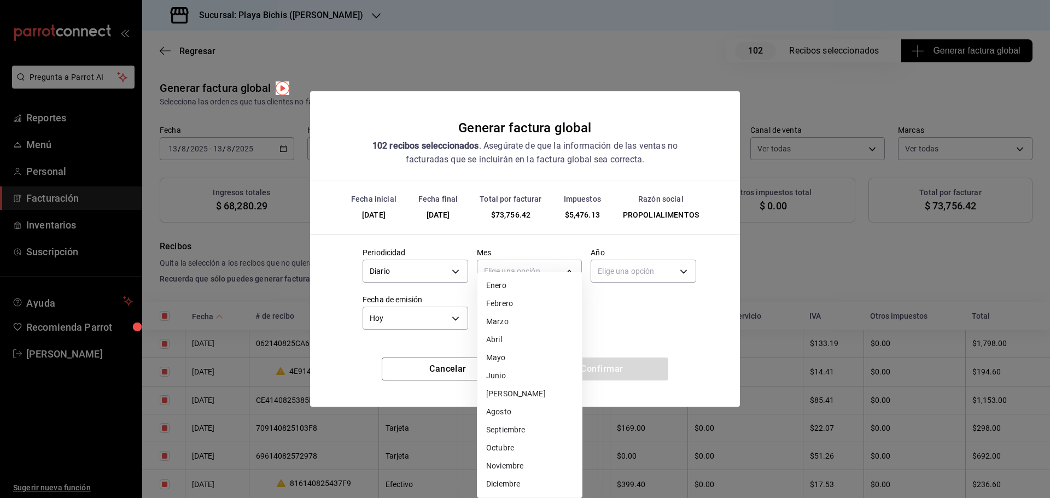
click at [511, 408] on li "Agosto" at bounding box center [530, 412] width 104 height 18
type input "8"
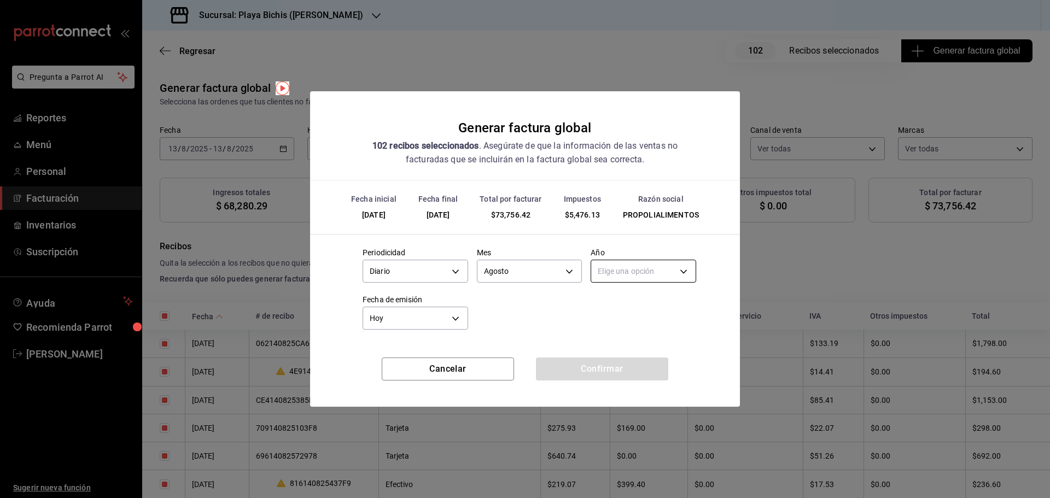
click at [656, 280] on body "Pregunta a Parrot AI Reportes Menú Personal Facturación Inventarios Suscripción…" at bounding box center [525, 249] width 1050 height 498
click at [630, 304] on li "2025" at bounding box center [643, 305] width 104 height 18
type input "2025"
click at [398, 323] on body "Pregunta a Parrot AI Reportes Menú Personal Facturación Inventarios Suscripción…" at bounding box center [525, 249] width 1050 height 498
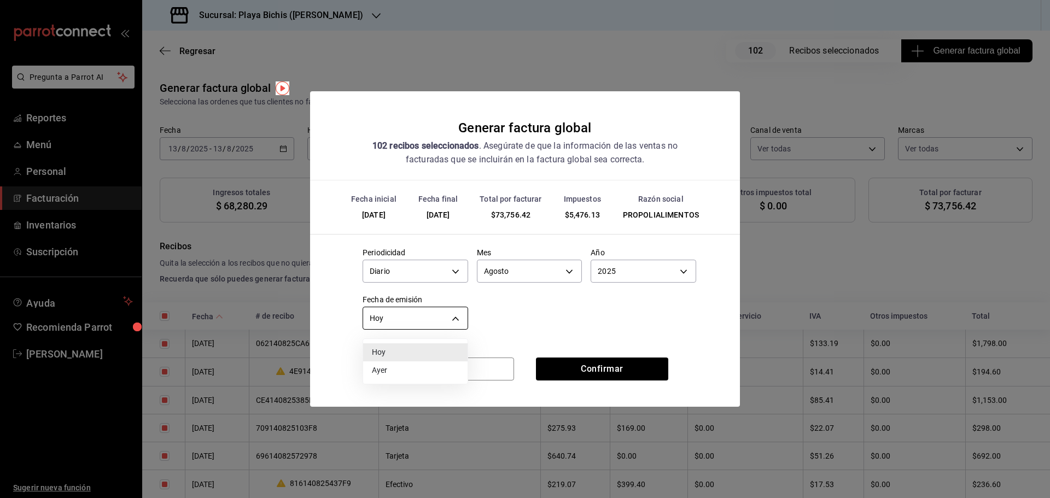
click at [398, 323] on div at bounding box center [525, 249] width 1050 height 498
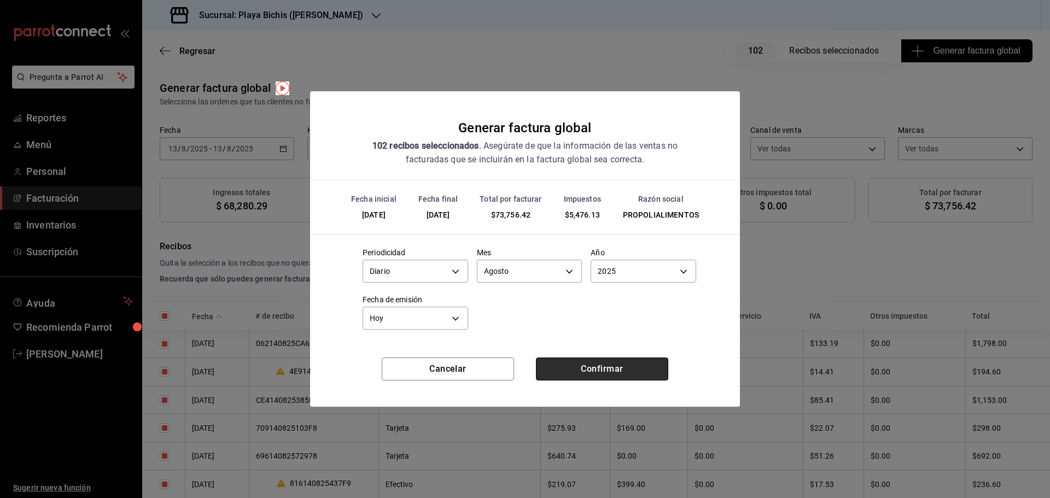
click at [576, 363] on button "Confirmar" at bounding box center [602, 369] width 132 height 23
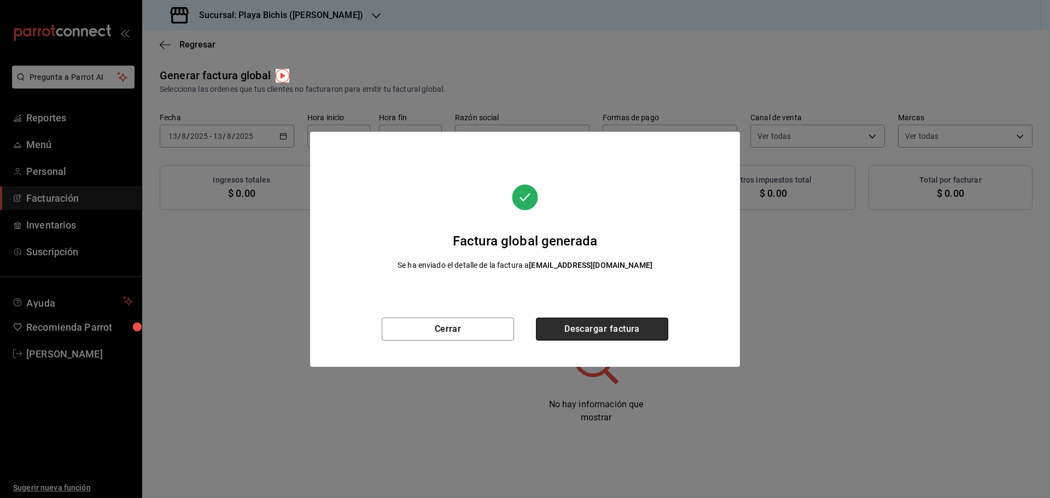
click at [621, 335] on button "Descargar factura" at bounding box center [602, 329] width 132 height 23
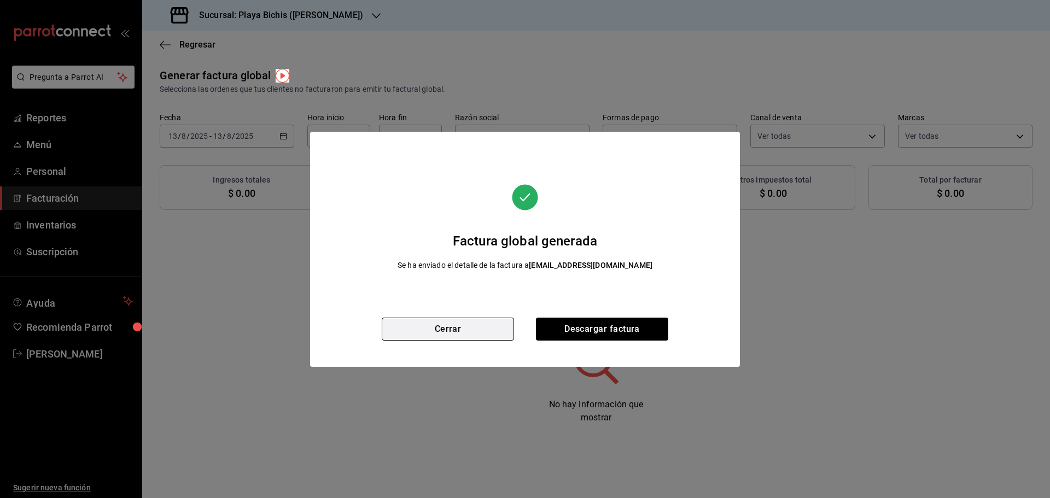
click at [453, 330] on button "Cerrar" at bounding box center [448, 329] width 132 height 23
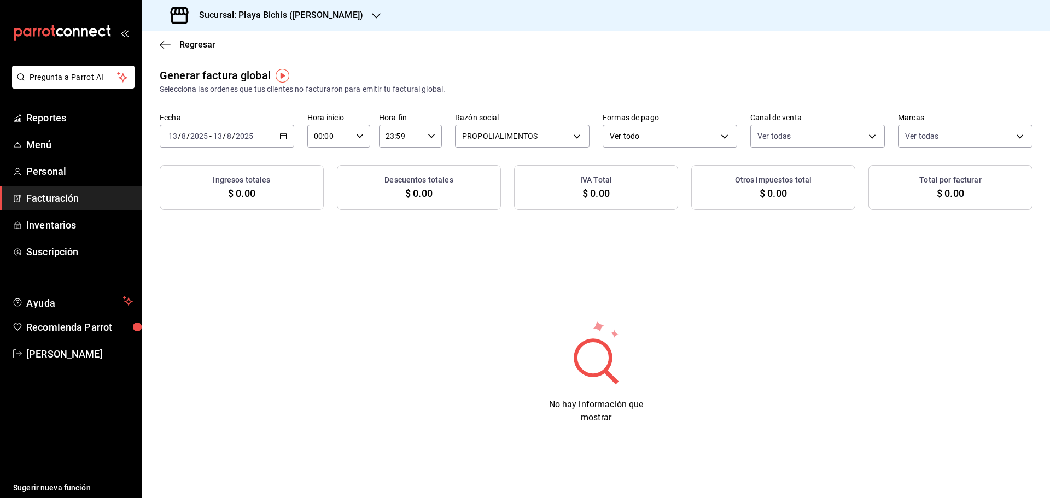
click at [282, 136] on \(Stroke\) "button" at bounding box center [284, 135] width 6 height 1
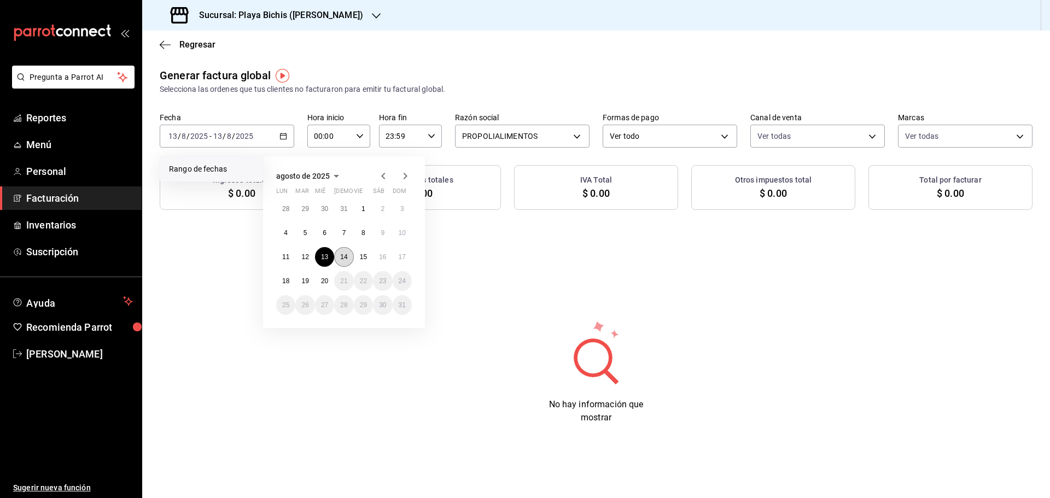
click at [345, 254] on abbr "14" at bounding box center [343, 257] width 7 height 8
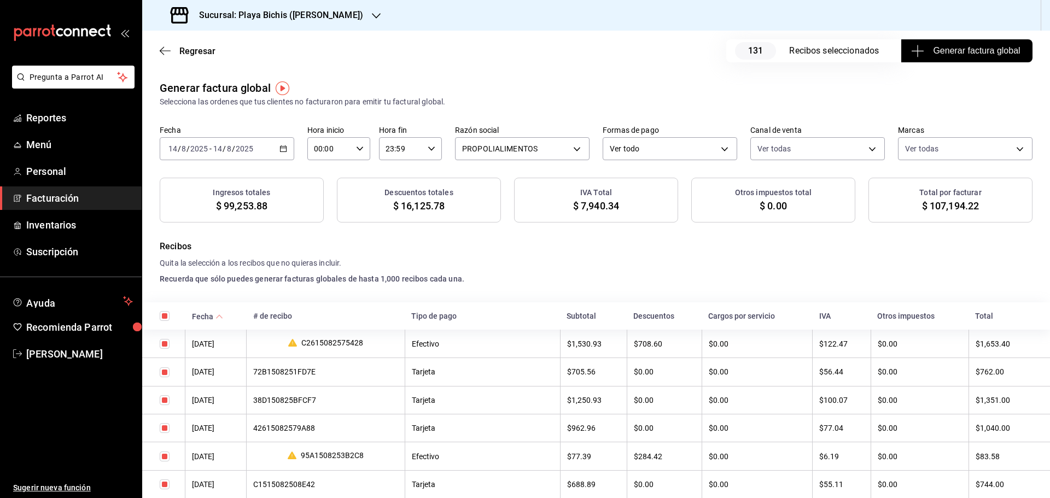
click at [961, 48] on span "Generar factura global" at bounding box center [967, 50] width 107 height 13
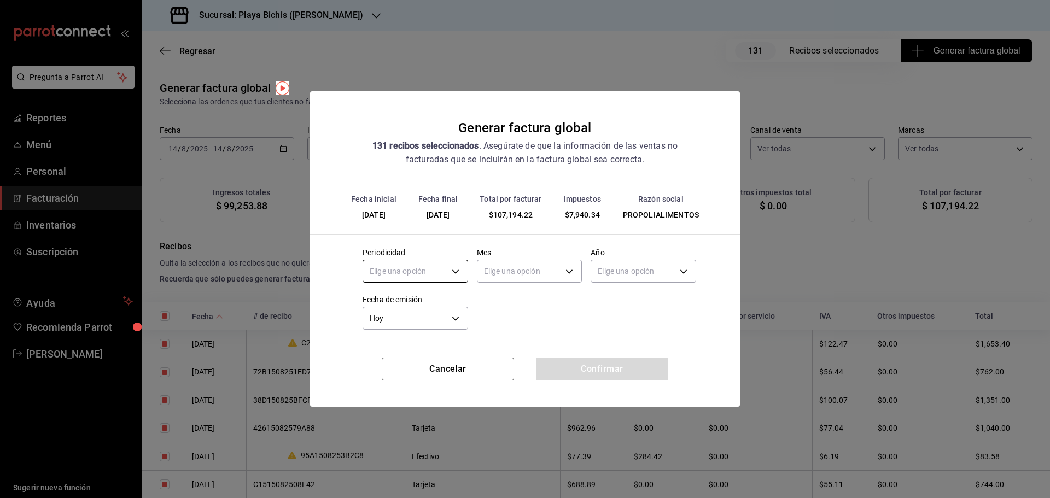
click at [447, 276] on body "Pregunta a Parrot AI Reportes Menú Personal Facturación Inventarios Suscripción…" at bounding box center [525, 249] width 1050 height 498
click at [421, 306] on li "Diario" at bounding box center [415, 305] width 104 height 18
type input "DAILY"
click at [511, 272] on body "Pregunta a Parrot AI Reportes Menú Personal Facturación Inventarios Suscripción…" at bounding box center [525, 249] width 1050 height 498
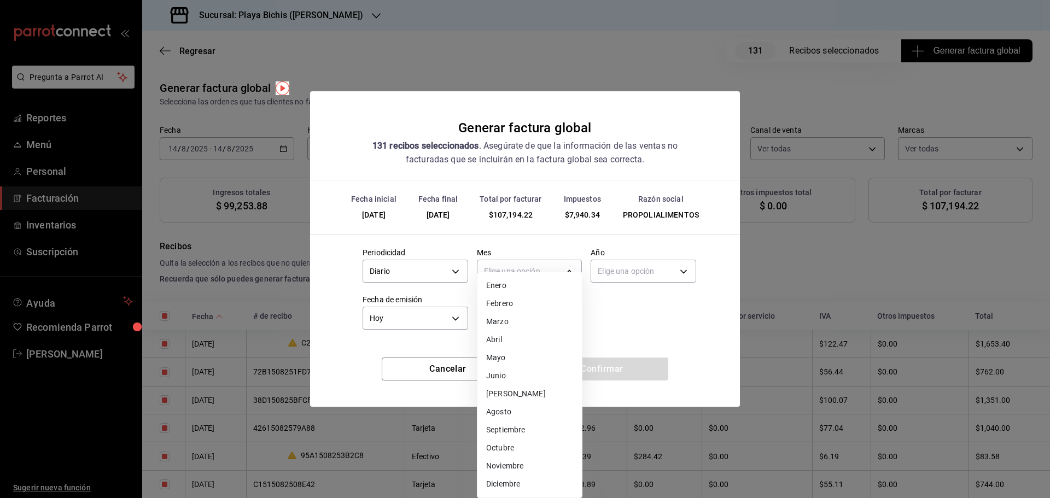
click at [509, 408] on li "Agosto" at bounding box center [530, 412] width 104 height 18
type input "8"
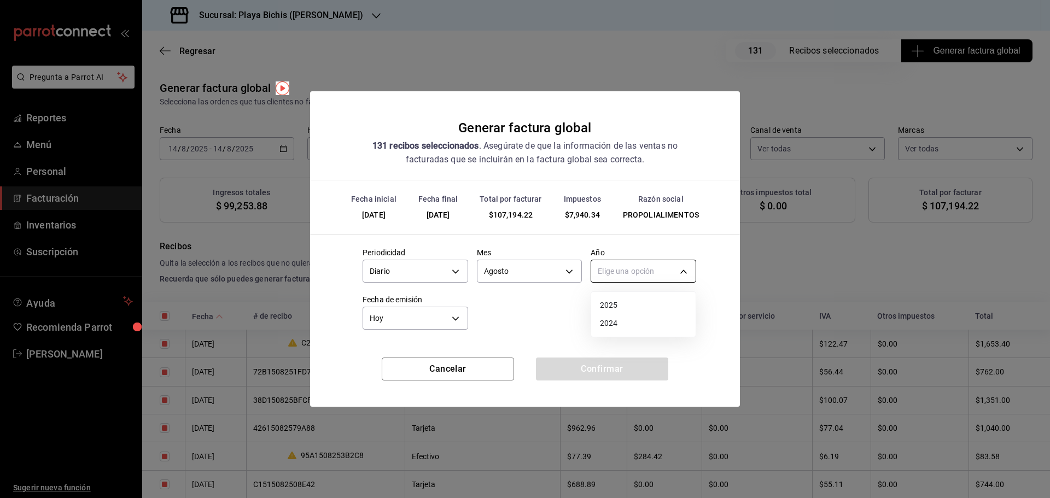
click at [631, 276] on body "Pregunta a Parrot AI Reportes Menú Personal Facturación Inventarios Suscripción…" at bounding box center [525, 249] width 1050 height 498
click at [624, 301] on li "2025" at bounding box center [643, 305] width 104 height 18
type input "2025"
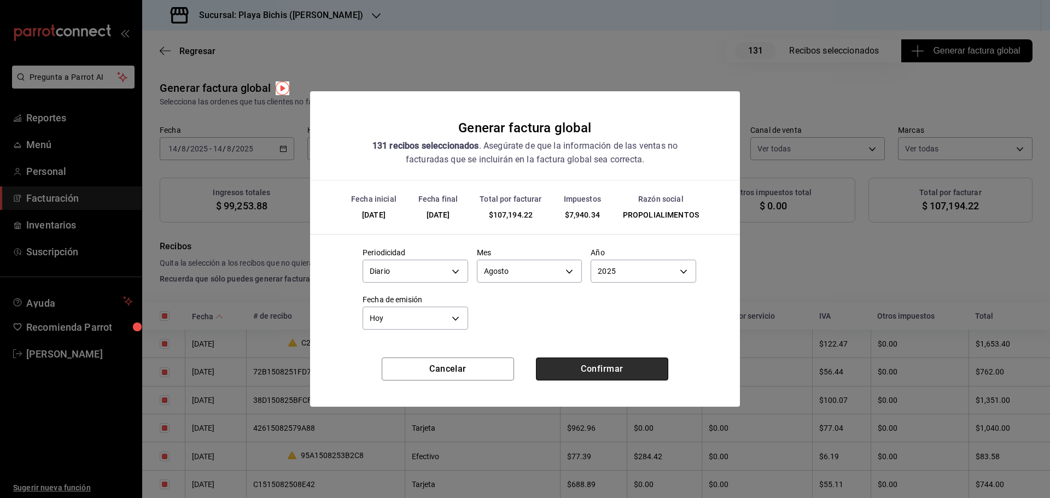
click at [581, 368] on button "Confirmar" at bounding box center [602, 369] width 132 height 23
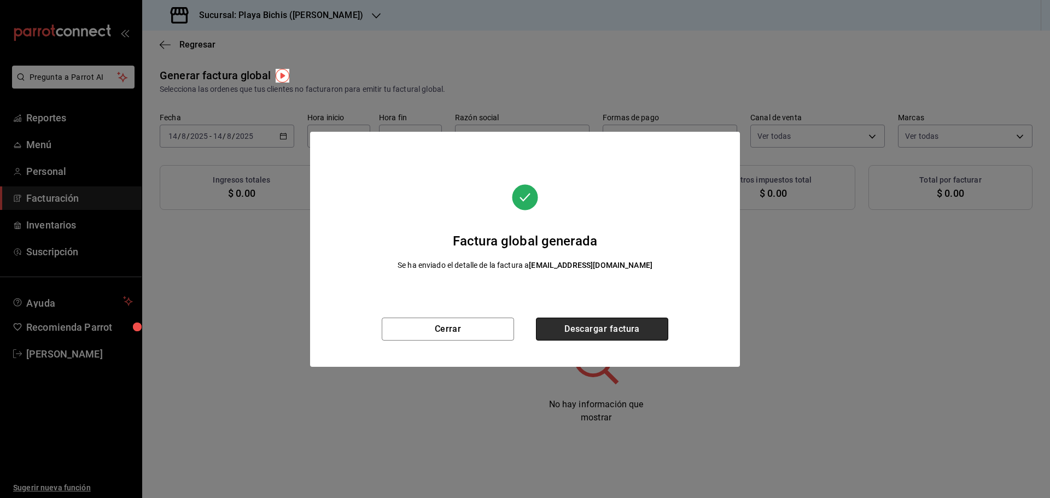
click at [603, 339] on button "Descargar factura" at bounding box center [602, 329] width 132 height 23
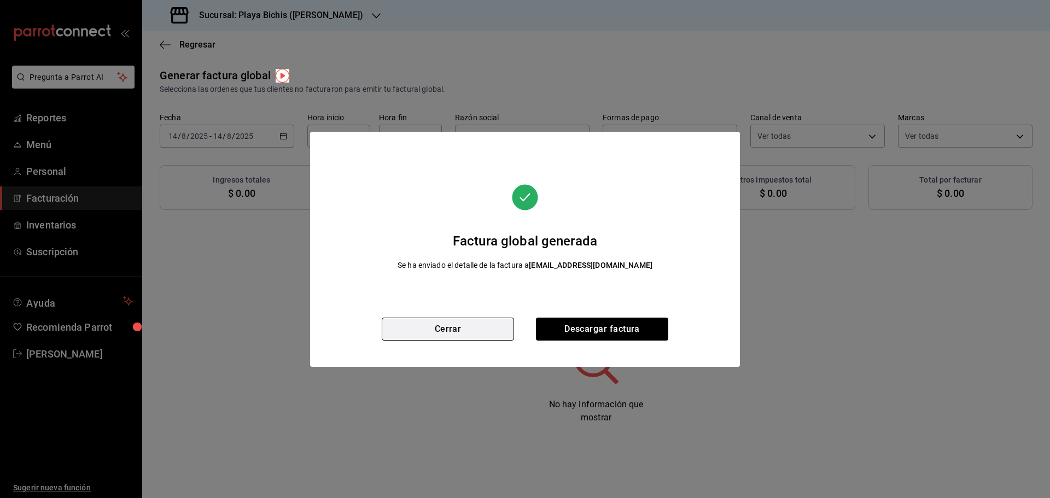
click at [464, 334] on button "Cerrar" at bounding box center [448, 329] width 132 height 23
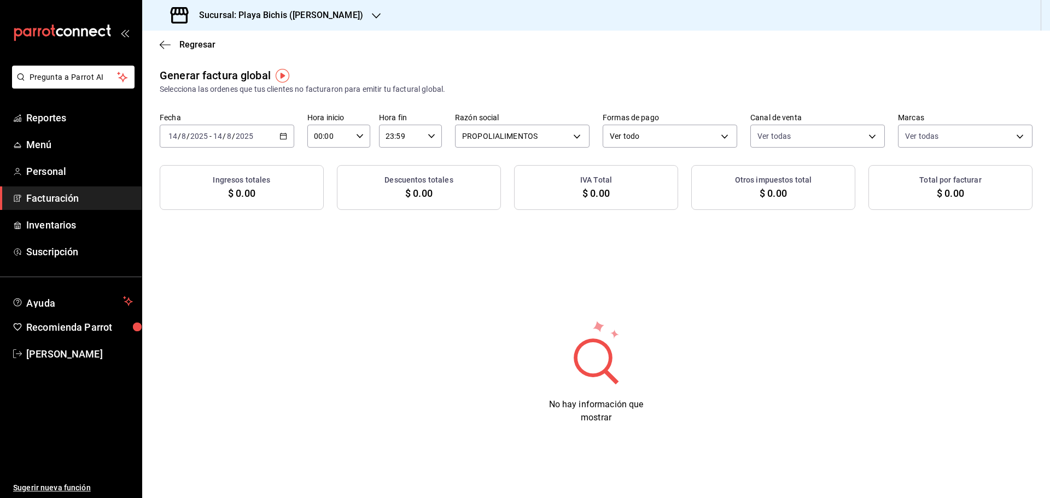
click at [284, 136] on icon "button" at bounding box center [284, 136] width 8 height 8
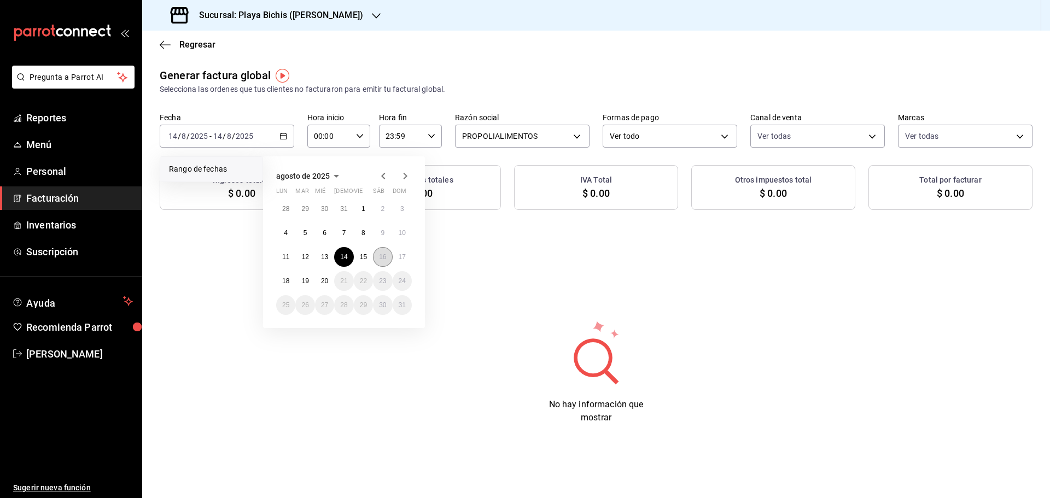
click at [381, 260] on abbr "16" at bounding box center [382, 257] width 7 height 8
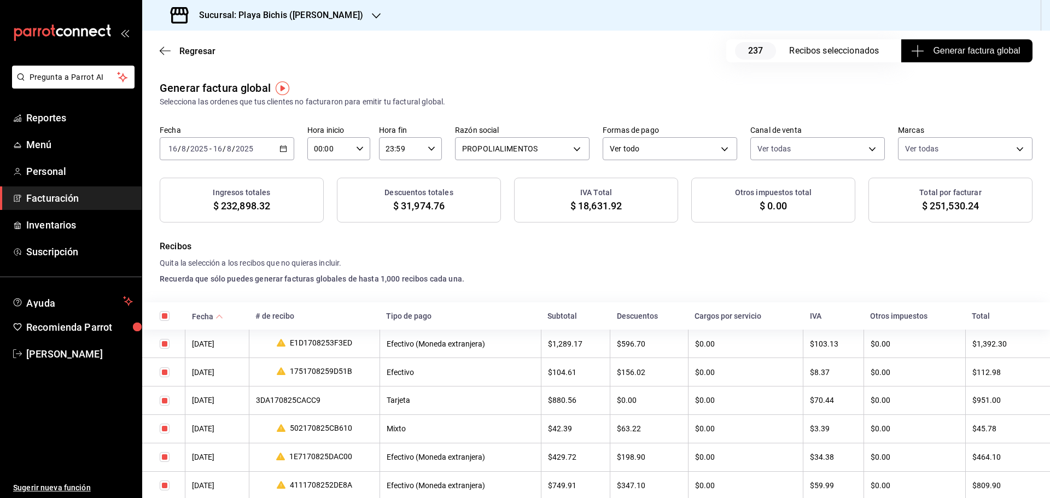
click at [955, 49] on span "Generar factura global" at bounding box center [967, 50] width 107 height 13
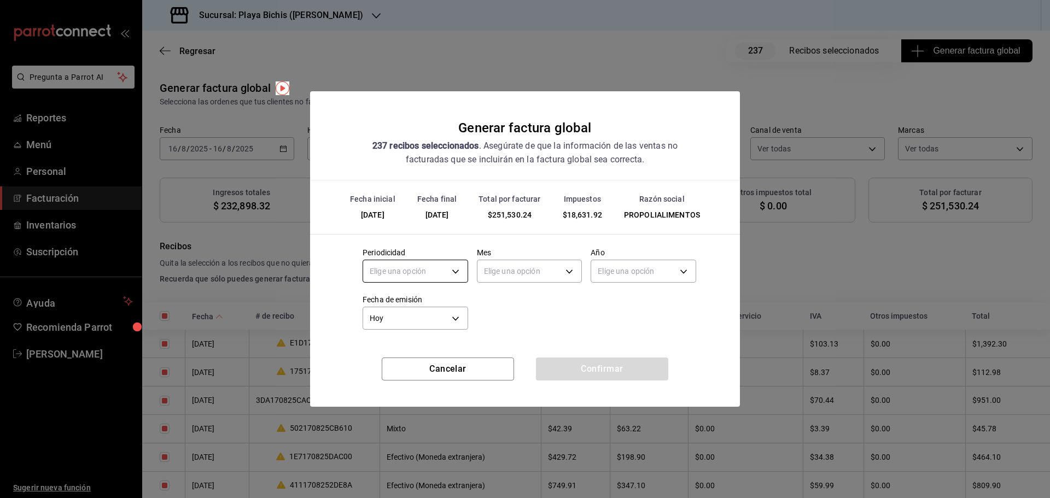
click at [452, 272] on body "Pregunta a Parrot AI Reportes Menú Personal Facturación Inventarios Suscripción…" at bounding box center [525, 249] width 1050 height 498
click at [423, 303] on li "Diario" at bounding box center [415, 305] width 104 height 18
type input "DAILY"
click at [555, 265] on body "Pregunta a Parrot AI Reportes Menú Personal Facturación Inventarios Suscripción…" at bounding box center [525, 249] width 1050 height 498
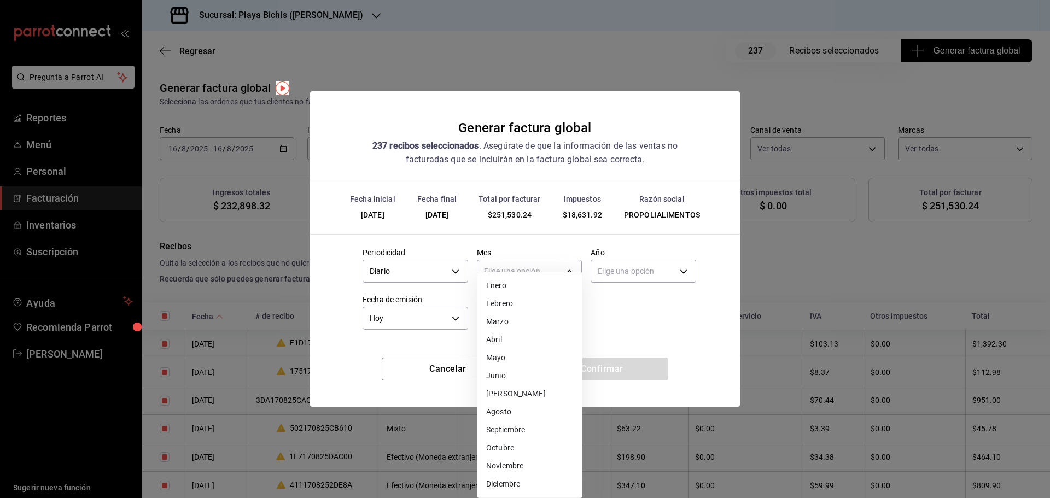
click at [509, 410] on li "Agosto" at bounding box center [530, 412] width 104 height 18
type input "8"
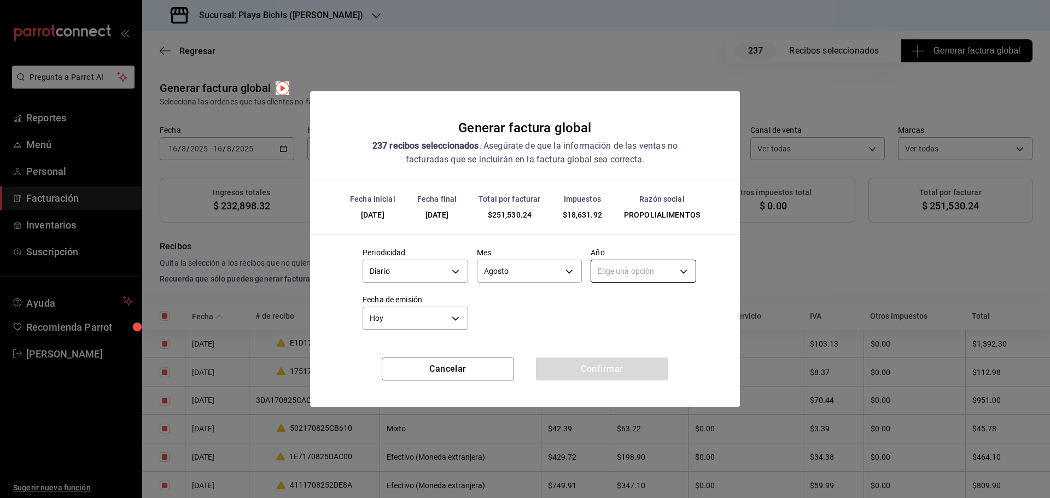
click at [619, 273] on body "Pregunta a Parrot AI Reportes Menú Personal Facturación Inventarios Suscripción…" at bounding box center [525, 249] width 1050 height 498
click at [617, 304] on li "2025" at bounding box center [643, 305] width 104 height 18
type input "2025"
click at [608, 377] on button "Confirmar" at bounding box center [602, 369] width 132 height 23
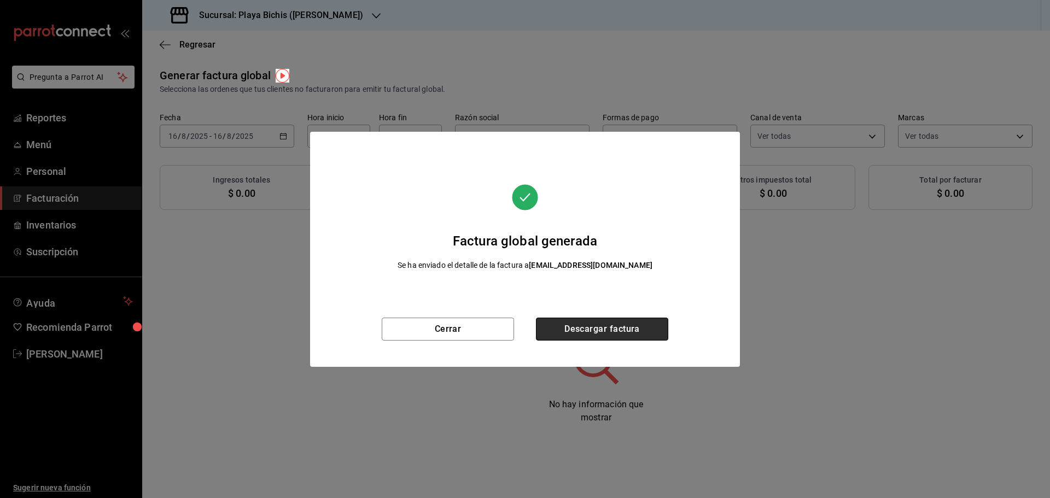
click at [606, 331] on button "Descargar factura" at bounding box center [602, 329] width 132 height 23
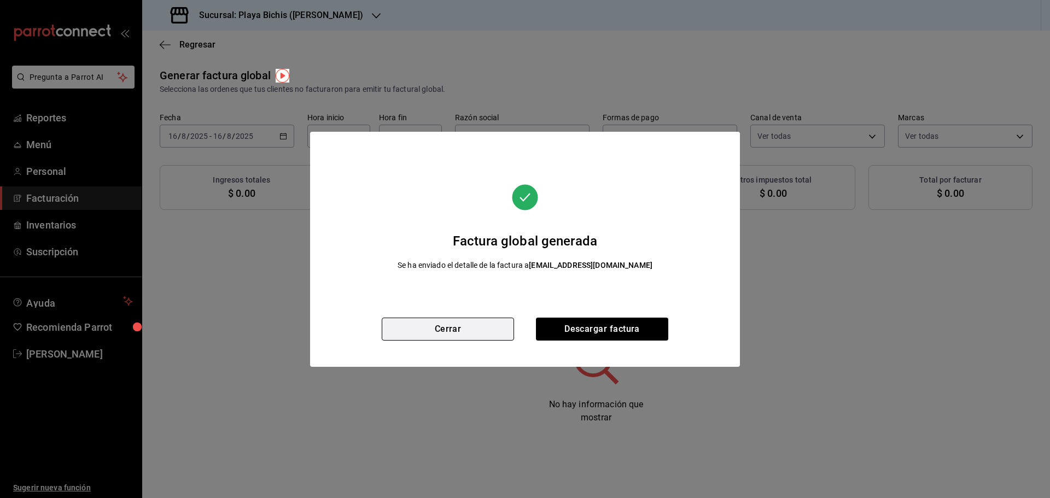
click at [458, 334] on button "Cerrar" at bounding box center [448, 329] width 132 height 23
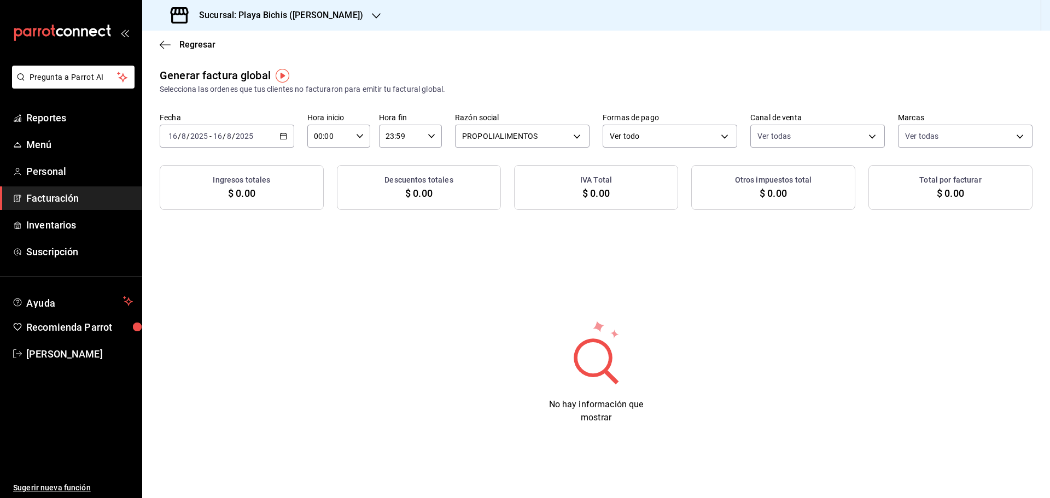
click at [282, 138] on icon "button" at bounding box center [284, 136] width 8 height 8
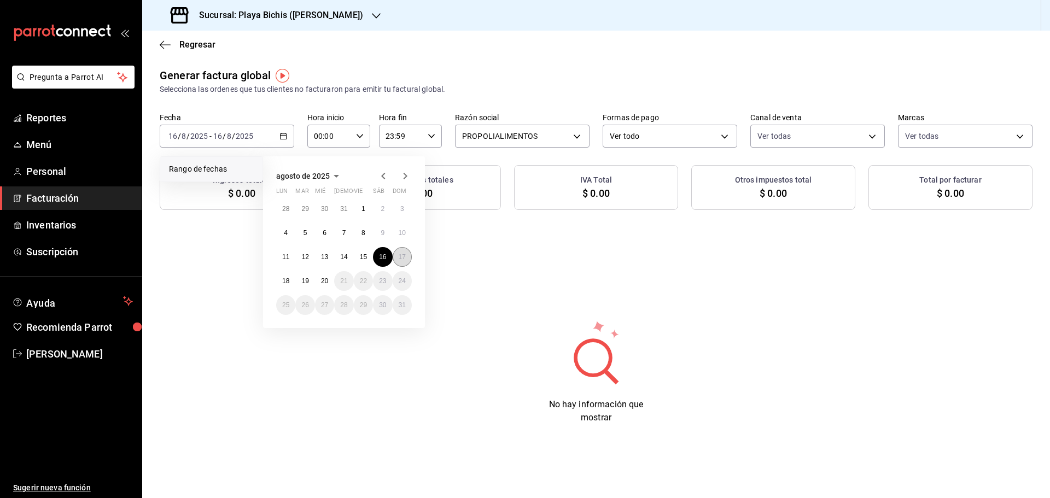
click at [401, 258] on abbr "17" at bounding box center [402, 257] width 7 height 8
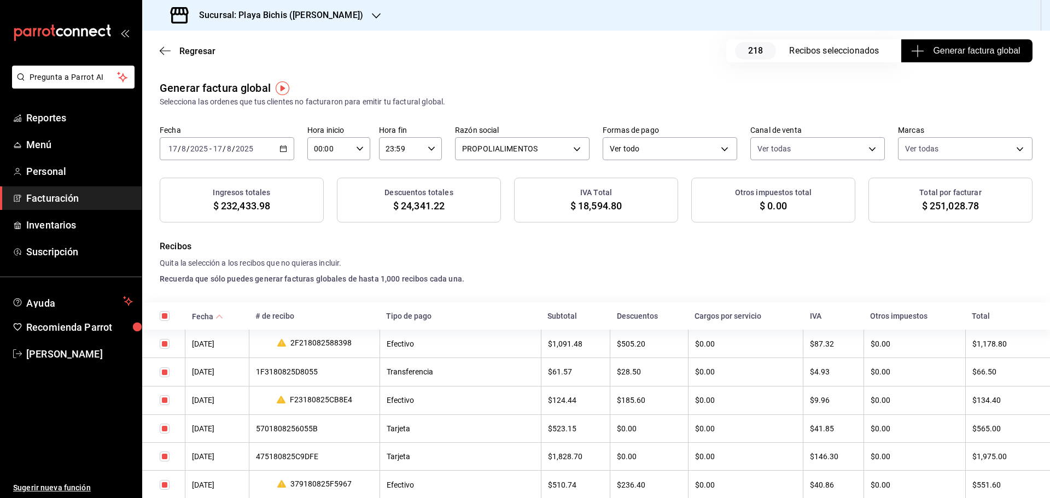
click at [978, 54] on span "Generar factura global" at bounding box center [967, 50] width 107 height 13
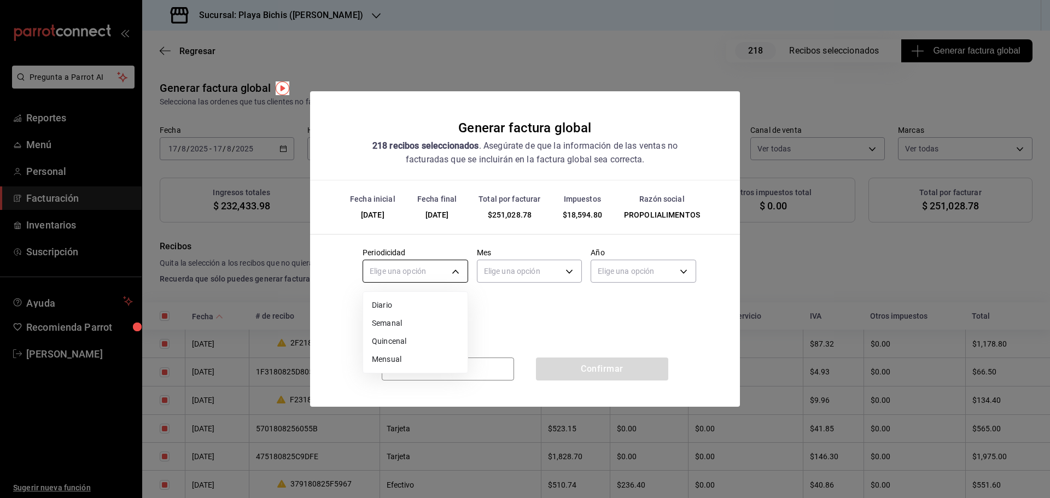
click at [440, 264] on body "Pregunta a Parrot AI Reportes Menú Personal Facturación Inventarios Suscripción…" at bounding box center [525, 249] width 1050 height 498
click at [404, 310] on li "Diario" at bounding box center [415, 305] width 104 height 18
type input "DAILY"
click at [492, 272] on body "Pregunta a Parrot AI Reportes Menú Personal Facturación Inventarios Suscripción…" at bounding box center [525, 249] width 1050 height 498
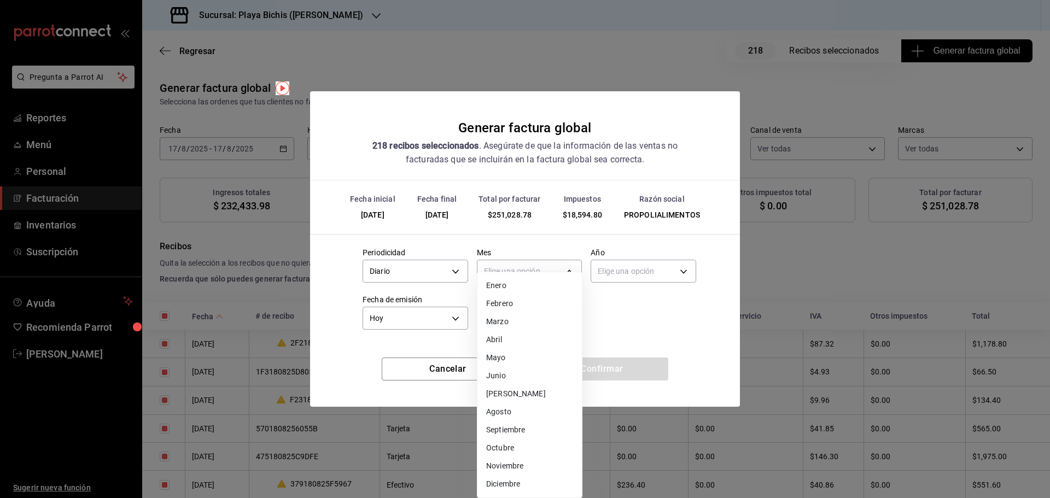
click at [507, 407] on li "Agosto" at bounding box center [530, 412] width 104 height 18
type input "8"
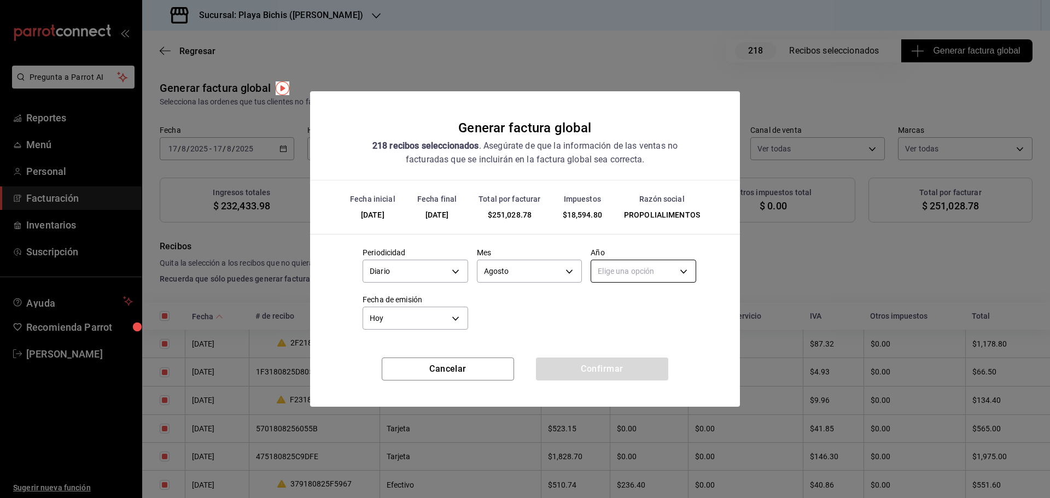
click at [627, 272] on body "Pregunta a Parrot AI Reportes Menú Personal Facturación Inventarios Suscripción…" at bounding box center [525, 249] width 1050 height 498
click at [620, 305] on li "2025" at bounding box center [643, 305] width 104 height 18
type input "2025"
click at [566, 373] on button "Confirmar" at bounding box center [602, 369] width 132 height 23
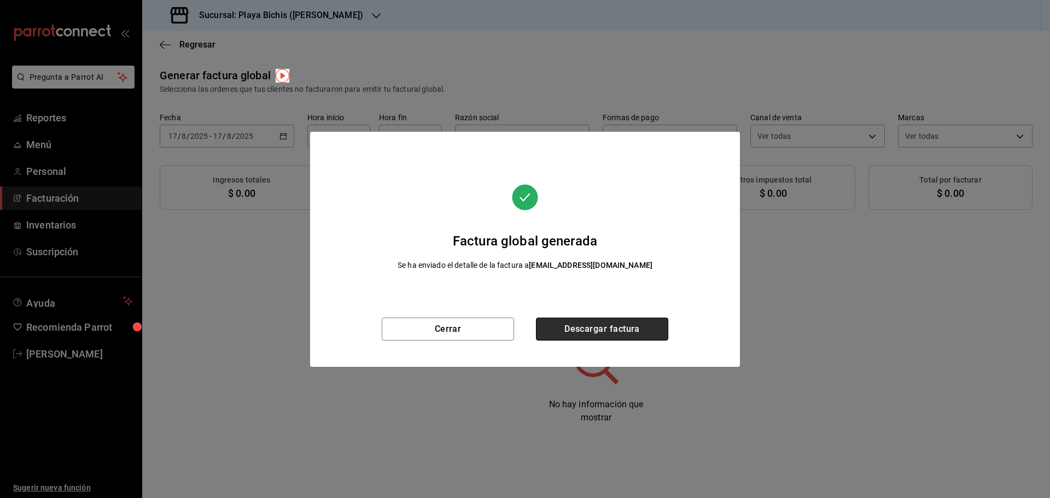
click at [618, 326] on button "Descargar factura" at bounding box center [602, 329] width 132 height 23
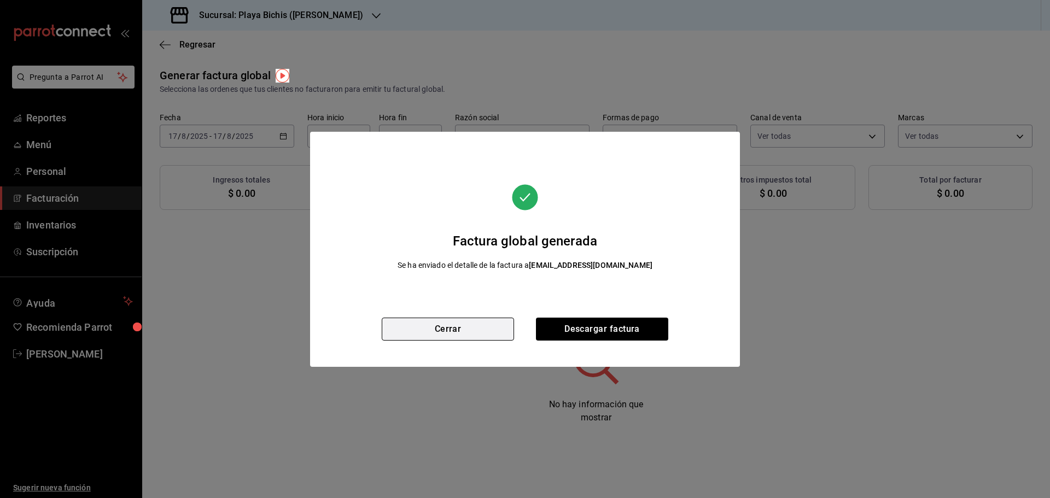
click at [452, 326] on button "Cerrar" at bounding box center [448, 329] width 132 height 23
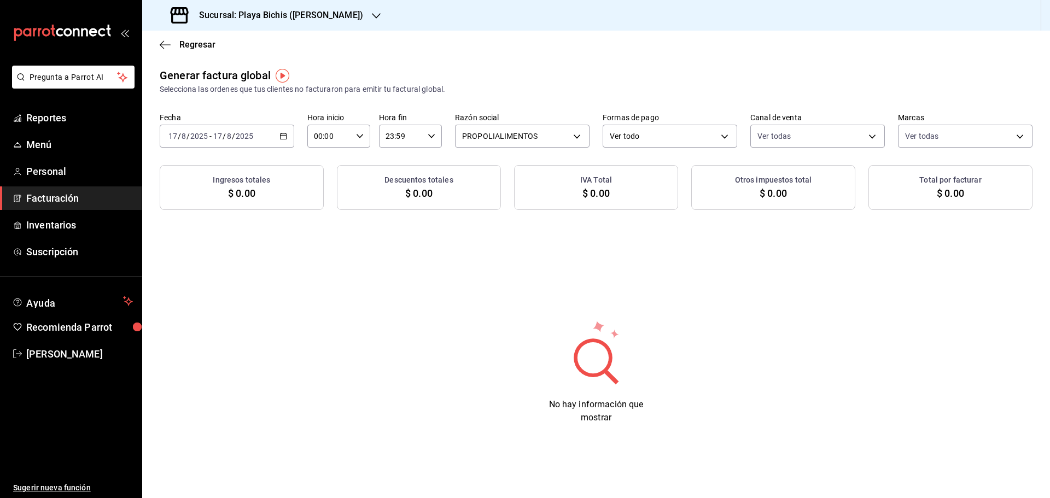
click at [282, 132] on icon "button" at bounding box center [284, 136] width 8 height 8
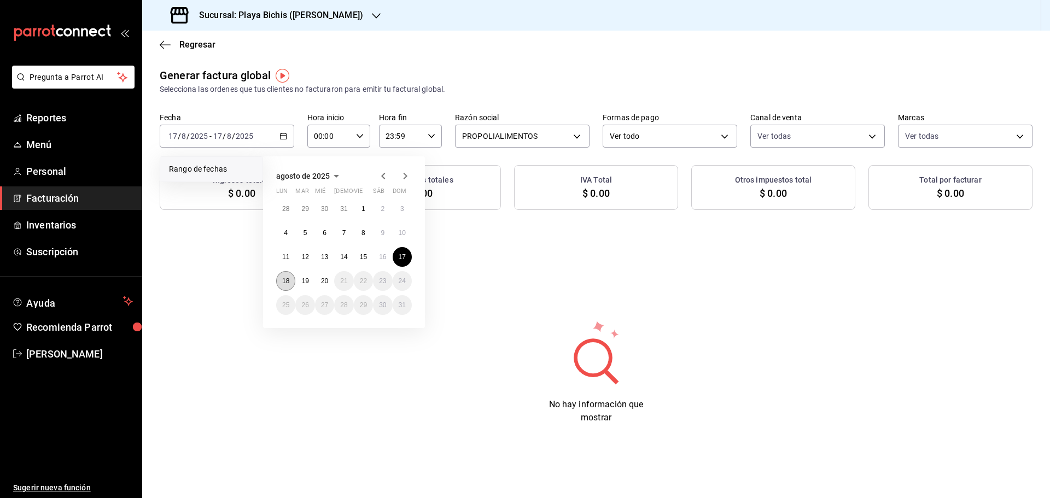
click at [287, 281] on abbr "18" at bounding box center [285, 281] width 7 height 8
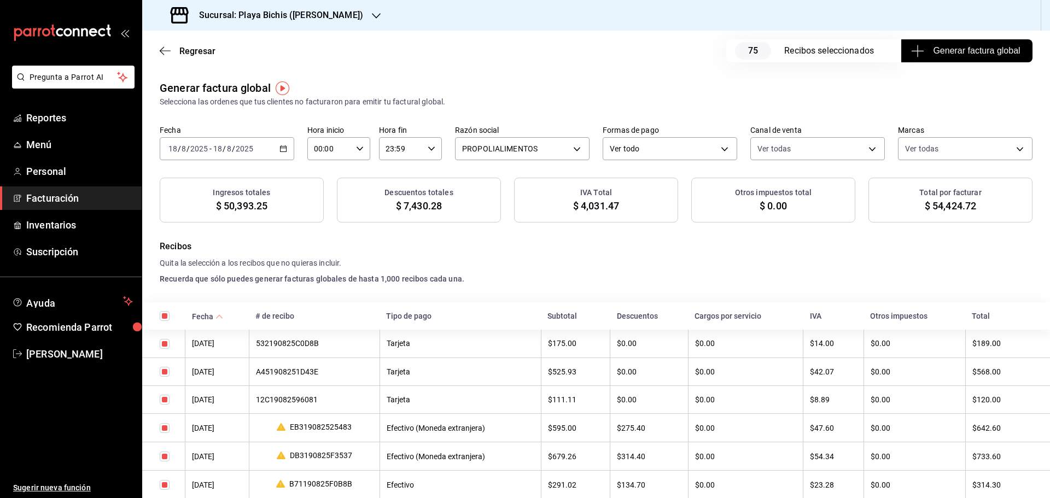
click at [958, 54] on span "Generar factura global" at bounding box center [967, 50] width 107 height 13
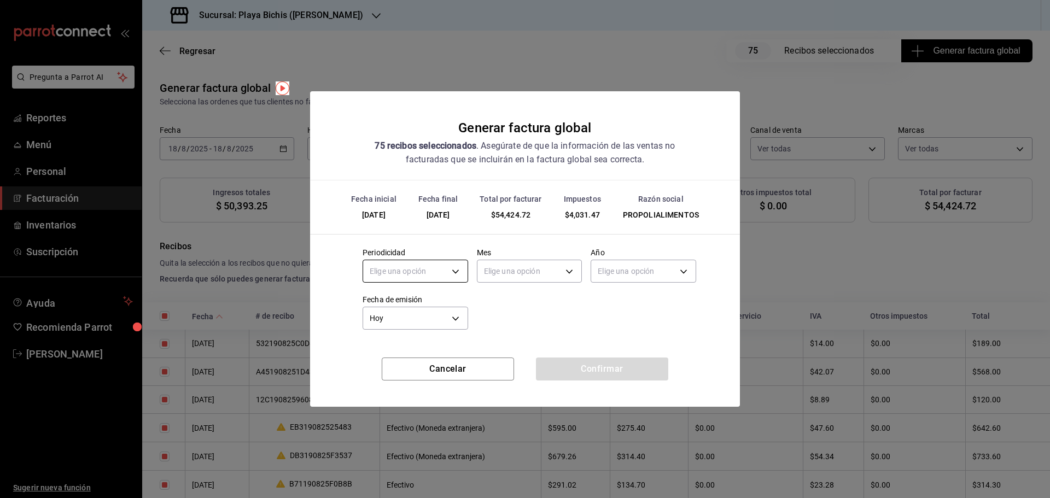
click at [446, 271] on body "Pregunta a Parrot AI Reportes Menú Personal Facturación Inventarios Suscripción…" at bounding box center [525, 249] width 1050 height 498
click at [403, 302] on li "Diario" at bounding box center [415, 305] width 104 height 18
type input "DAILY"
click at [506, 274] on body "Pregunta a Parrot AI Reportes Menú Personal Facturación Inventarios Suscripción…" at bounding box center [525, 249] width 1050 height 498
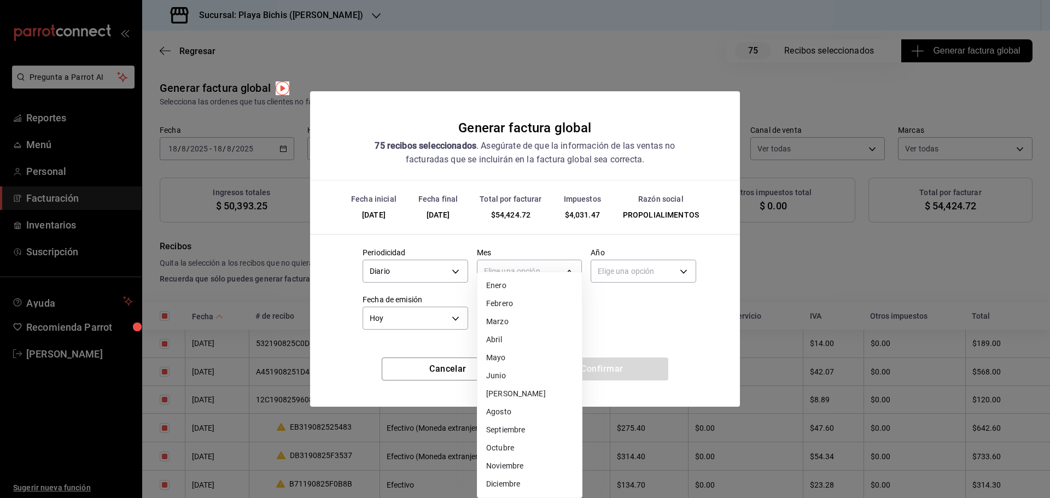
drag, startPoint x: 508, startPoint y: 416, endPoint x: 523, endPoint y: 395, distance: 25.4
click at [508, 416] on li "Agosto" at bounding box center [530, 412] width 104 height 18
type input "8"
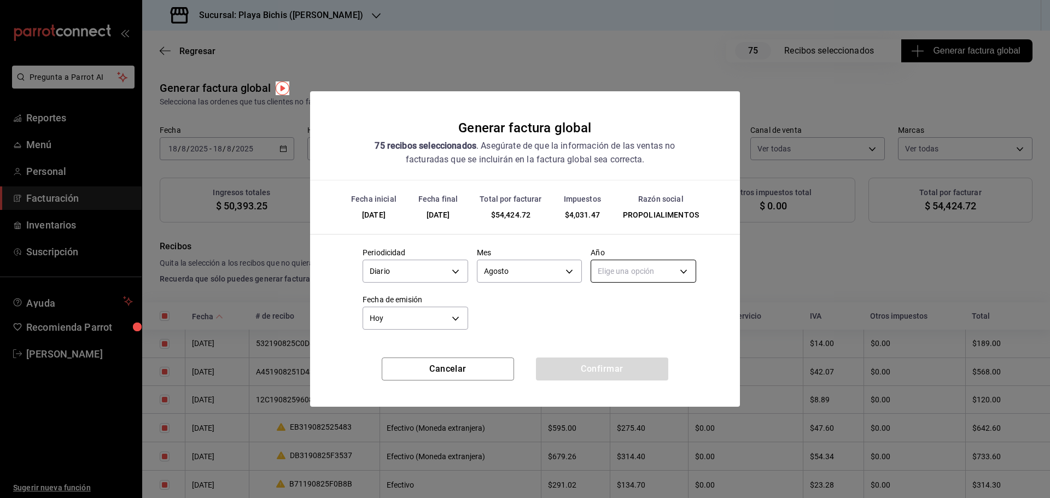
click at [619, 274] on body "Pregunta a Parrot AI Reportes Menú Personal Facturación Inventarios Suscripción…" at bounding box center [525, 249] width 1050 height 498
click at [619, 304] on li "2025" at bounding box center [643, 305] width 104 height 18
type input "2025"
click at [413, 321] on body "Pregunta a Parrot AI Reportes Menú Personal Facturación Inventarios Suscripción…" at bounding box center [525, 249] width 1050 height 498
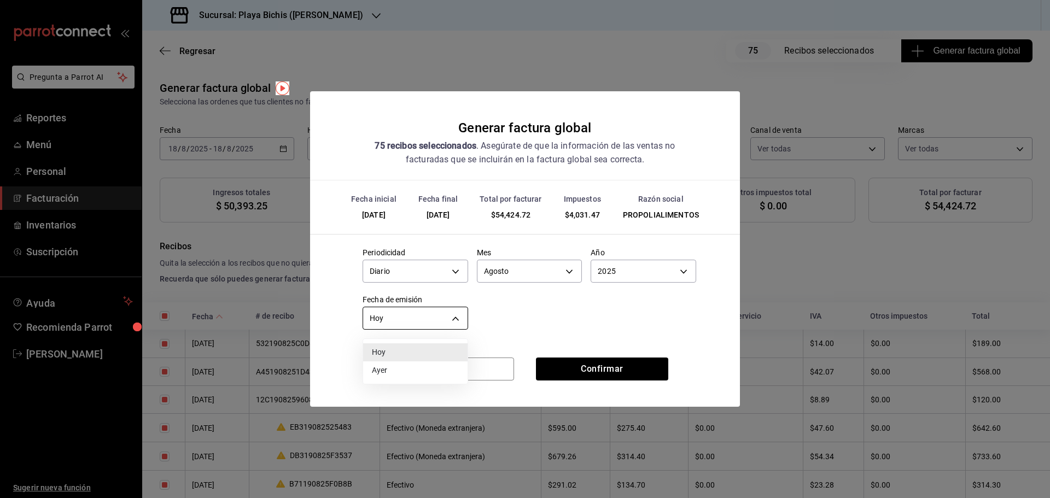
click at [413, 321] on div at bounding box center [525, 249] width 1050 height 498
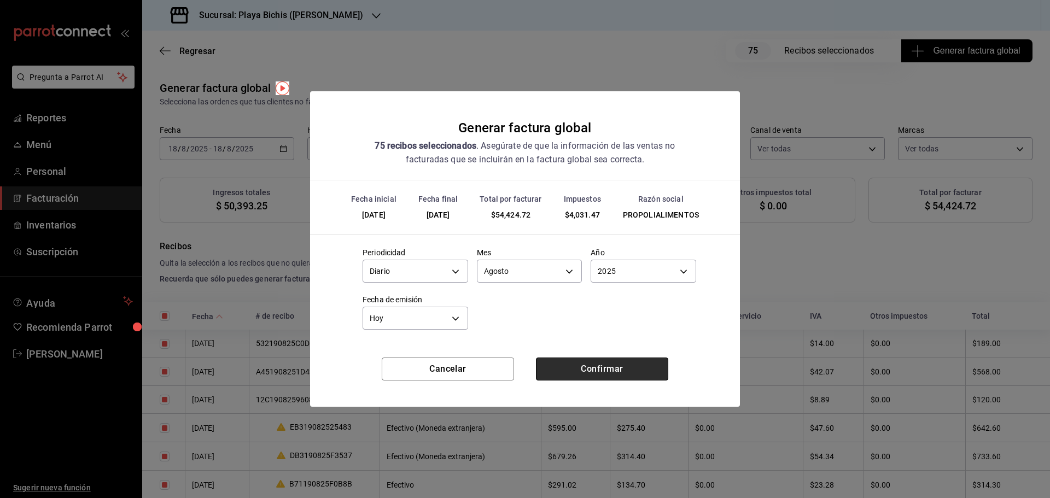
click at [612, 370] on button "Confirmar" at bounding box center [602, 369] width 132 height 23
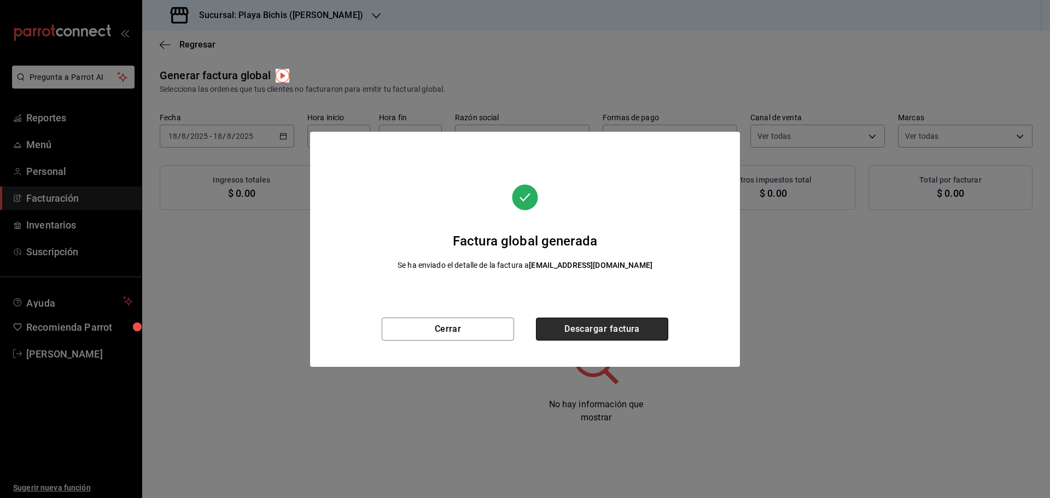
click at [612, 335] on button "Descargar factura" at bounding box center [602, 329] width 132 height 23
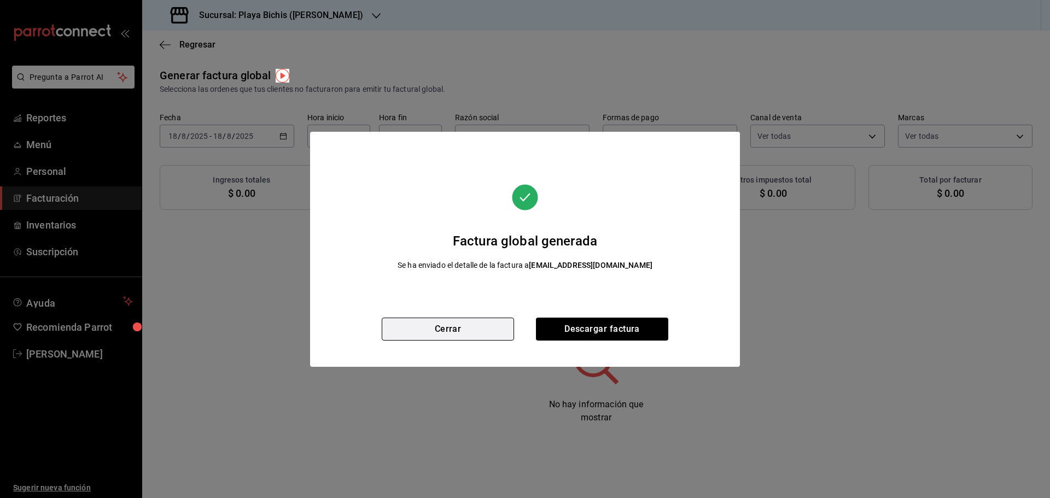
click at [481, 324] on button "Cerrar" at bounding box center [448, 329] width 132 height 23
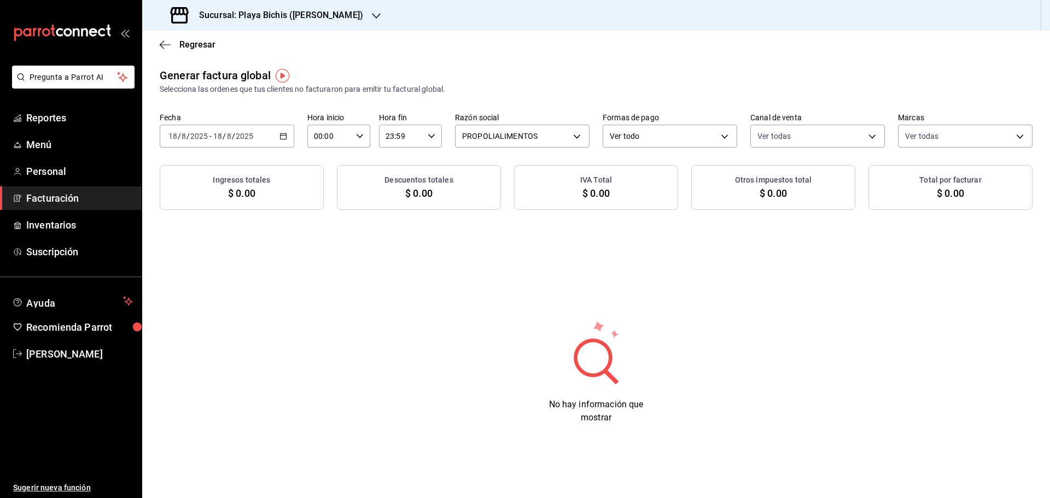
click at [281, 132] on icon "button" at bounding box center [284, 136] width 8 height 8
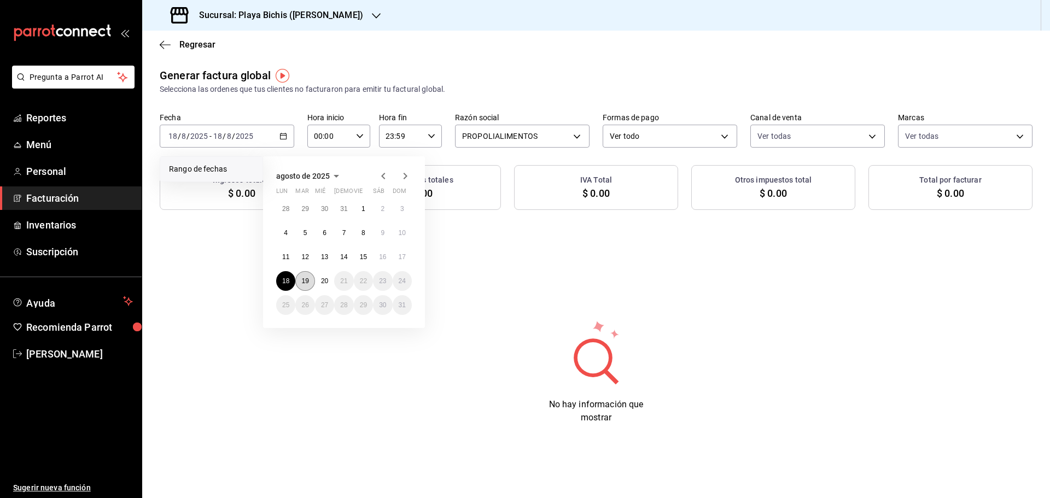
click at [306, 281] on abbr "19" at bounding box center [304, 281] width 7 height 8
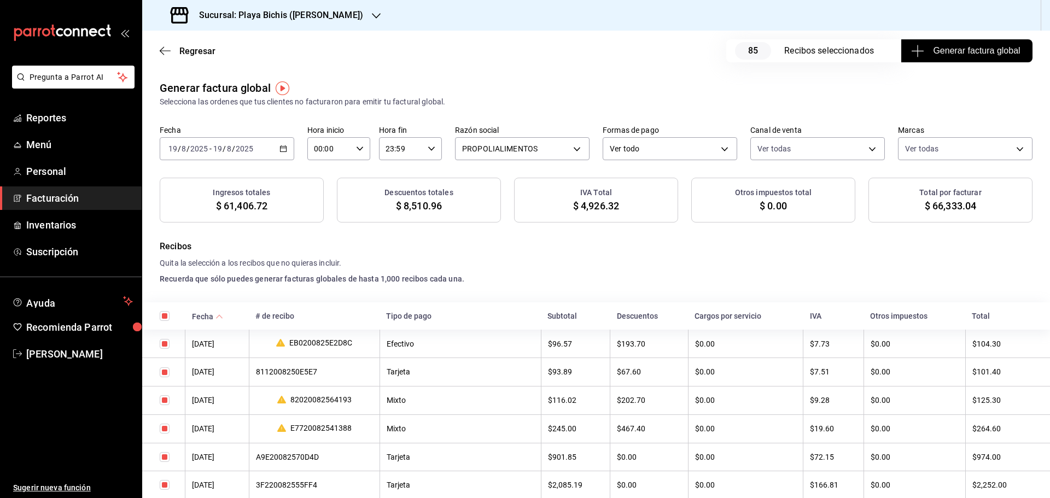
click at [965, 48] on span "Generar factura global" at bounding box center [967, 50] width 107 height 13
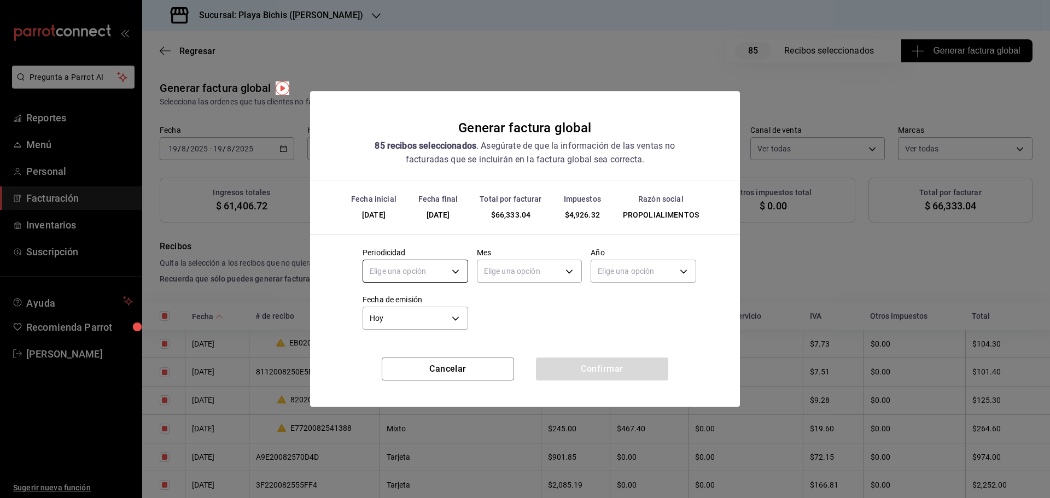
click at [434, 272] on body "Pregunta a Parrot AI Reportes Menú Personal Facturación Inventarios Suscripción…" at bounding box center [525, 249] width 1050 height 498
click at [411, 307] on li "Diario" at bounding box center [415, 305] width 104 height 18
type input "DAILY"
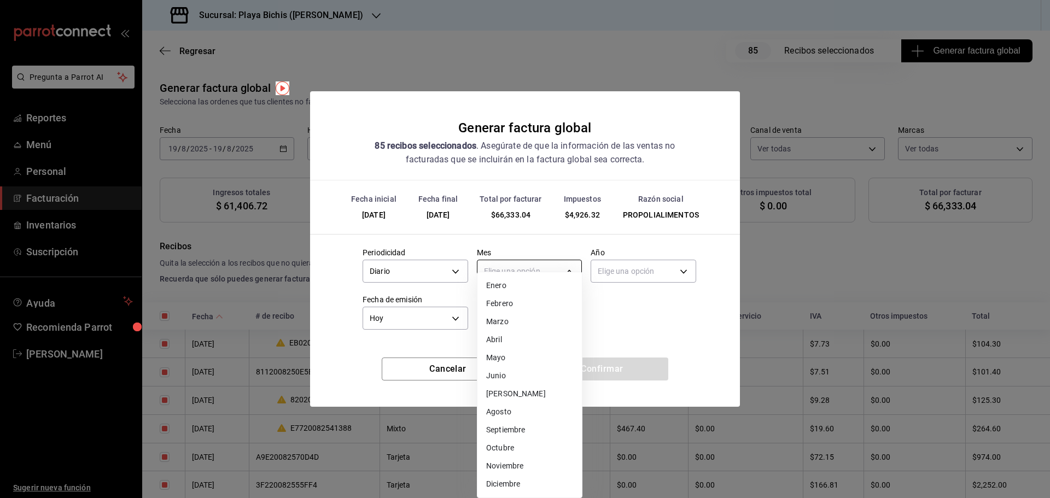
click at [511, 271] on body "Pregunta a Parrot AI Reportes Menú Personal Facturación Inventarios Suscripción…" at bounding box center [525, 249] width 1050 height 498
click at [503, 417] on li "Agosto" at bounding box center [530, 412] width 104 height 18
type input "8"
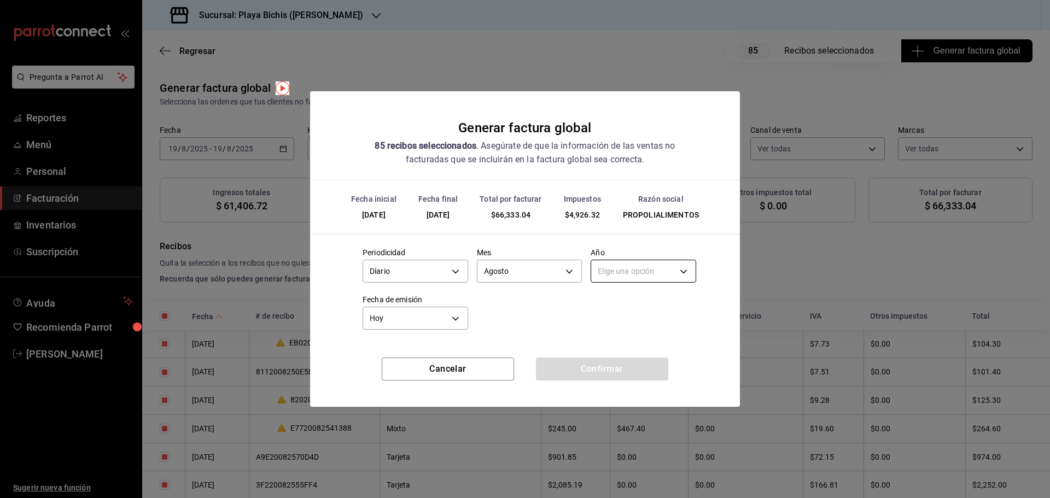
click at [608, 271] on body "Pregunta a Parrot AI Reportes Menú Personal Facturación Inventarios Suscripción…" at bounding box center [525, 249] width 1050 height 498
click at [609, 308] on li "2025" at bounding box center [643, 305] width 104 height 18
type input "2025"
click at [564, 369] on button "Confirmar" at bounding box center [602, 369] width 132 height 23
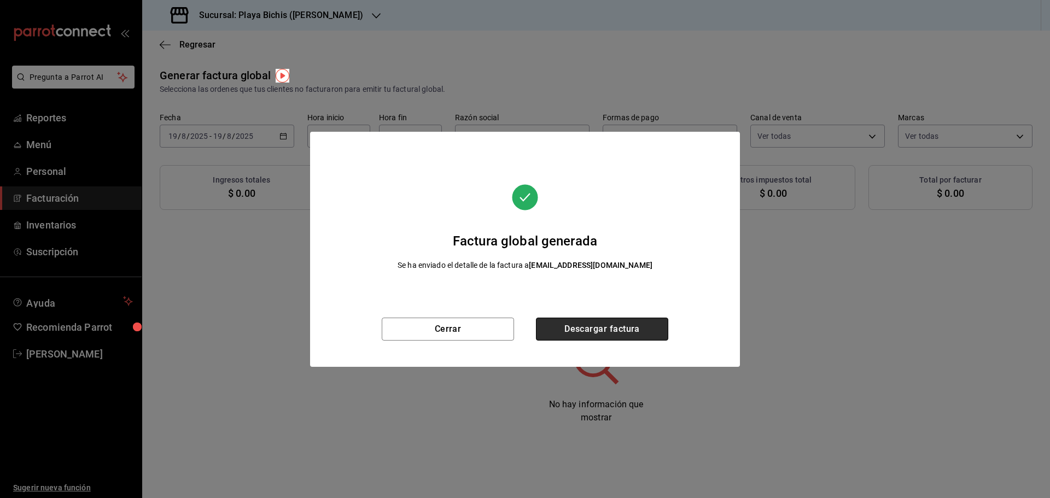
click at [583, 327] on button "Descargar factura" at bounding box center [602, 329] width 132 height 23
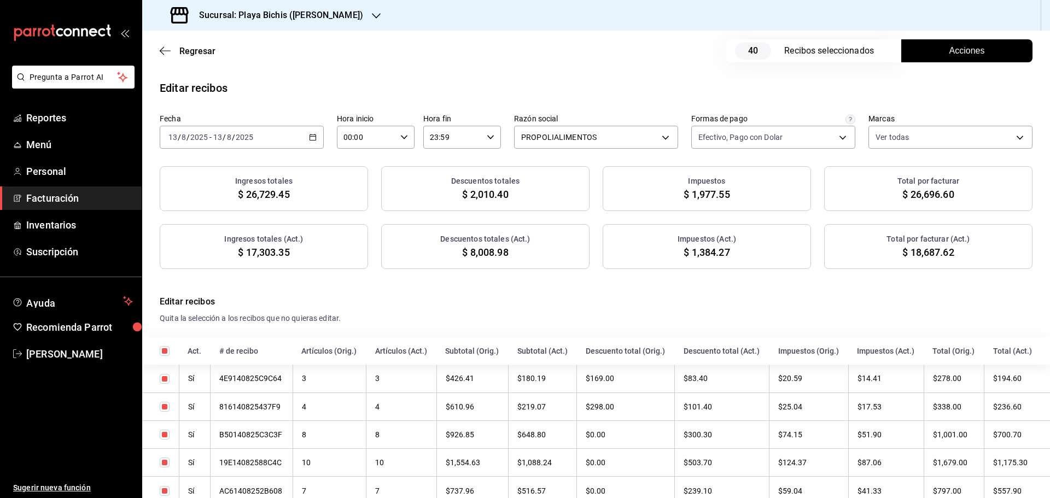
click at [312, 135] on \(Stroke\) "button" at bounding box center [313, 138] width 7 height 6
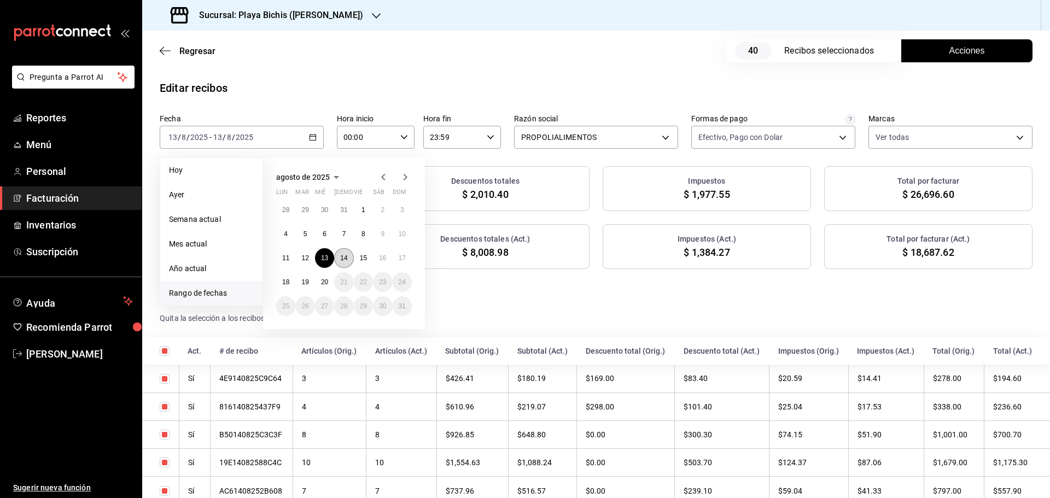
click at [342, 259] on abbr "14" at bounding box center [343, 258] width 7 height 8
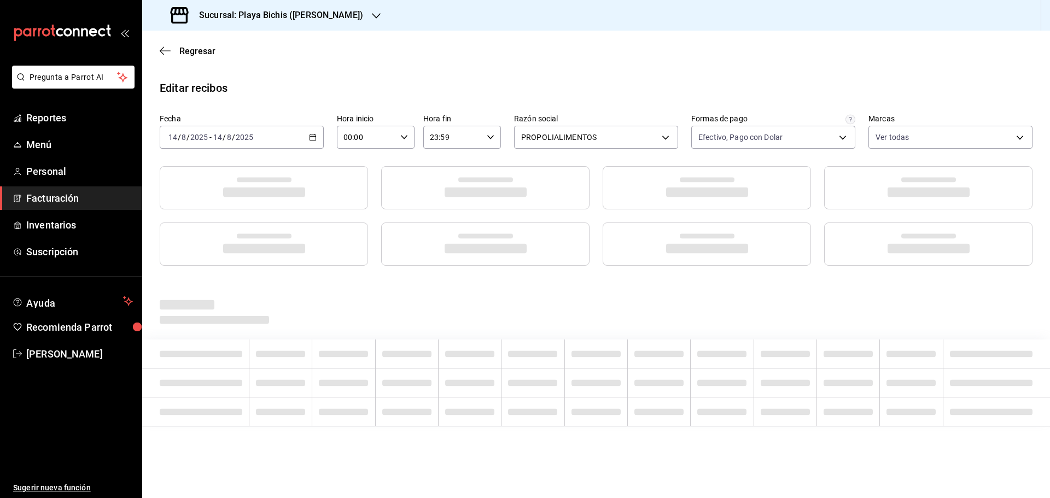
click at [342, 259] on div at bounding box center [264, 244] width 208 height 43
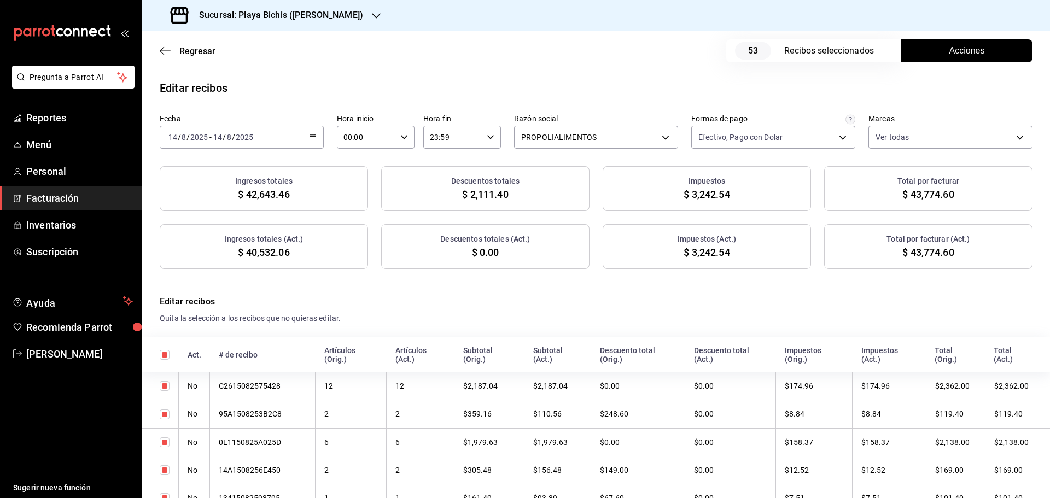
click at [958, 54] on span "Acciones" at bounding box center [968, 50] width 36 height 13
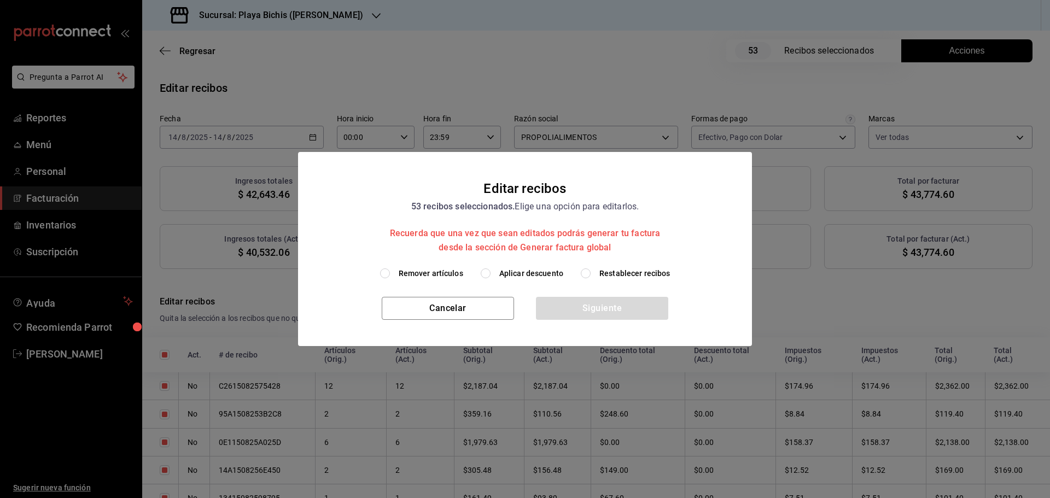
click at [619, 272] on span "Restablecer recibos" at bounding box center [635, 273] width 71 height 11
click at [591, 272] on input "Restablecer recibos" at bounding box center [586, 274] width 10 height 10
radio input "true"
click at [624, 313] on button "Siguiente" at bounding box center [602, 308] width 132 height 23
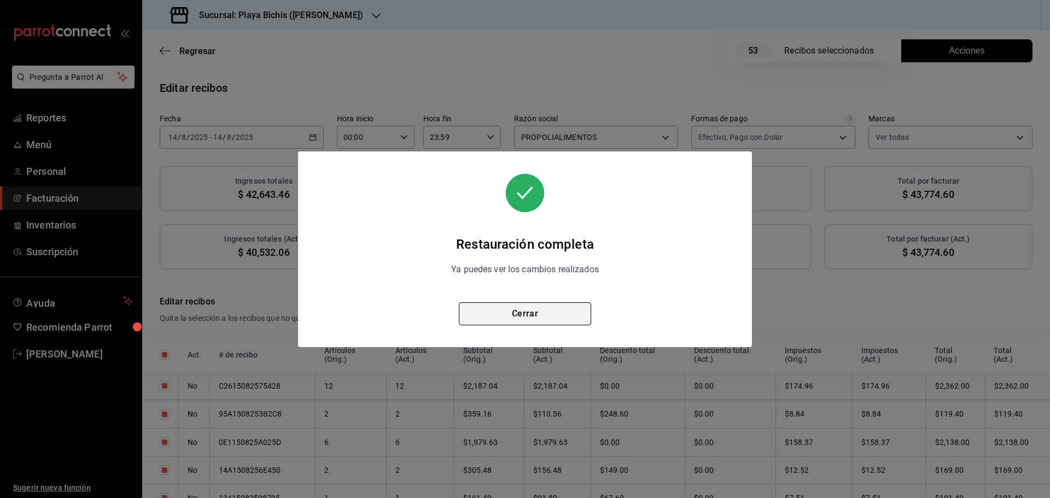
click at [555, 316] on button "Cerrar" at bounding box center [525, 314] width 132 height 23
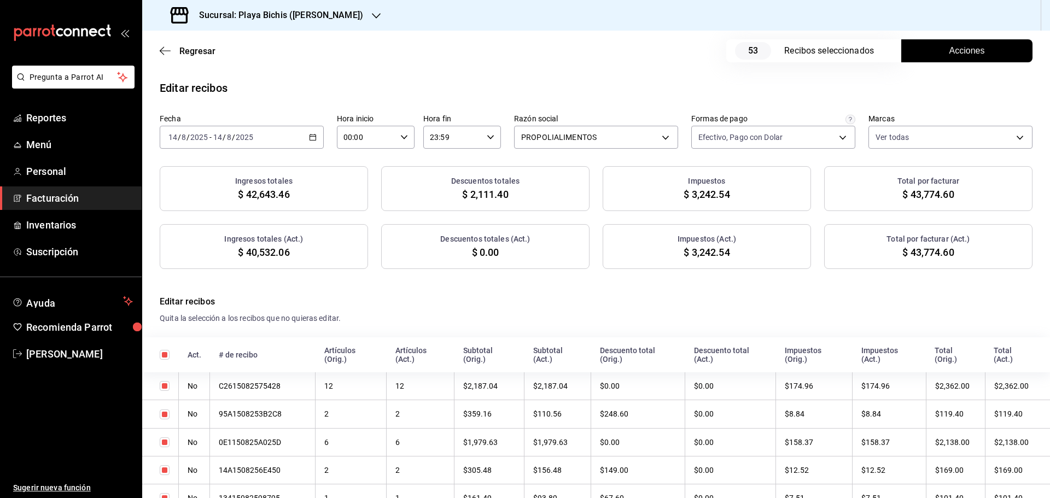
click at [935, 54] on button "Acciones" at bounding box center [966, 50] width 131 height 23
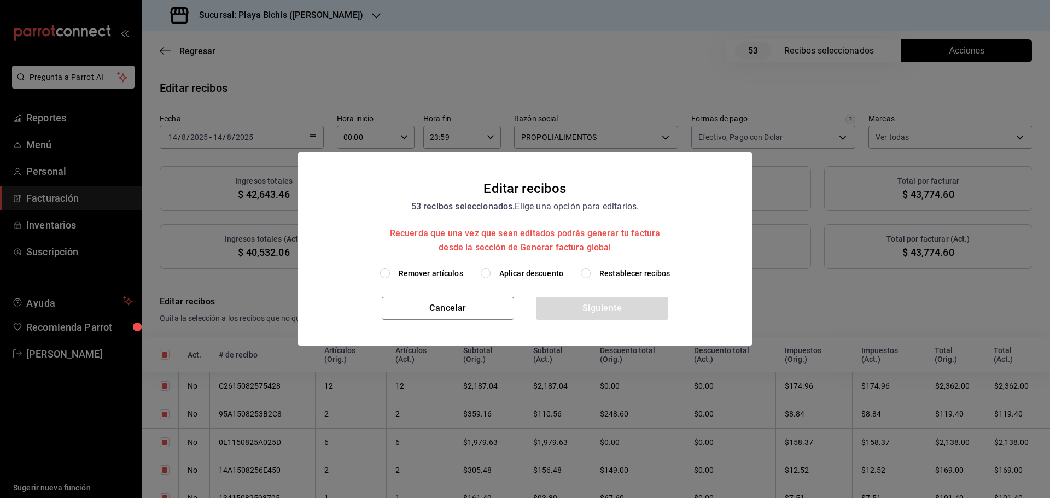
click at [527, 276] on span "Aplicar descuento" at bounding box center [531, 273] width 64 height 11
click at [491, 276] on input "Aplicar descuento" at bounding box center [486, 274] width 10 height 10
radio input "true"
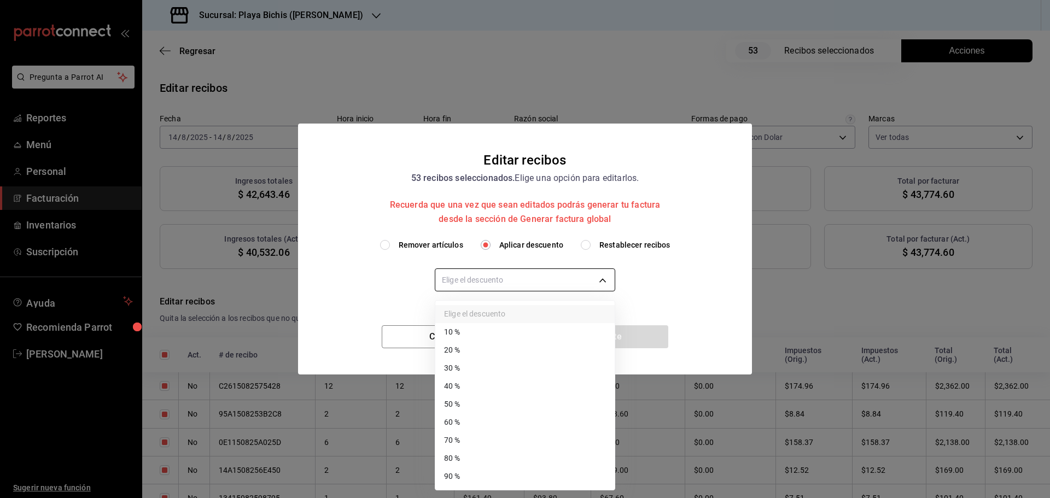
click at [493, 286] on body "Pregunta a Parrot AI Reportes Menú Personal Facturación Inventarios Suscripción…" at bounding box center [525, 249] width 1050 height 498
click at [470, 373] on li "30 %" at bounding box center [524, 368] width 179 height 18
type input "30"
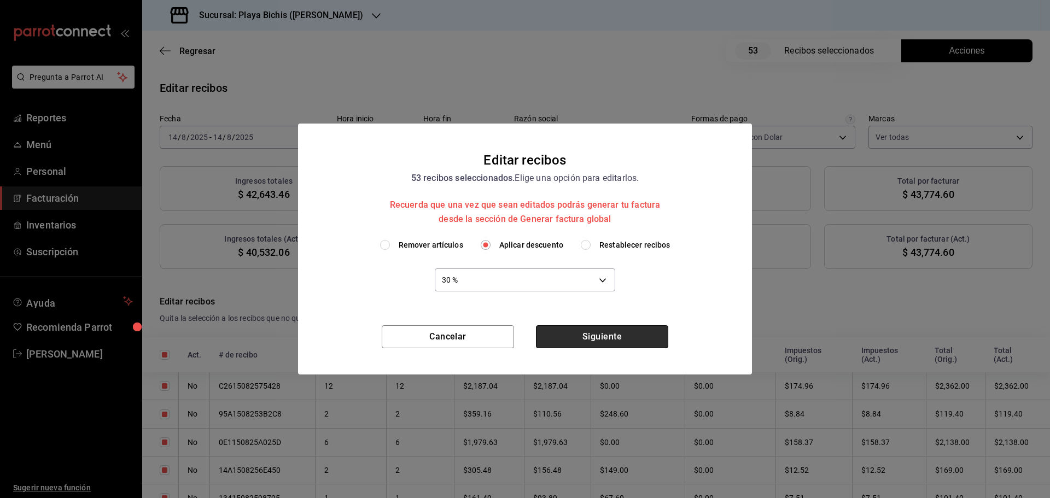
click at [615, 335] on button "Siguiente" at bounding box center [602, 336] width 132 height 23
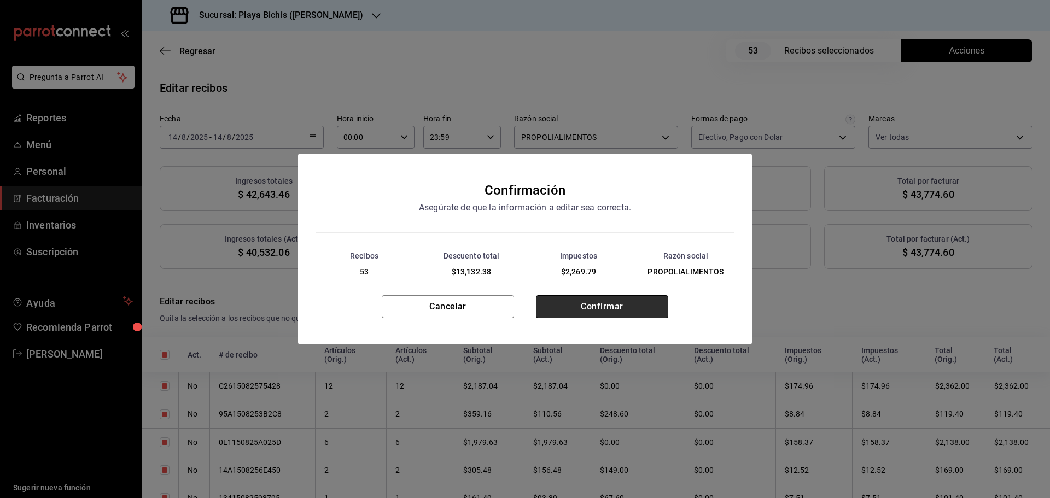
click at [610, 305] on button "Confirmar" at bounding box center [602, 306] width 132 height 23
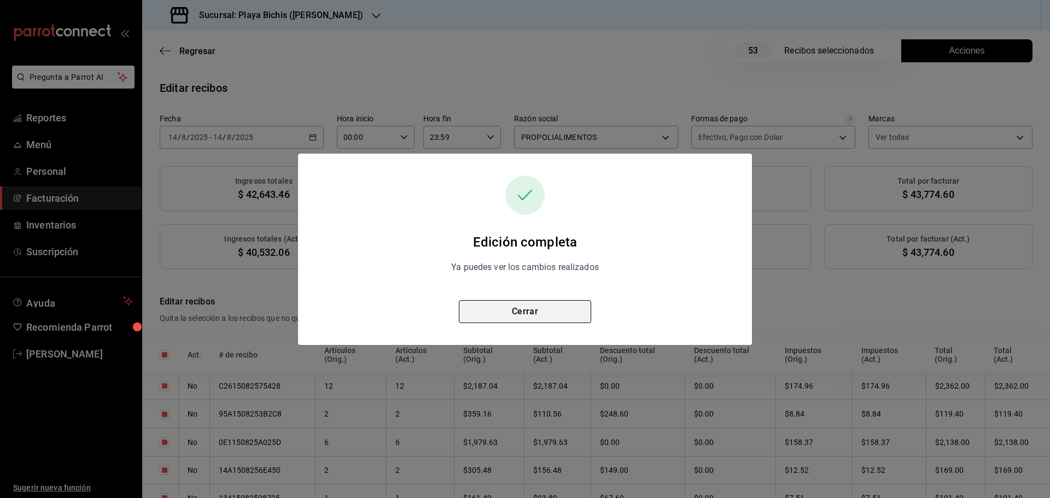
click at [531, 305] on button "Cerrar" at bounding box center [525, 311] width 132 height 23
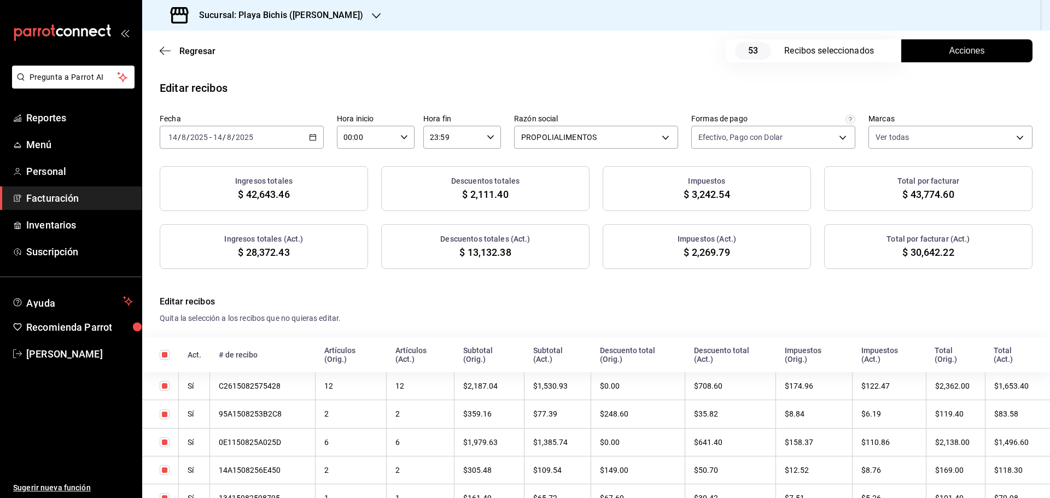
click at [311, 135] on \(Stroke\) "button" at bounding box center [311, 134] width 1 height 1
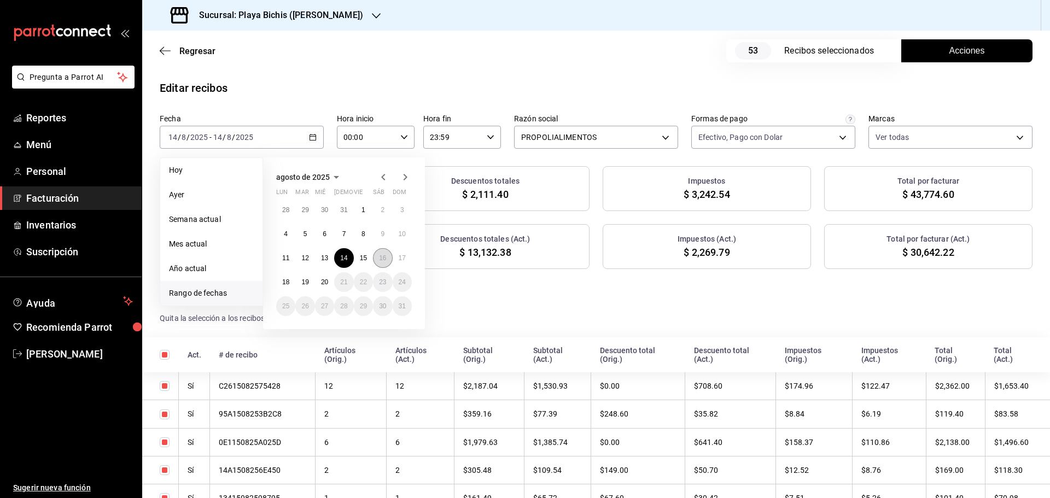
click at [380, 261] on abbr "16" at bounding box center [382, 258] width 7 height 8
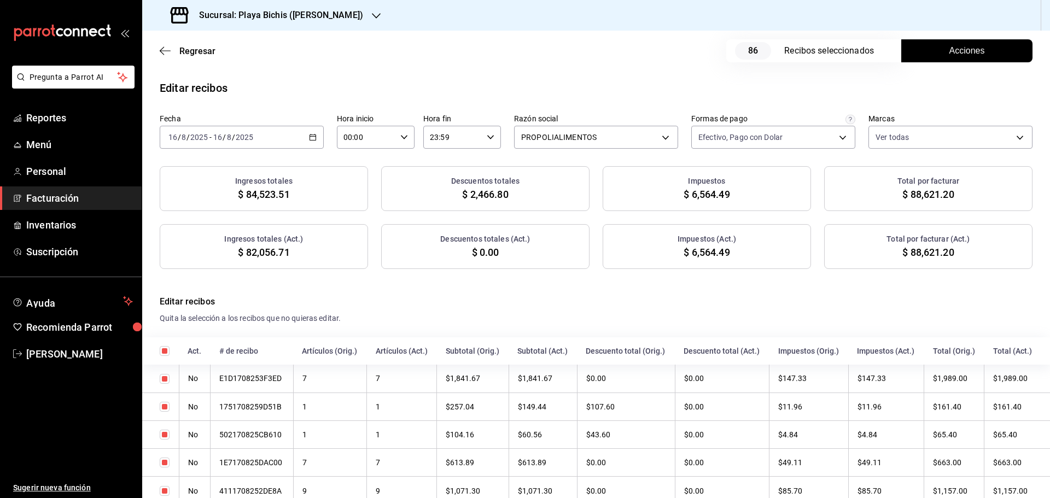
click at [970, 52] on span "Acciones" at bounding box center [968, 50] width 36 height 13
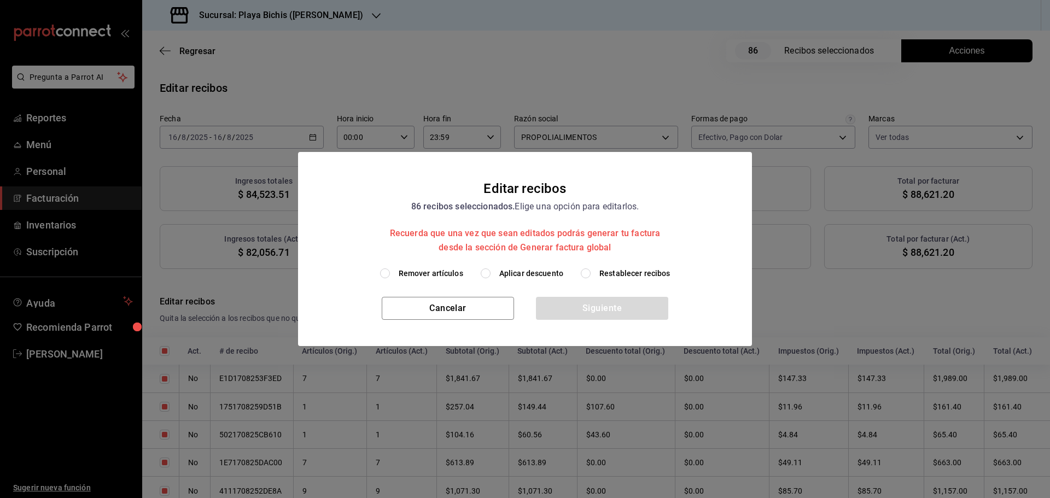
click at [607, 271] on span "Restablecer recibos" at bounding box center [635, 273] width 71 height 11
click at [591, 271] on input "Restablecer recibos" at bounding box center [586, 274] width 10 height 10
radio input "true"
click at [610, 298] on button "Siguiente" at bounding box center [602, 308] width 132 height 23
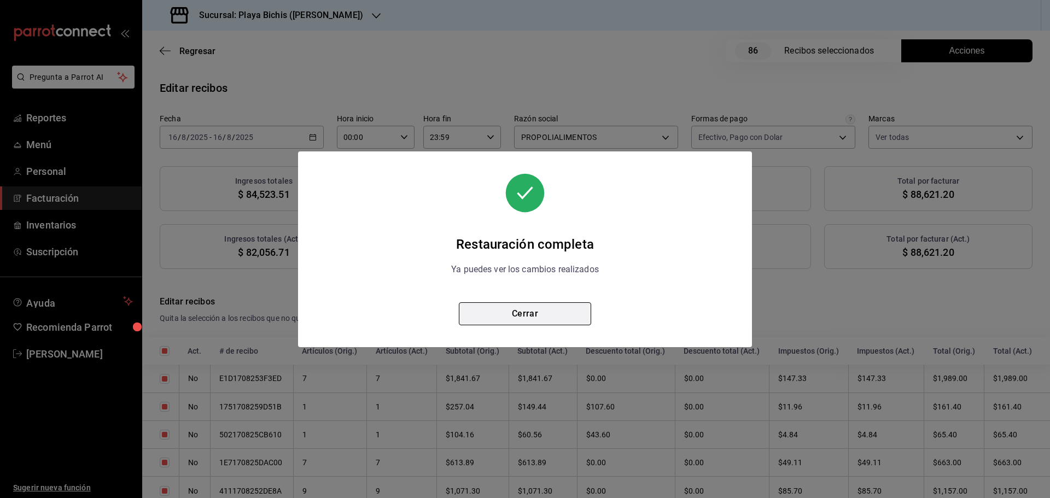
click at [548, 313] on button "Cerrar" at bounding box center [525, 314] width 132 height 23
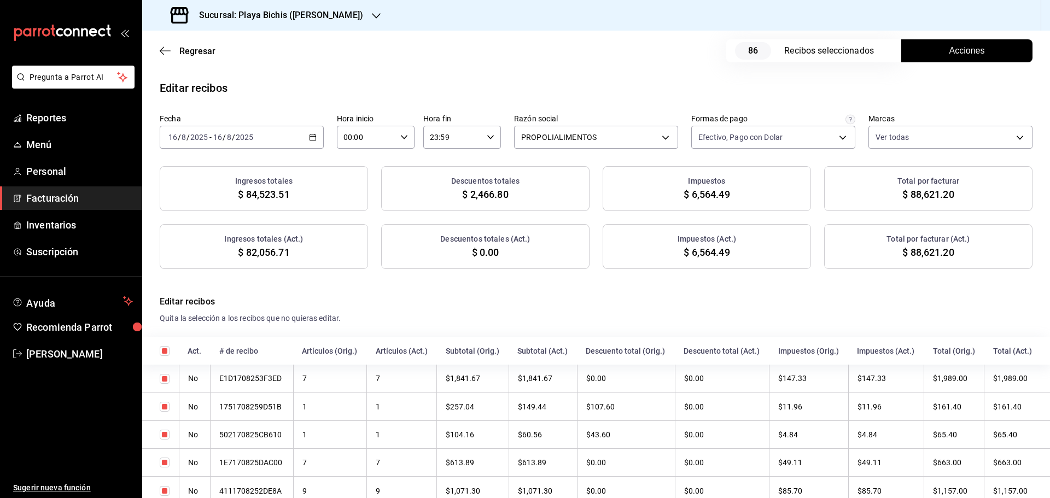
click at [935, 52] on button "Acciones" at bounding box center [966, 50] width 131 height 23
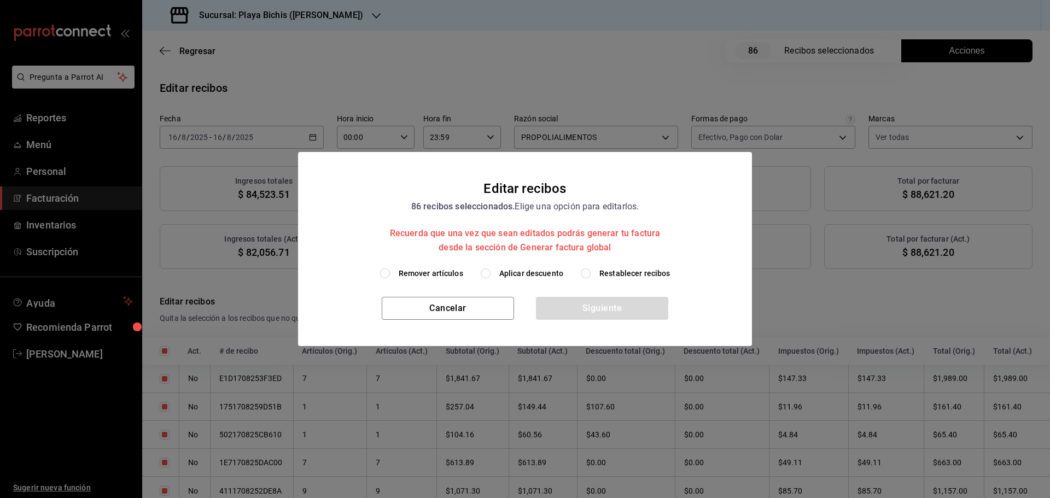
click at [533, 276] on span "Aplicar descuento" at bounding box center [531, 273] width 64 height 11
click at [491, 276] on input "Aplicar descuento" at bounding box center [486, 274] width 10 height 10
radio input "true"
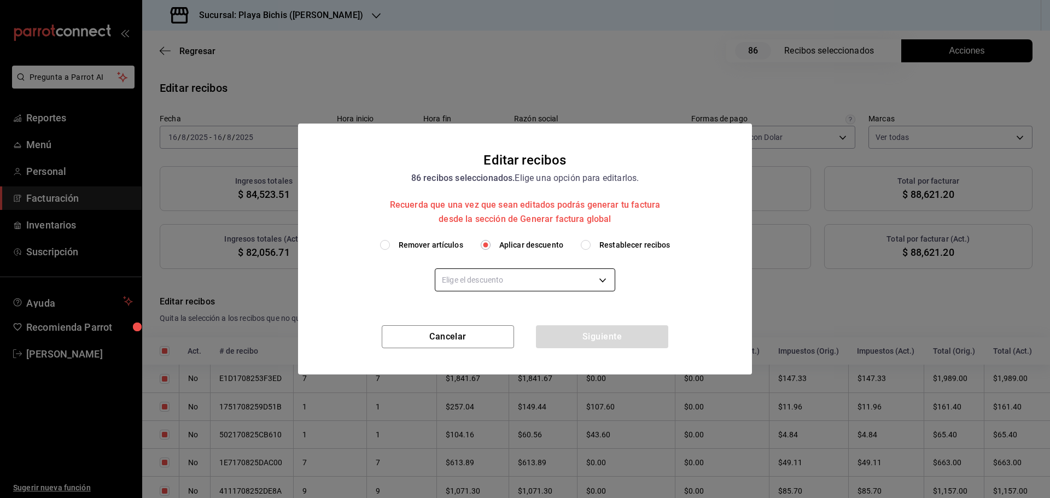
click at [554, 276] on body "Pregunta a Parrot AI Reportes Menú Personal Facturación Inventarios Suscripción…" at bounding box center [525, 249] width 1050 height 498
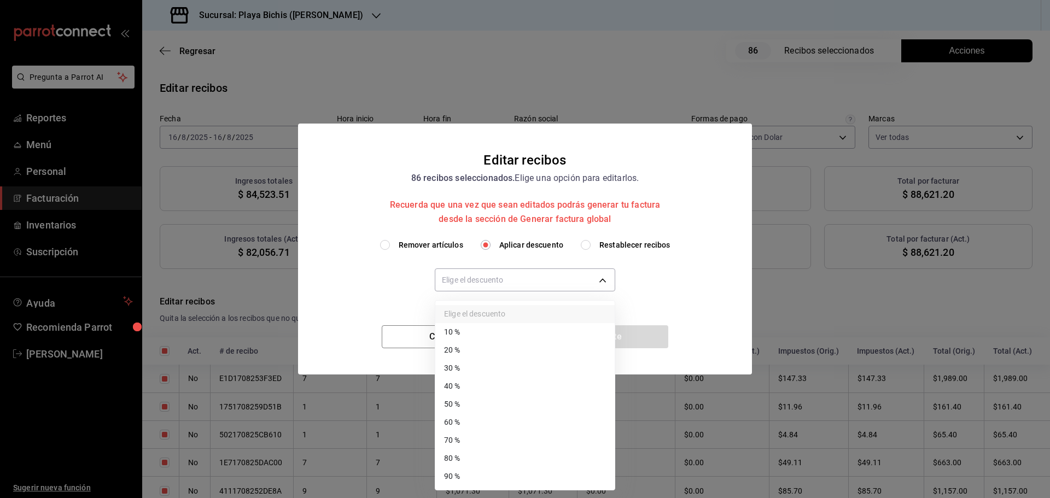
click at [487, 368] on li "30 %" at bounding box center [524, 368] width 179 height 18
type input "30"
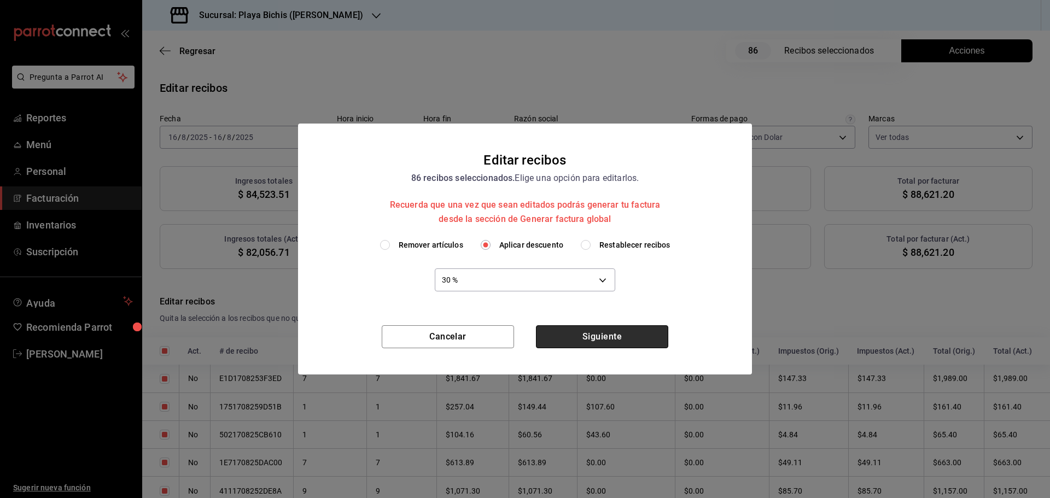
click at [600, 340] on button "Siguiente" at bounding box center [602, 336] width 132 height 23
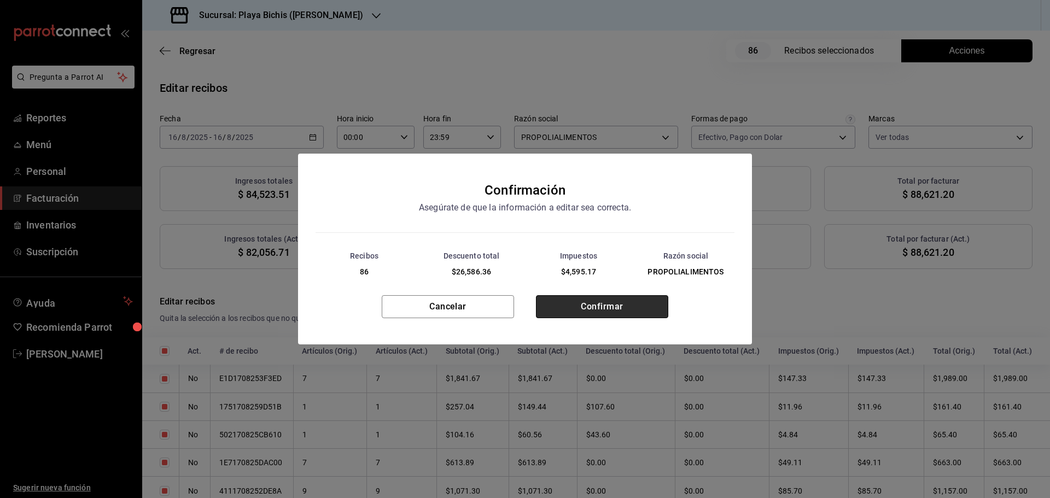
click at [601, 305] on button "Confirmar" at bounding box center [602, 306] width 132 height 23
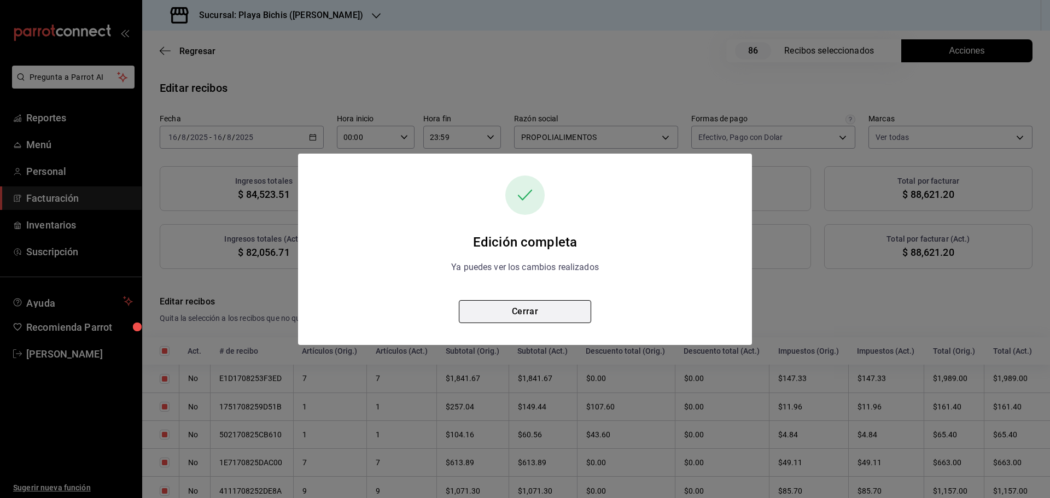
click at [556, 310] on button "Cerrar" at bounding box center [525, 311] width 132 height 23
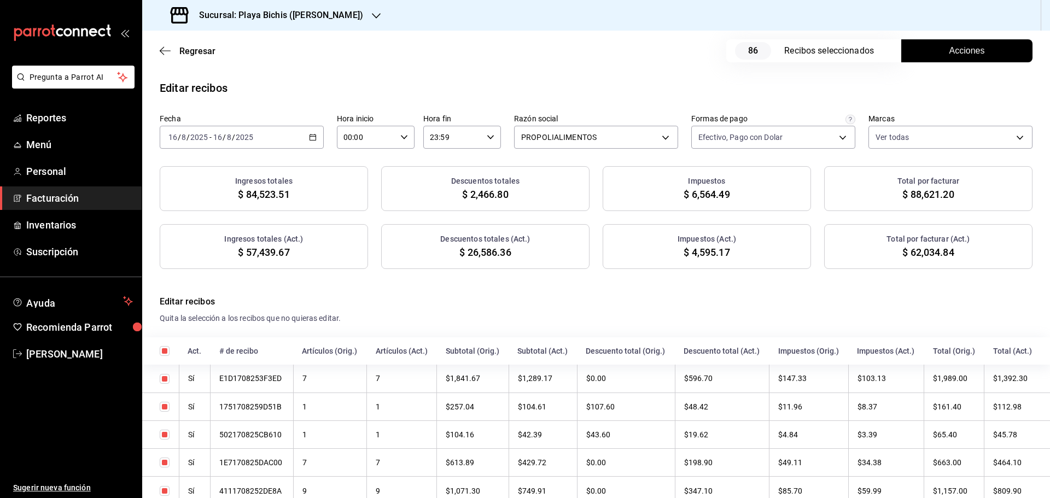
click at [310, 141] on \(Stroke\) "button" at bounding box center [313, 138] width 7 height 6
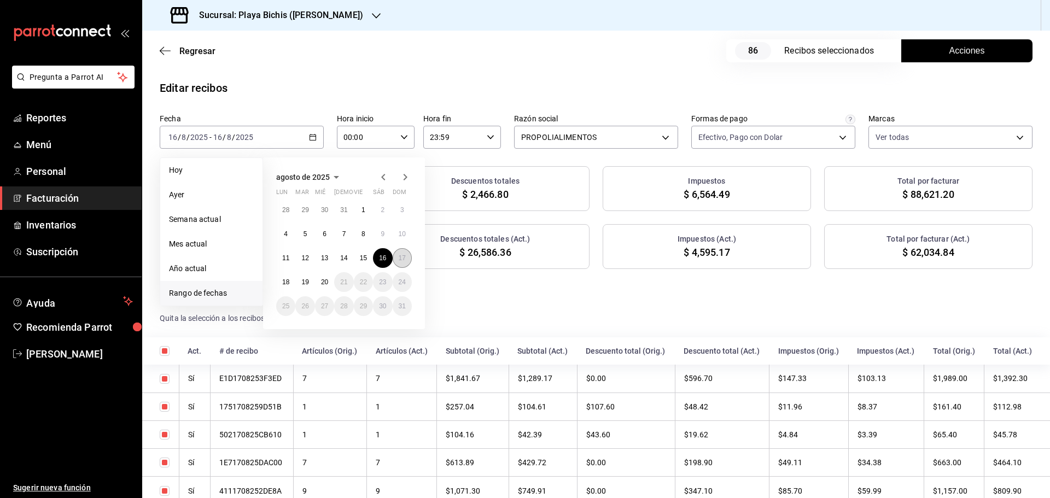
click at [395, 261] on button "17" at bounding box center [402, 258] width 19 height 20
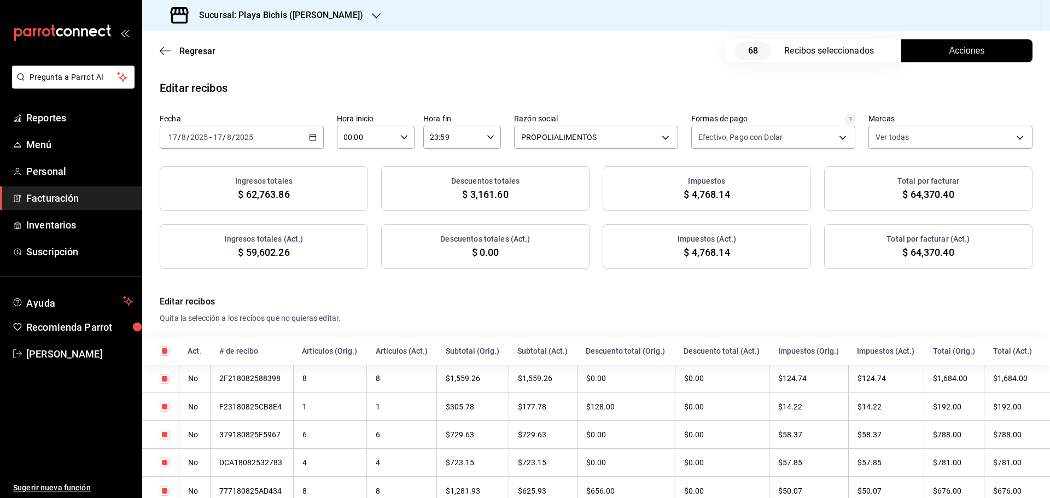
click at [950, 55] on span "Acciones" at bounding box center [968, 50] width 36 height 13
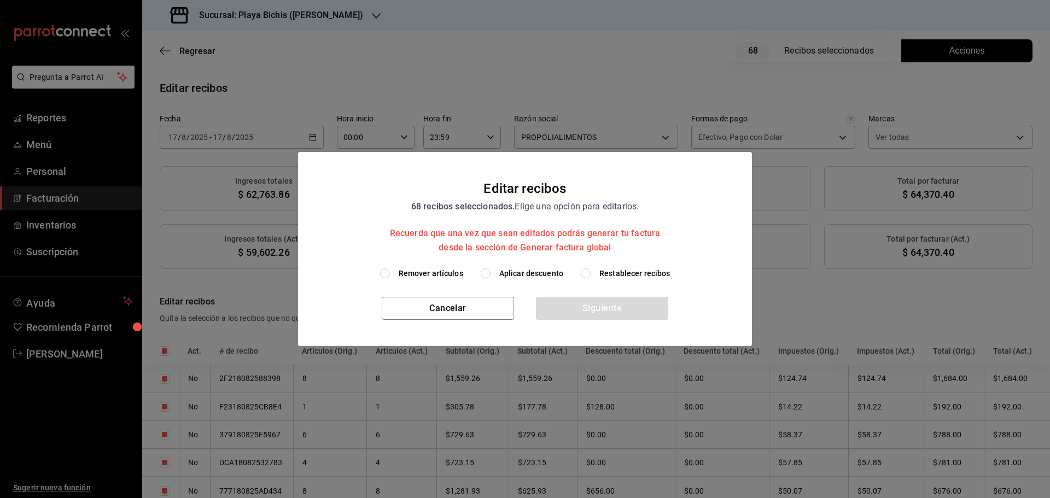
click at [647, 274] on span "Restablecer recibos" at bounding box center [635, 273] width 71 height 11
click at [591, 274] on input "Restablecer recibos" at bounding box center [586, 274] width 10 height 10
radio input "true"
click at [606, 313] on button "Siguiente" at bounding box center [602, 308] width 132 height 23
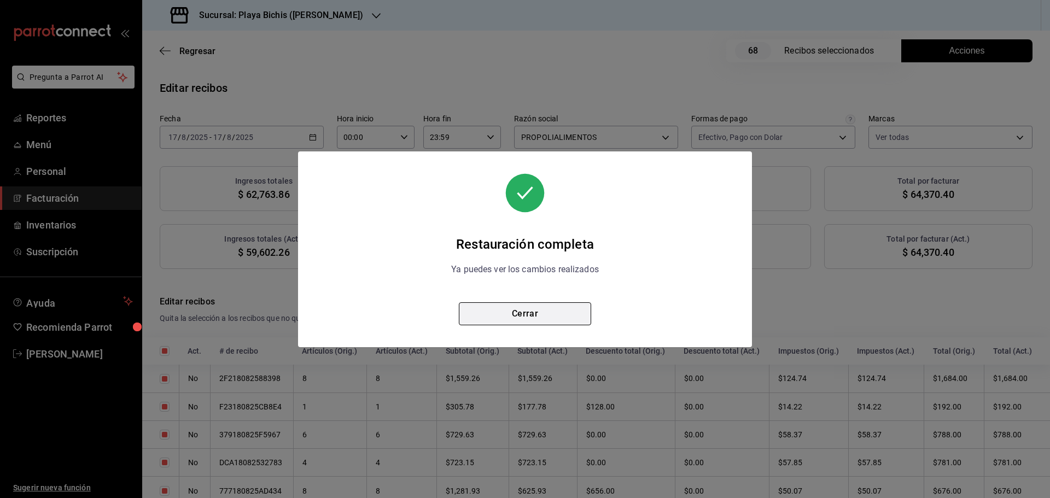
click at [561, 318] on button "Cerrar" at bounding box center [525, 314] width 132 height 23
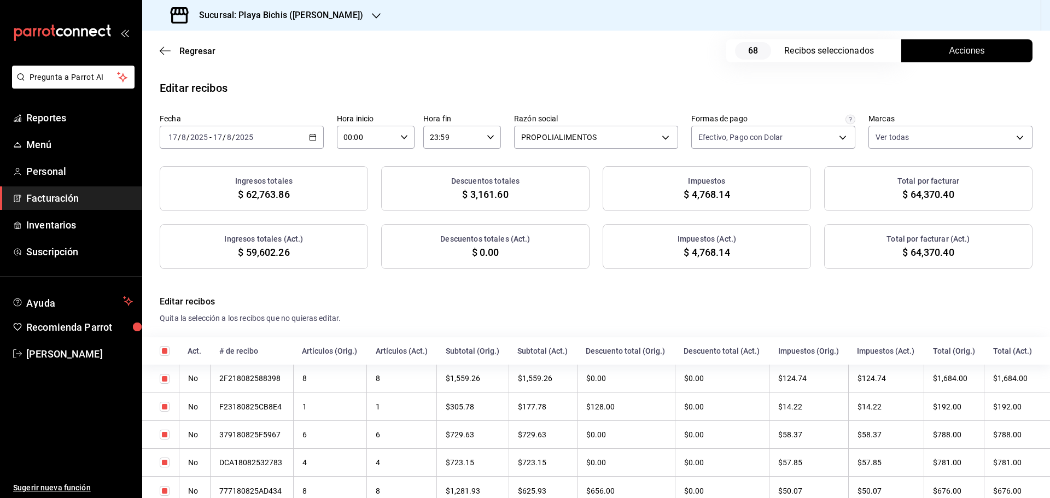
click at [965, 51] on span "Acciones" at bounding box center [968, 50] width 36 height 13
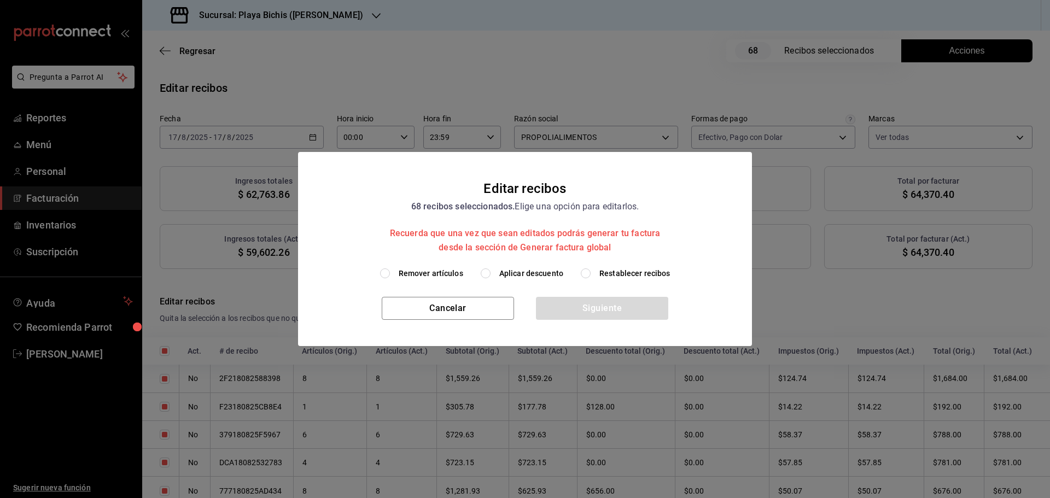
click at [499, 272] on label "Aplicar descuento" at bounding box center [522, 273] width 83 height 11
click at [491, 272] on input "Aplicar descuento" at bounding box center [486, 274] width 10 height 10
radio input "true"
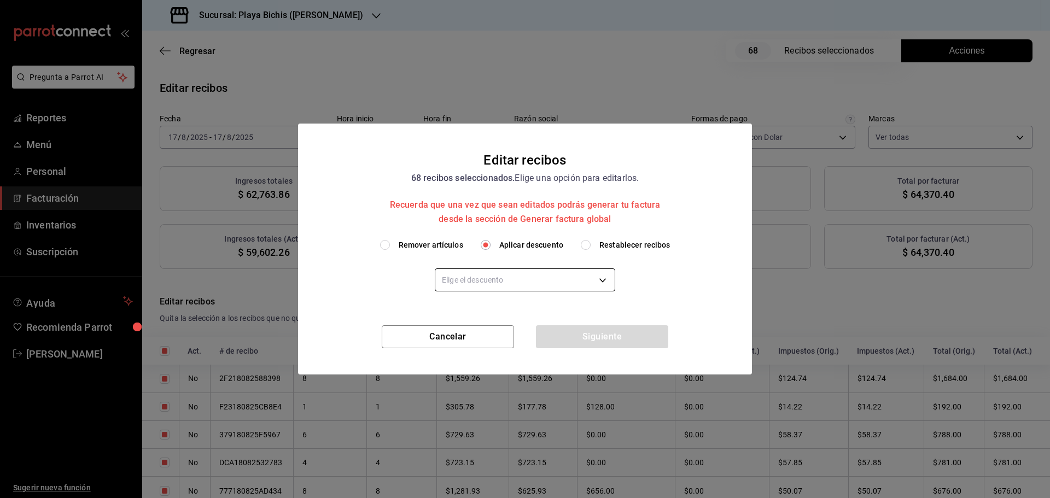
click at [537, 280] on body "Pregunta a Parrot AI Reportes Menú Personal Facturación Inventarios Suscripción…" at bounding box center [525, 249] width 1050 height 498
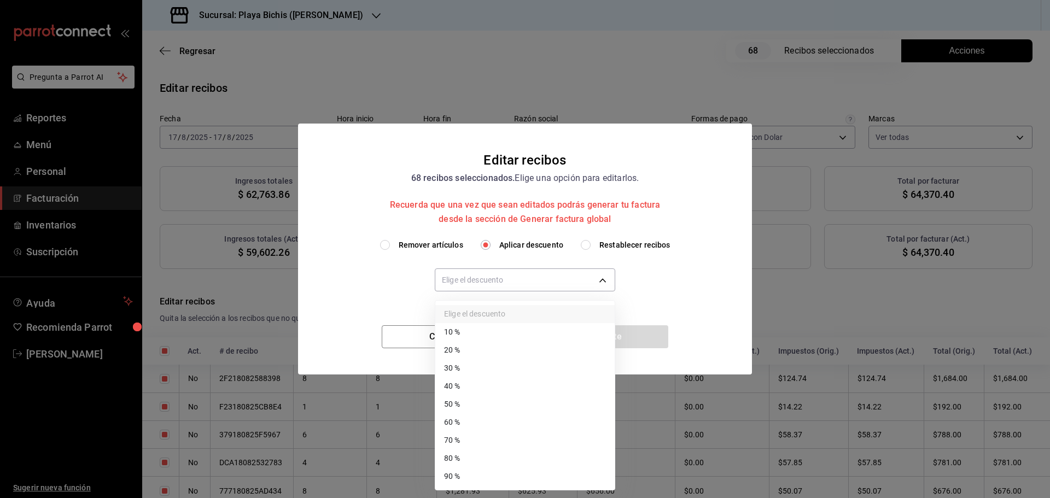
click at [474, 364] on li "30 %" at bounding box center [524, 368] width 179 height 18
type input "30"
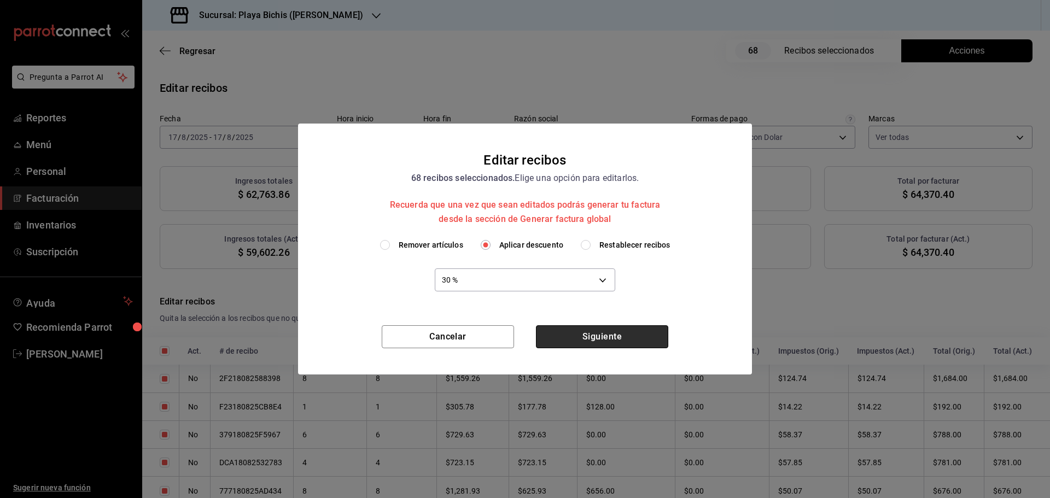
click at [603, 341] on button "Siguiente" at bounding box center [602, 336] width 132 height 23
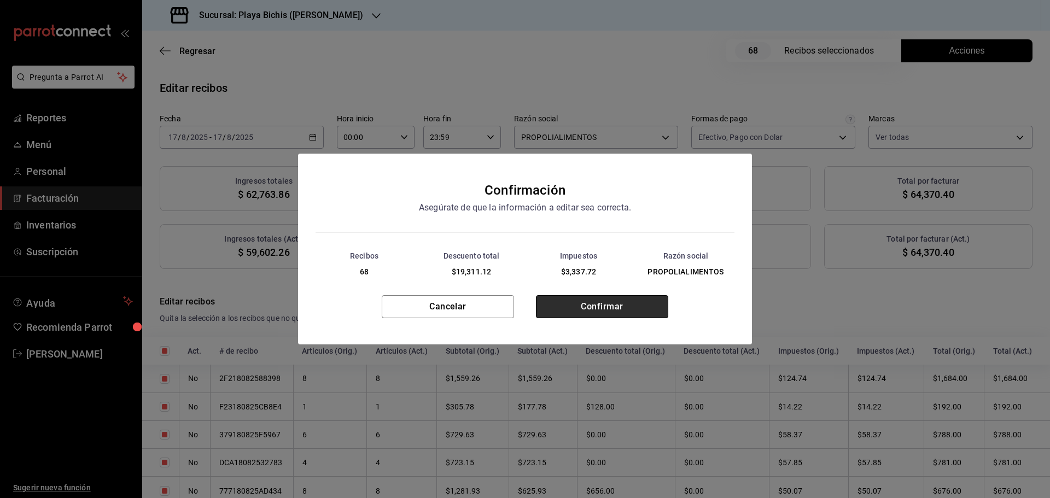
click at [595, 306] on button "Confirmar" at bounding box center [602, 306] width 132 height 23
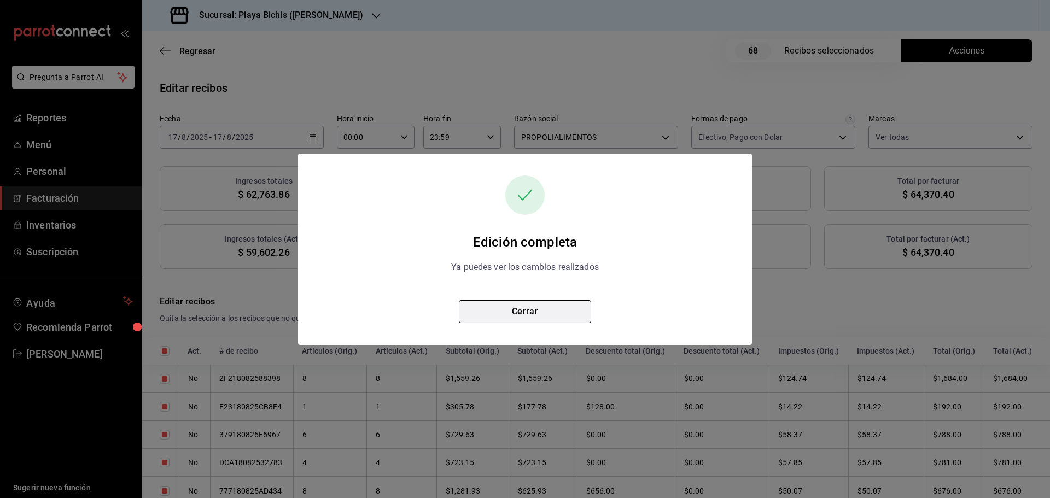
click at [549, 309] on button "Cerrar" at bounding box center [525, 311] width 132 height 23
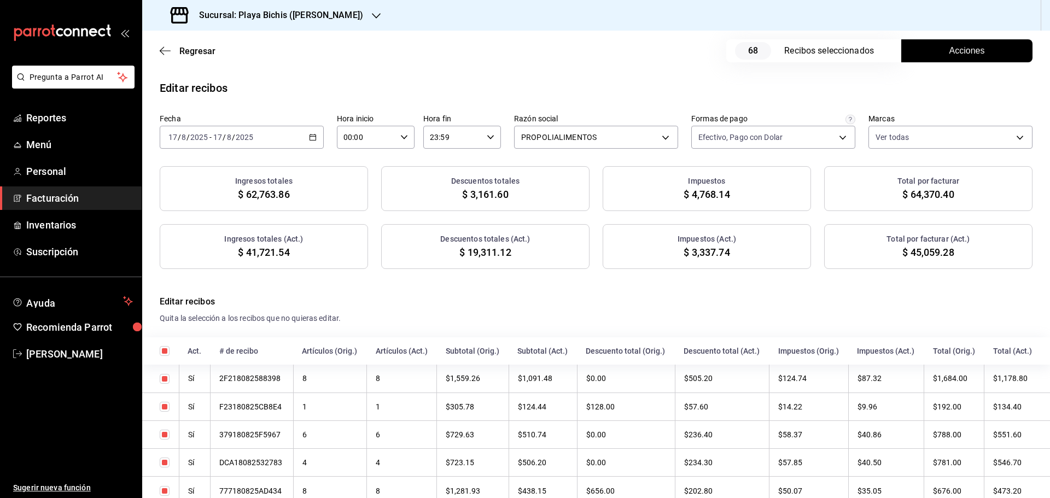
click at [310, 139] on \(Stroke\) "button" at bounding box center [313, 138] width 7 height 6
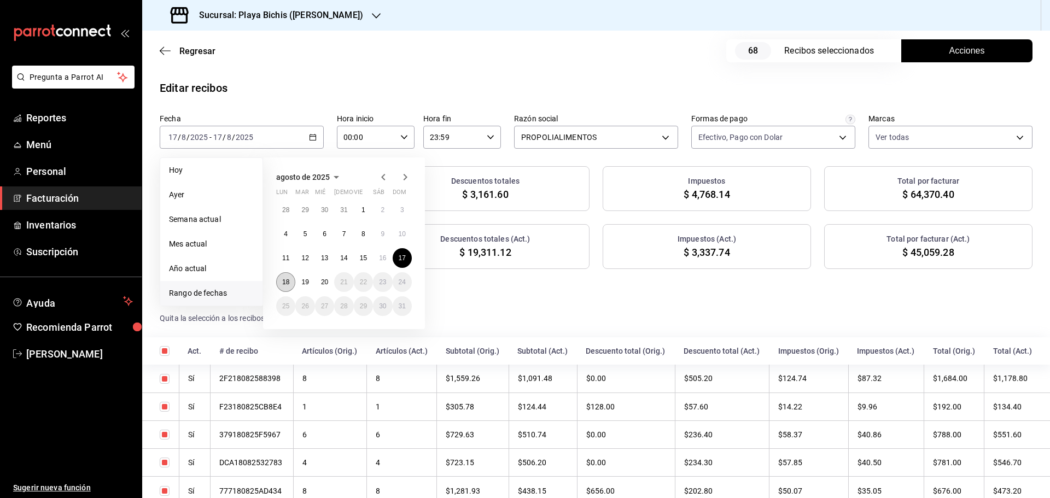
click at [283, 284] on abbr "18" at bounding box center [285, 282] width 7 height 8
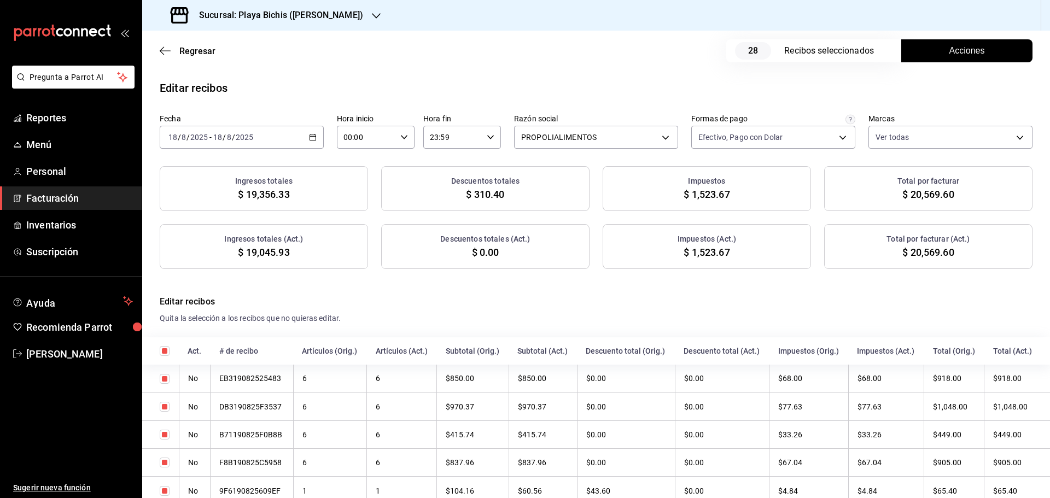
click at [950, 46] on span "Acciones" at bounding box center [968, 50] width 36 height 13
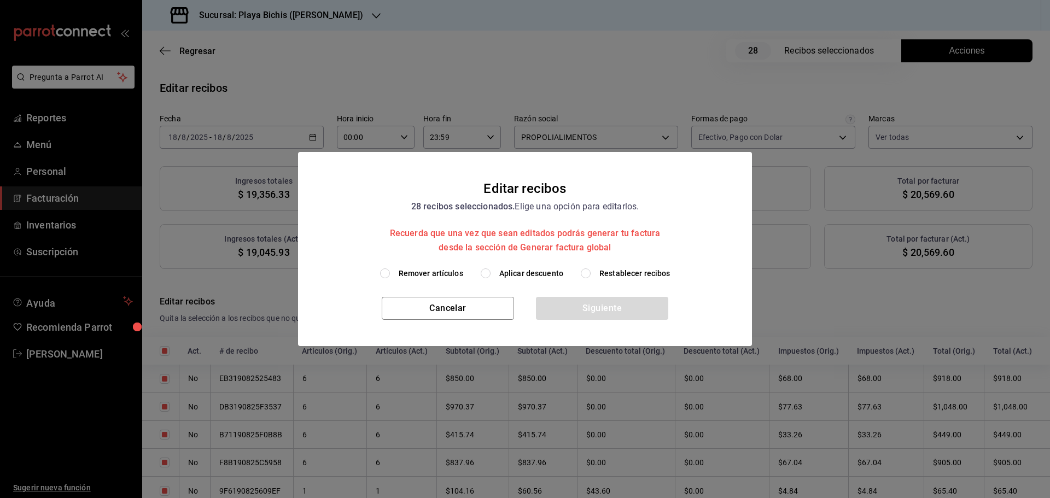
click at [607, 272] on span "Restablecer recibos" at bounding box center [635, 273] width 71 height 11
click at [591, 272] on input "Restablecer recibos" at bounding box center [586, 274] width 10 height 10
radio input "true"
click at [607, 301] on button "Siguiente" at bounding box center [602, 308] width 132 height 23
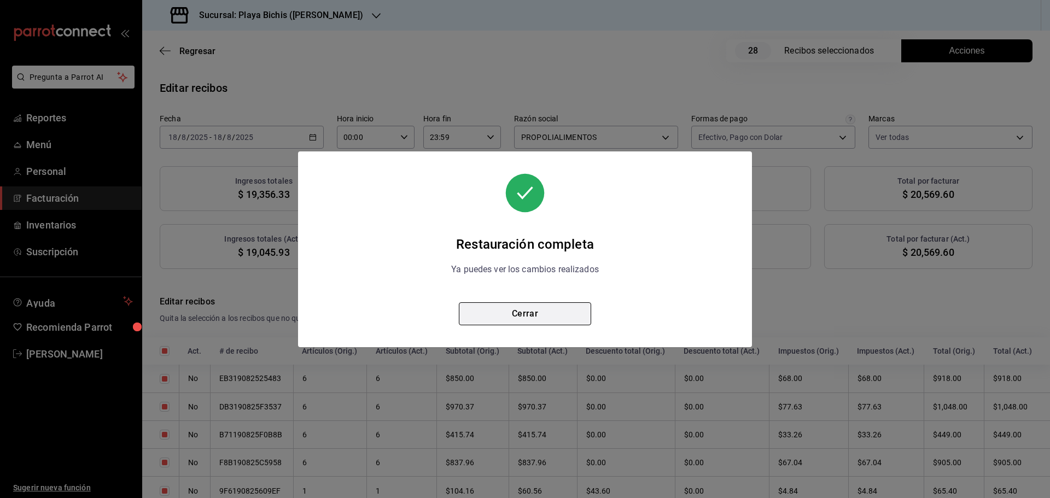
click at [542, 312] on button "Cerrar" at bounding box center [525, 314] width 132 height 23
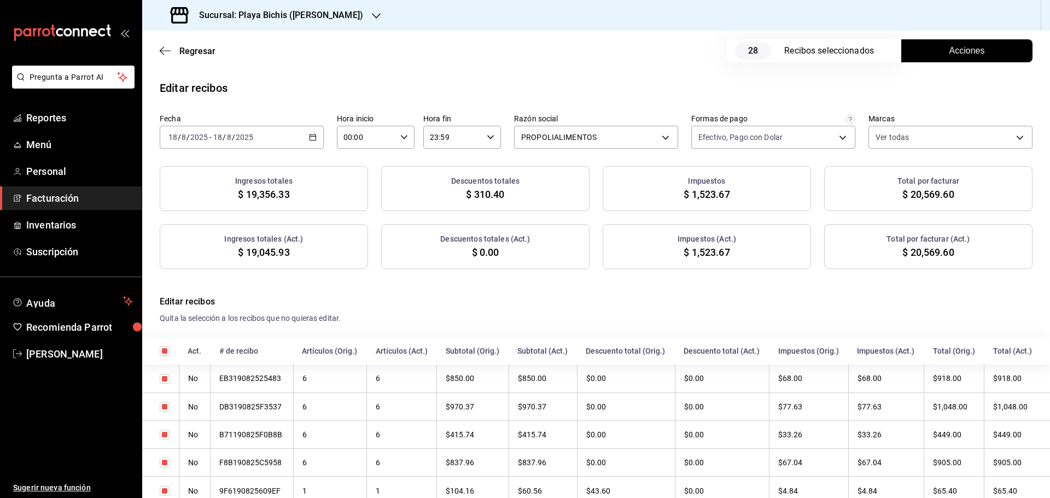
click at [982, 43] on button "Acciones" at bounding box center [966, 50] width 131 height 23
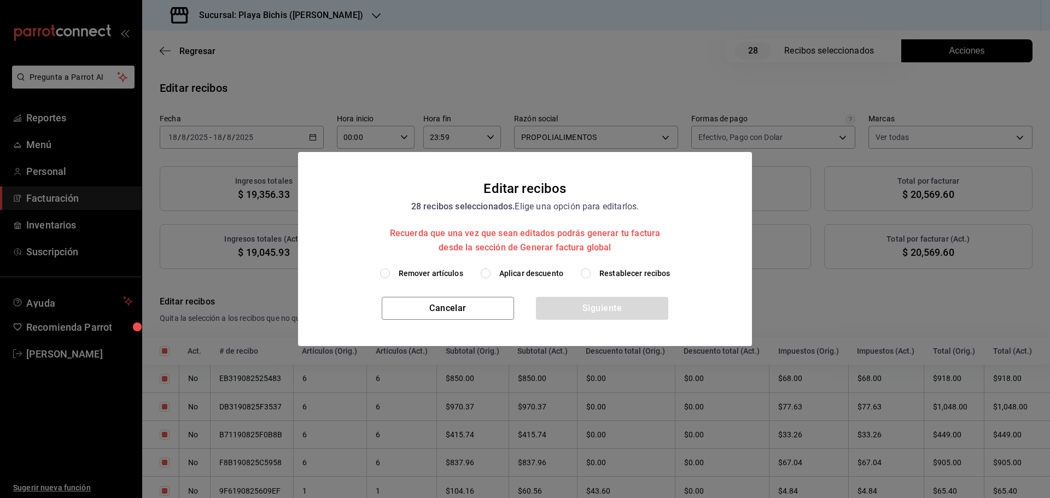
click at [517, 275] on span "Aplicar descuento" at bounding box center [531, 273] width 64 height 11
click at [491, 275] on input "Aplicar descuento" at bounding box center [486, 274] width 10 height 10
radio input "true"
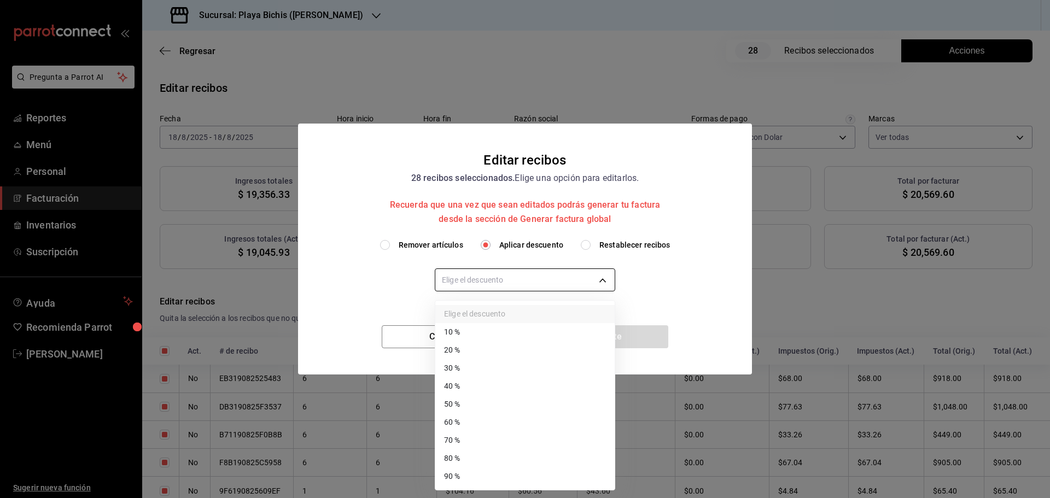
click at [527, 277] on body "Pregunta a Parrot AI Reportes Menú Personal Facturación Inventarios Suscripción…" at bounding box center [525, 249] width 1050 height 498
click at [481, 370] on li "30 %" at bounding box center [524, 368] width 179 height 18
type input "30"
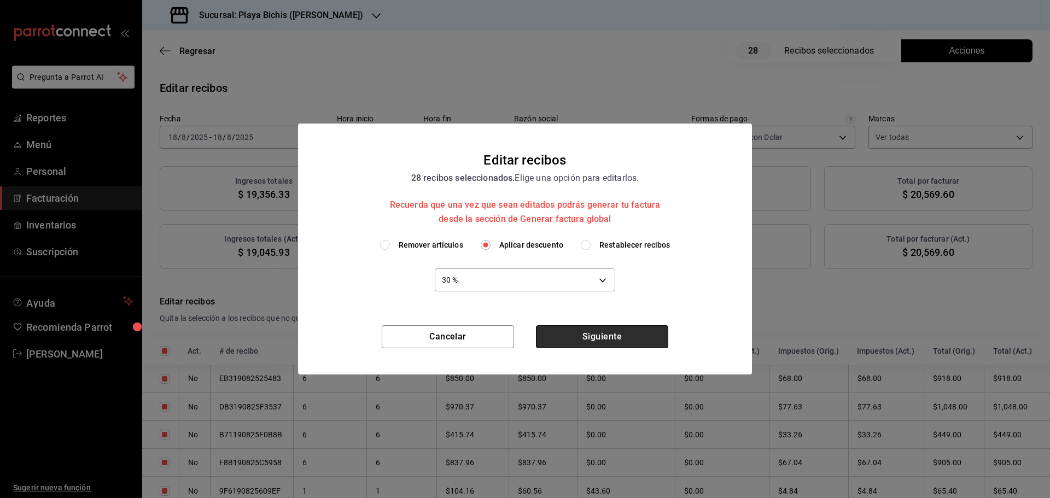
click at [594, 341] on button "Siguiente" at bounding box center [602, 336] width 132 height 23
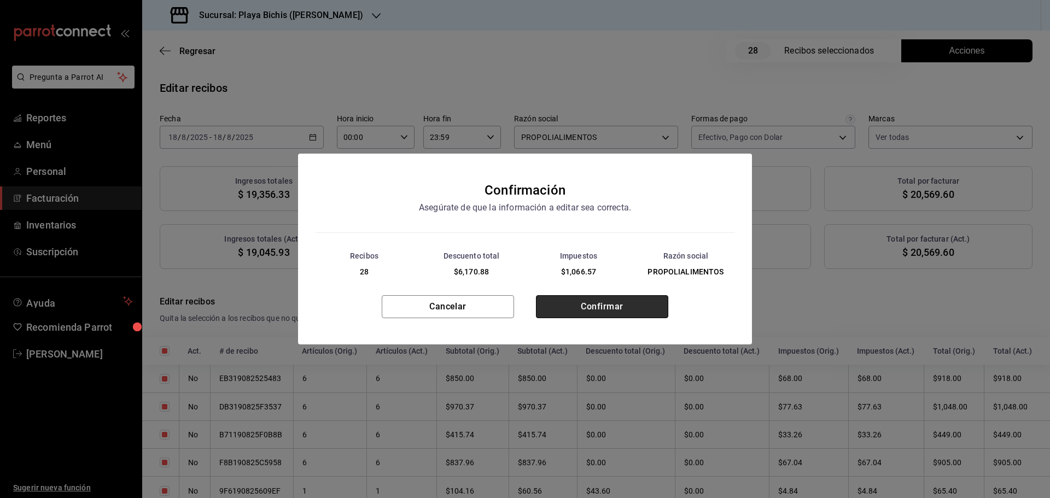
click at [599, 311] on button "Confirmar" at bounding box center [602, 306] width 132 height 23
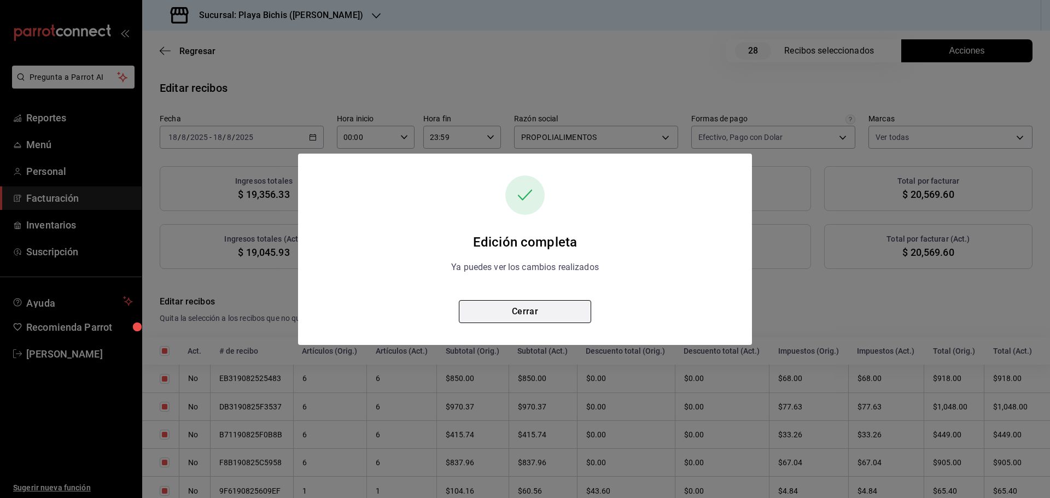
click at [549, 311] on button "Cerrar" at bounding box center [525, 311] width 132 height 23
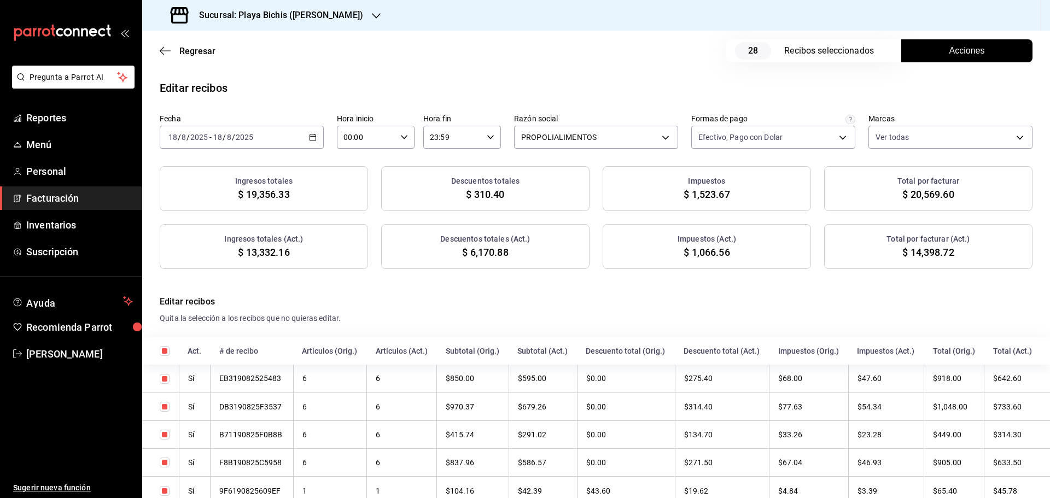
click at [309, 137] on icon "button" at bounding box center [313, 137] width 8 height 8
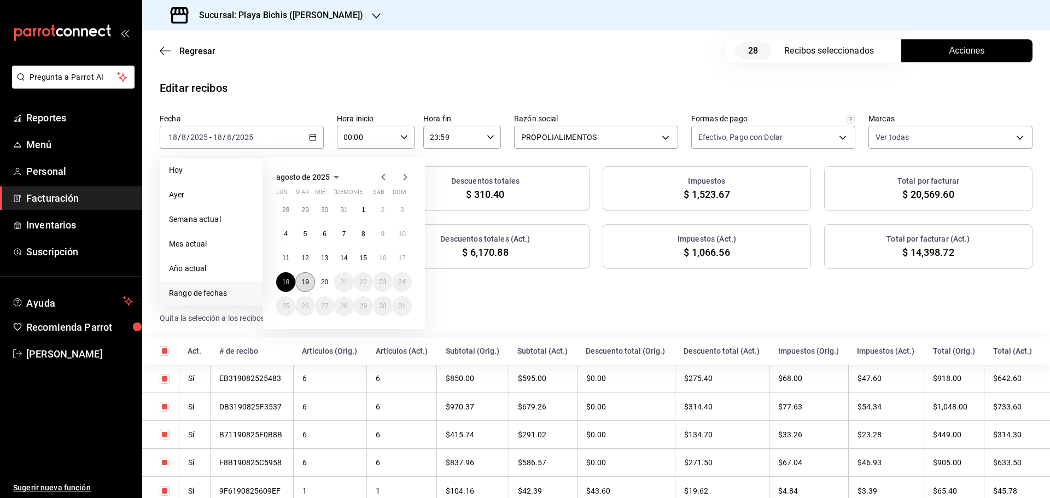
click at [311, 280] on button "19" at bounding box center [304, 282] width 19 height 20
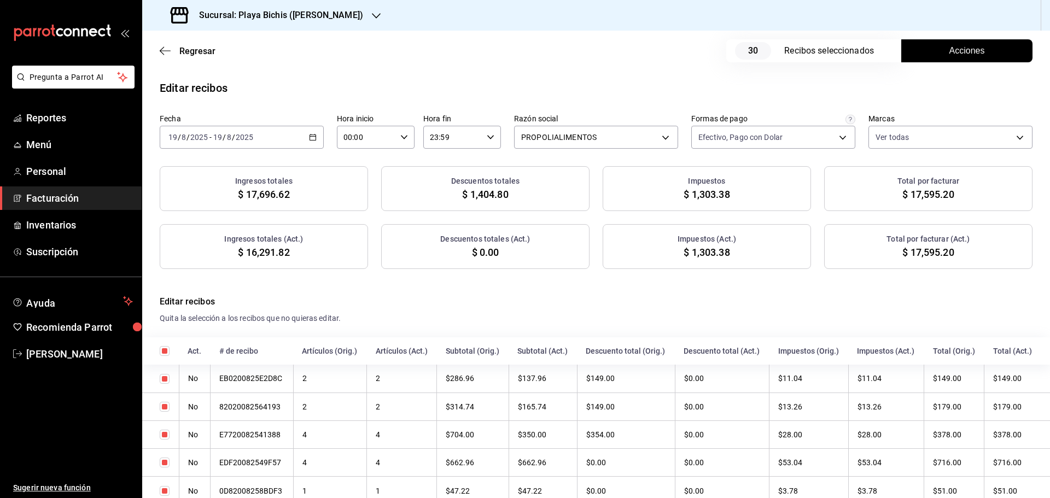
click at [937, 52] on button "Acciones" at bounding box center [966, 50] width 131 height 23
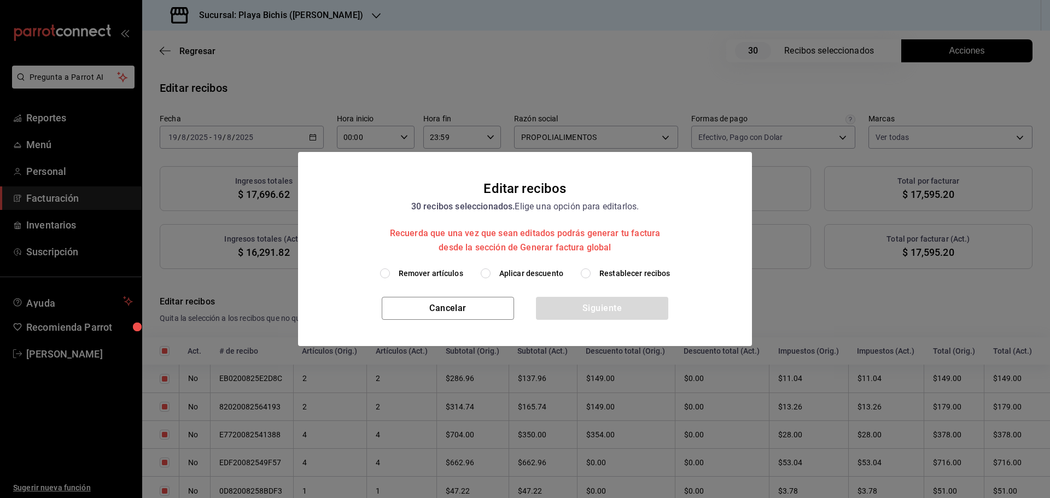
click at [616, 270] on span "Restablecer recibos" at bounding box center [635, 273] width 71 height 11
click at [591, 270] on input "Restablecer recibos" at bounding box center [586, 274] width 10 height 10
radio input "true"
click at [605, 305] on button "Siguiente" at bounding box center [602, 308] width 132 height 23
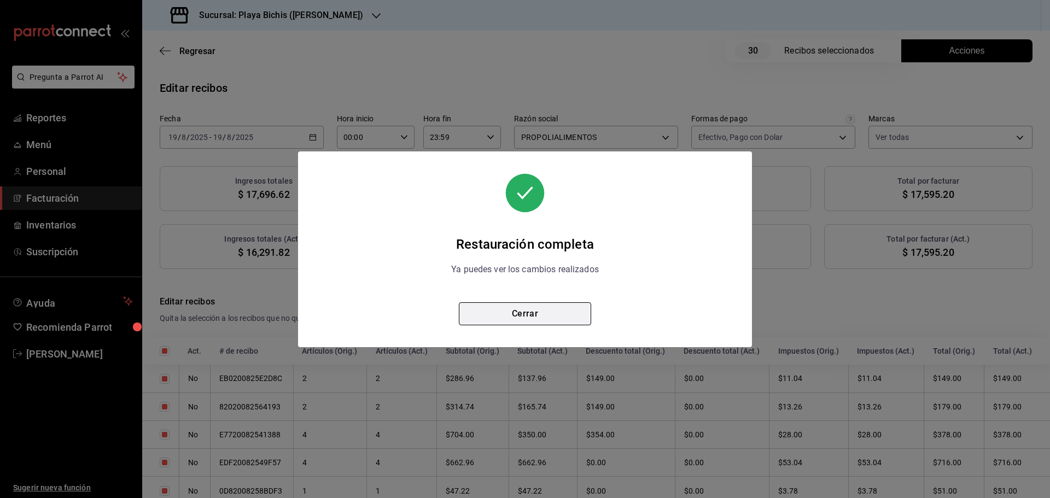
click at [551, 318] on button "Cerrar" at bounding box center [525, 314] width 132 height 23
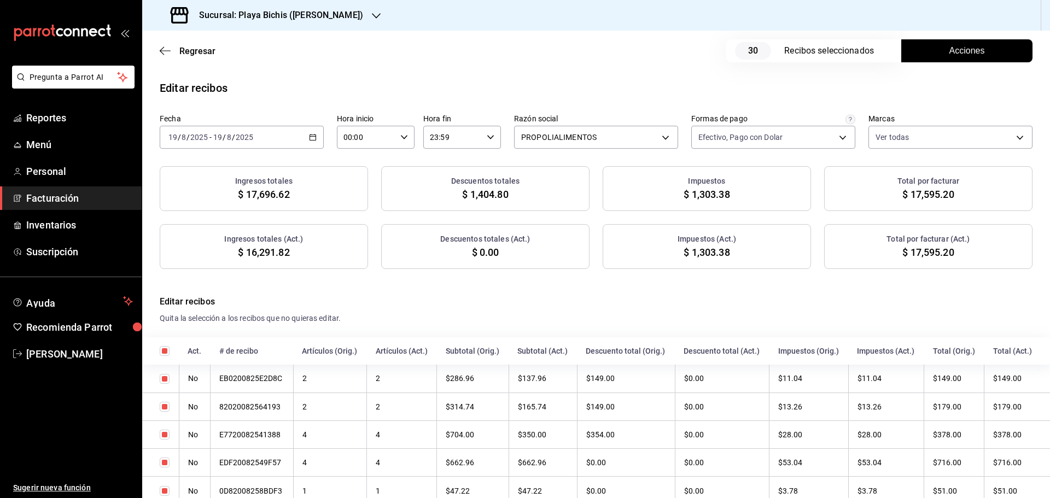
click at [929, 55] on button "Acciones" at bounding box center [966, 50] width 131 height 23
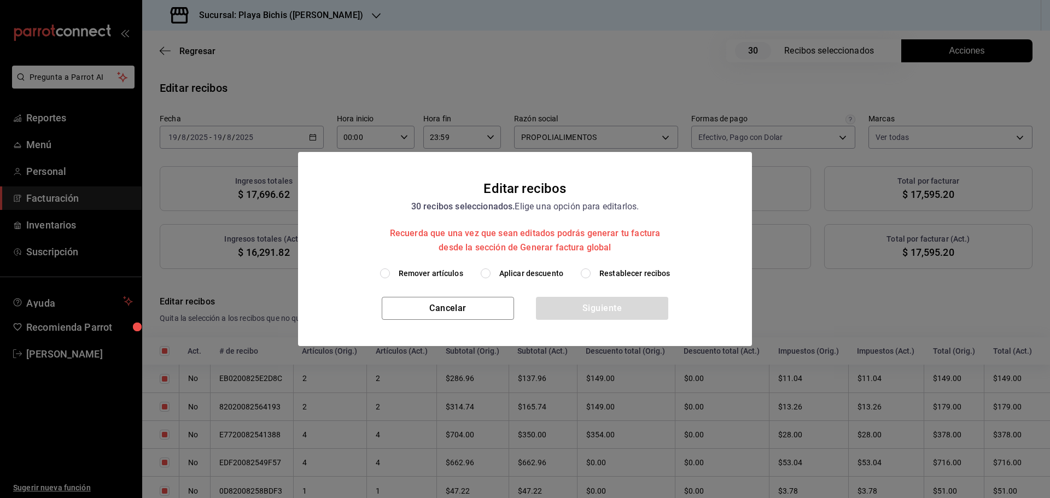
click at [518, 274] on span "Aplicar descuento" at bounding box center [531, 273] width 64 height 11
click at [491, 274] on input "Aplicar descuento" at bounding box center [486, 274] width 10 height 10
radio input "true"
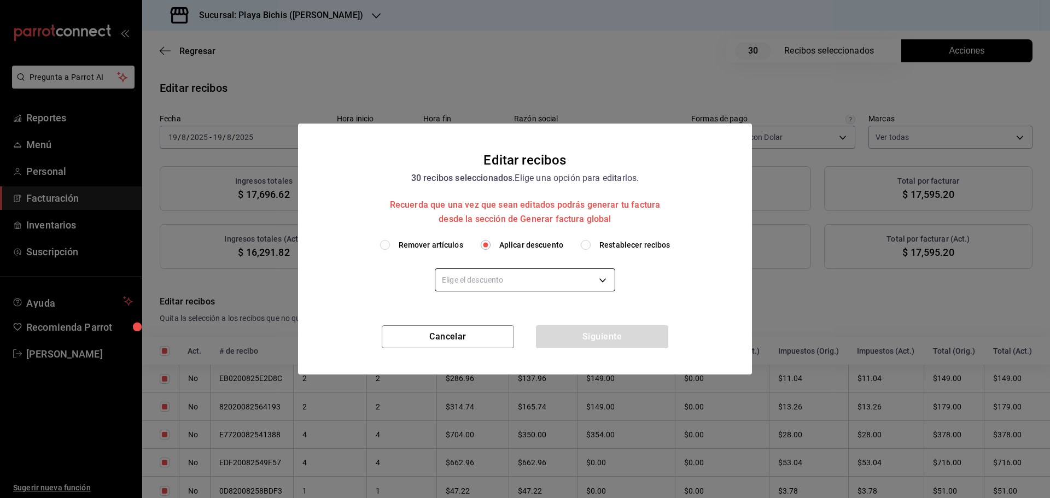
click at [537, 286] on body "Pregunta a Parrot AI Reportes Menú Personal Facturación Inventarios Suscripción…" at bounding box center [525, 249] width 1050 height 498
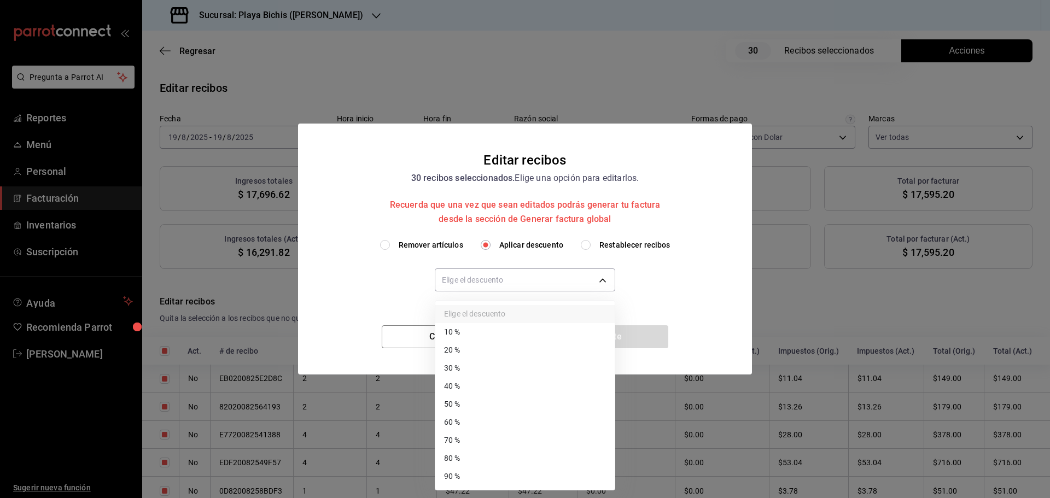
click at [476, 367] on li "30 %" at bounding box center [524, 368] width 179 height 18
type input "30"
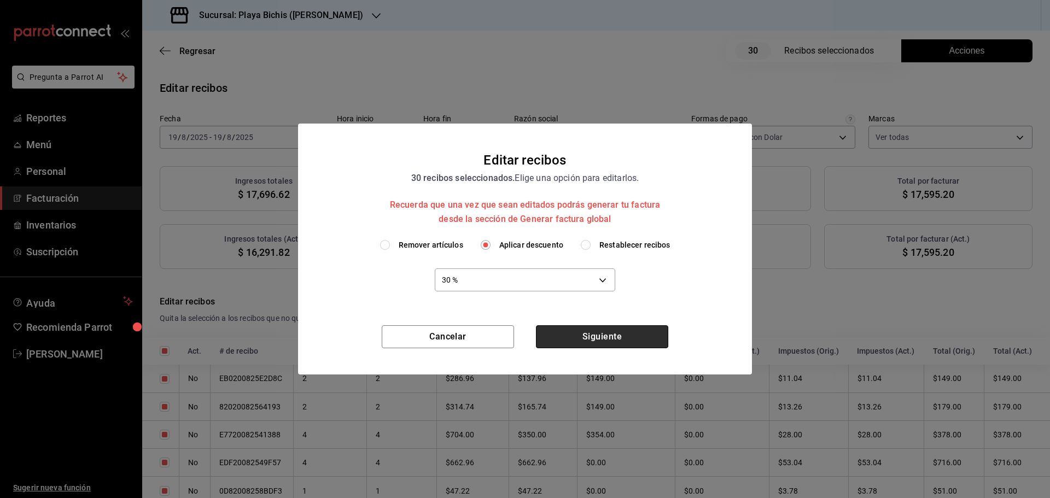
click at [596, 343] on button "Siguiente" at bounding box center [602, 336] width 132 height 23
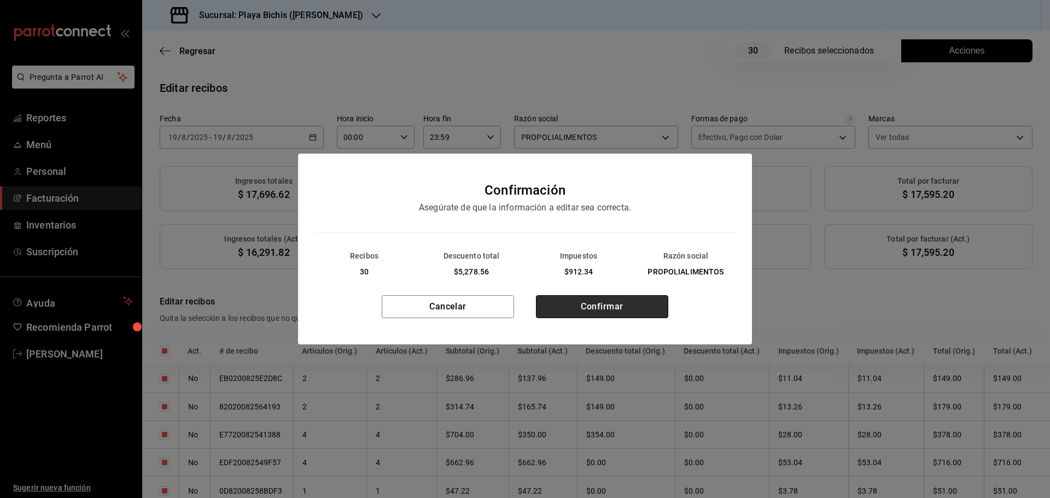
click at [588, 307] on button "Confirmar" at bounding box center [602, 306] width 132 height 23
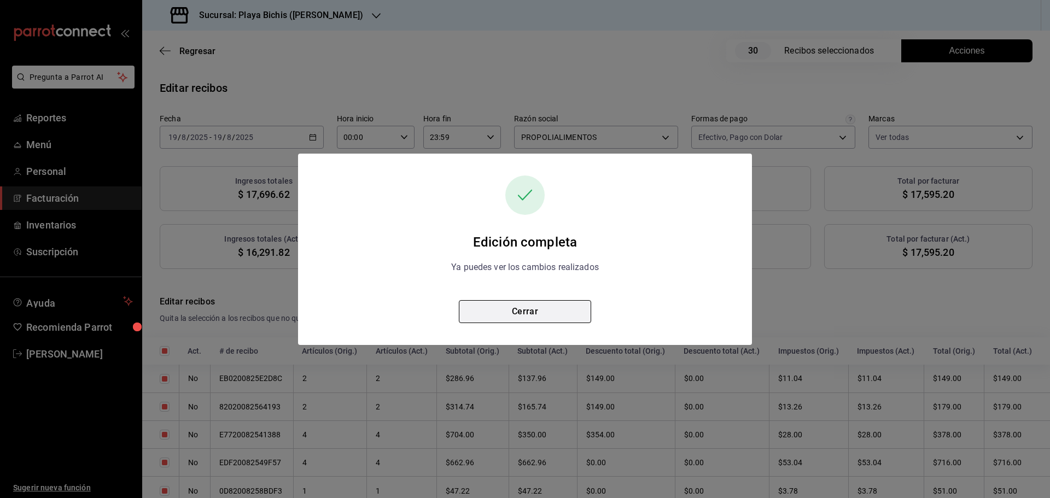
click at [571, 315] on button "Cerrar" at bounding box center [525, 311] width 132 height 23
